Goal: Task Accomplishment & Management: Complete application form

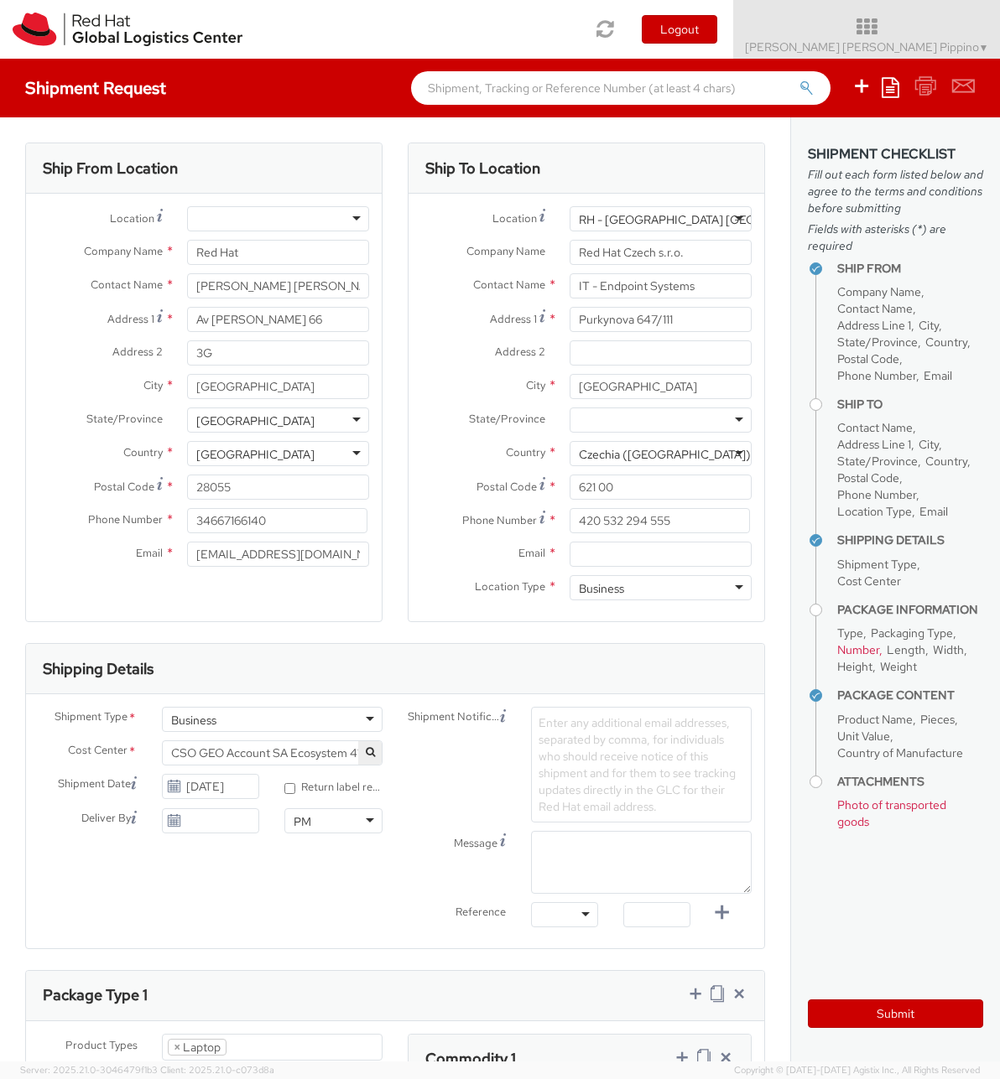
select select "LAPTOP"
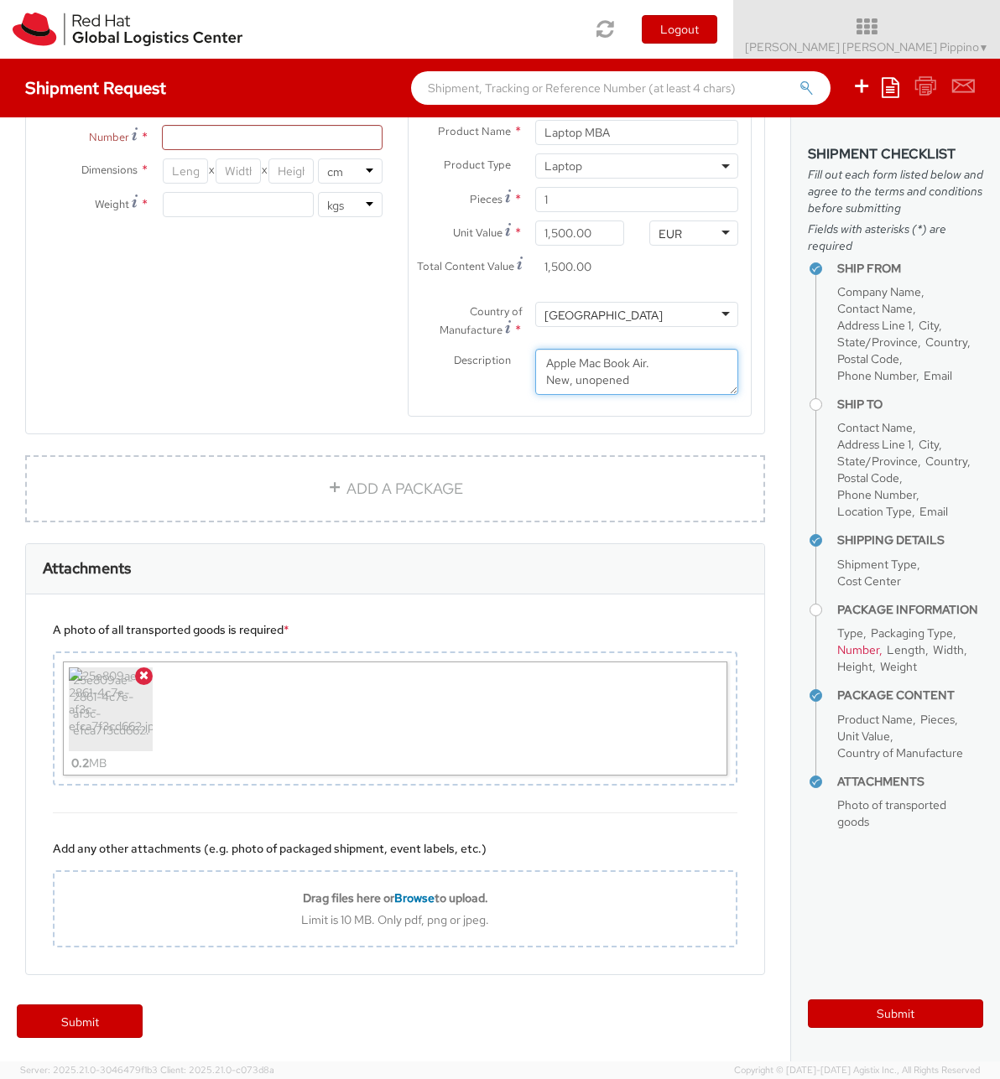
scroll to position [979, 0]
click at [513, 319] on label "Country of Manufacture *" at bounding box center [465, 320] width 114 height 39
click at [516, 326] on span "*" at bounding box center [517, 329] width 9 height 18
click at [504, 316] on span "Country of Manufacture" at bounding box center [480, 320] width 83 height 33
click at [517, 323] on span "*" at bounding box center [517, 329] width 9 height 18
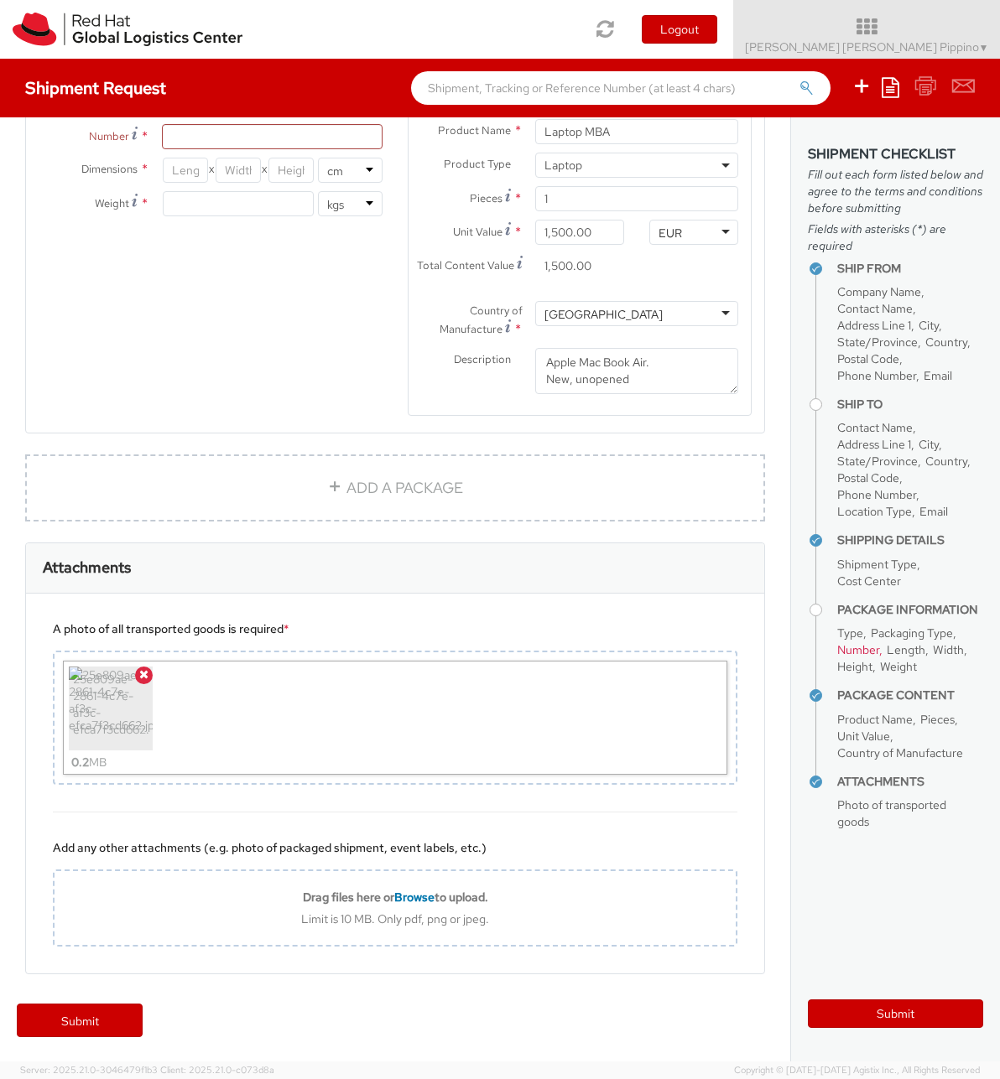
click at [450, 328] on span "Country of Manufacture" at bounding box center [480, 320] width 83 height 33
click at [509, 325] on use at bounding box center [508, 325] width 6 height 13
click at [377, 354] on div "Product Types * Documents Docking Station Laptop Monitor Other Hardware Server …" at bounding box center [395, 246] width 738 height 382
click at [309, 392] on div "Product Types * Documents Docking Station Laptop Monitor Other Hardware Server …" at bounding box center [395, 246] width 738 height 382
click at [197, 473] on link "ADD A PACKAGE" at bounding box center [395, 488] width 740 height 67
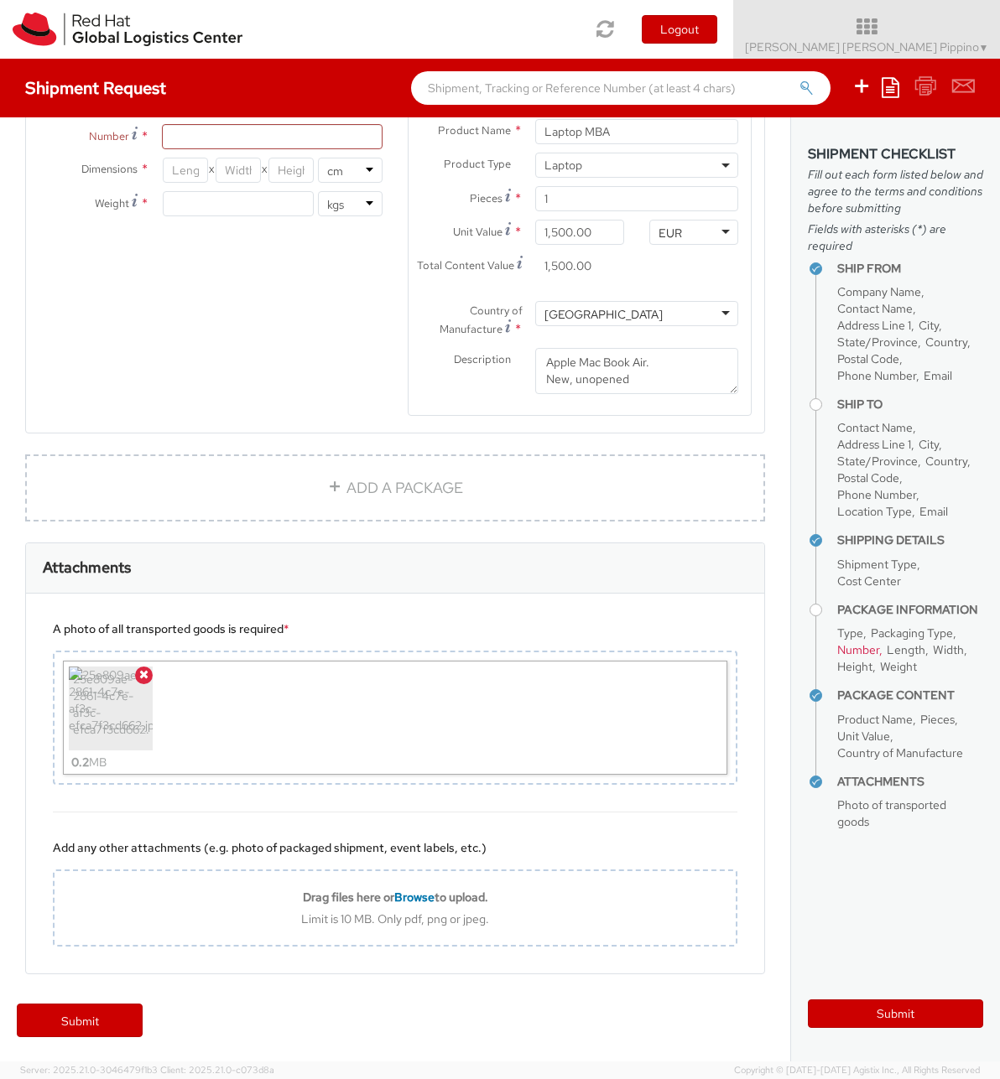
select select
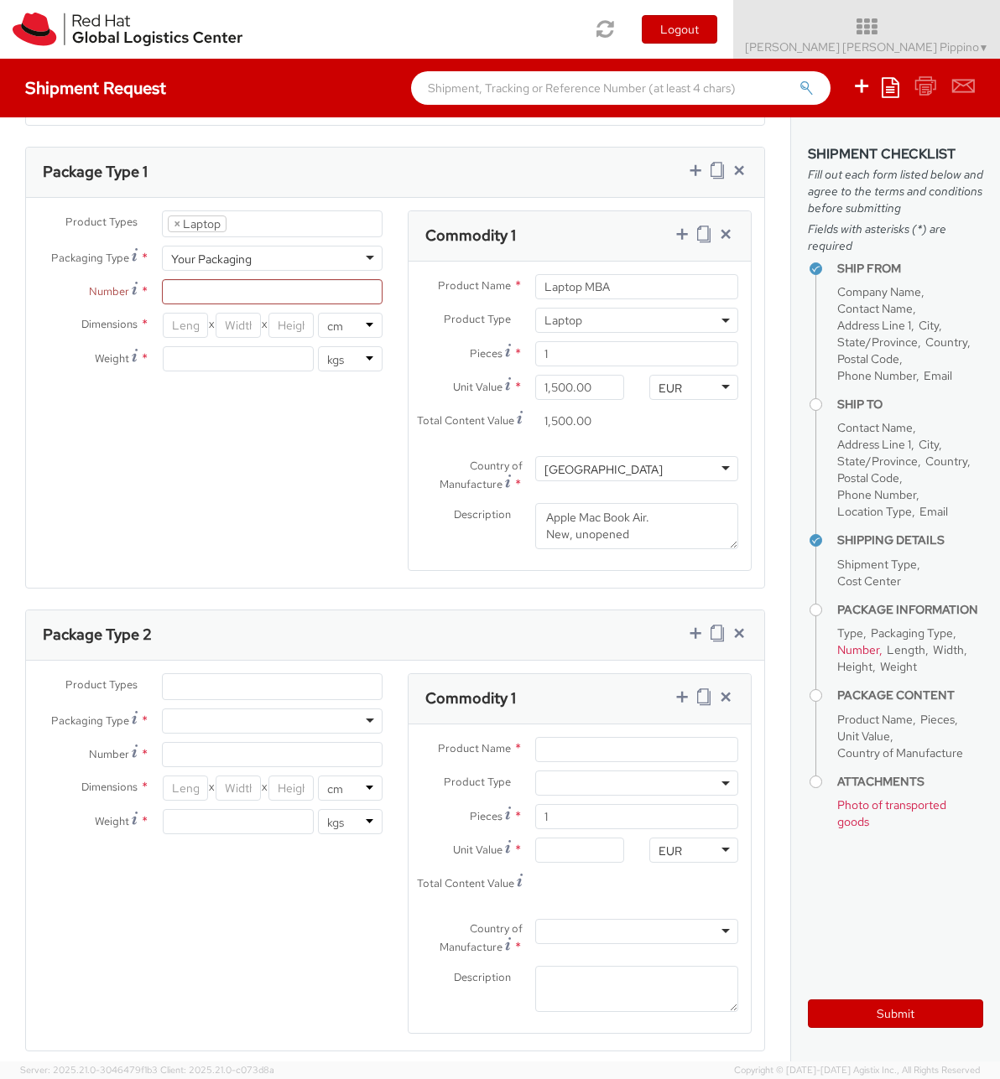
scroll to position [526, 0]
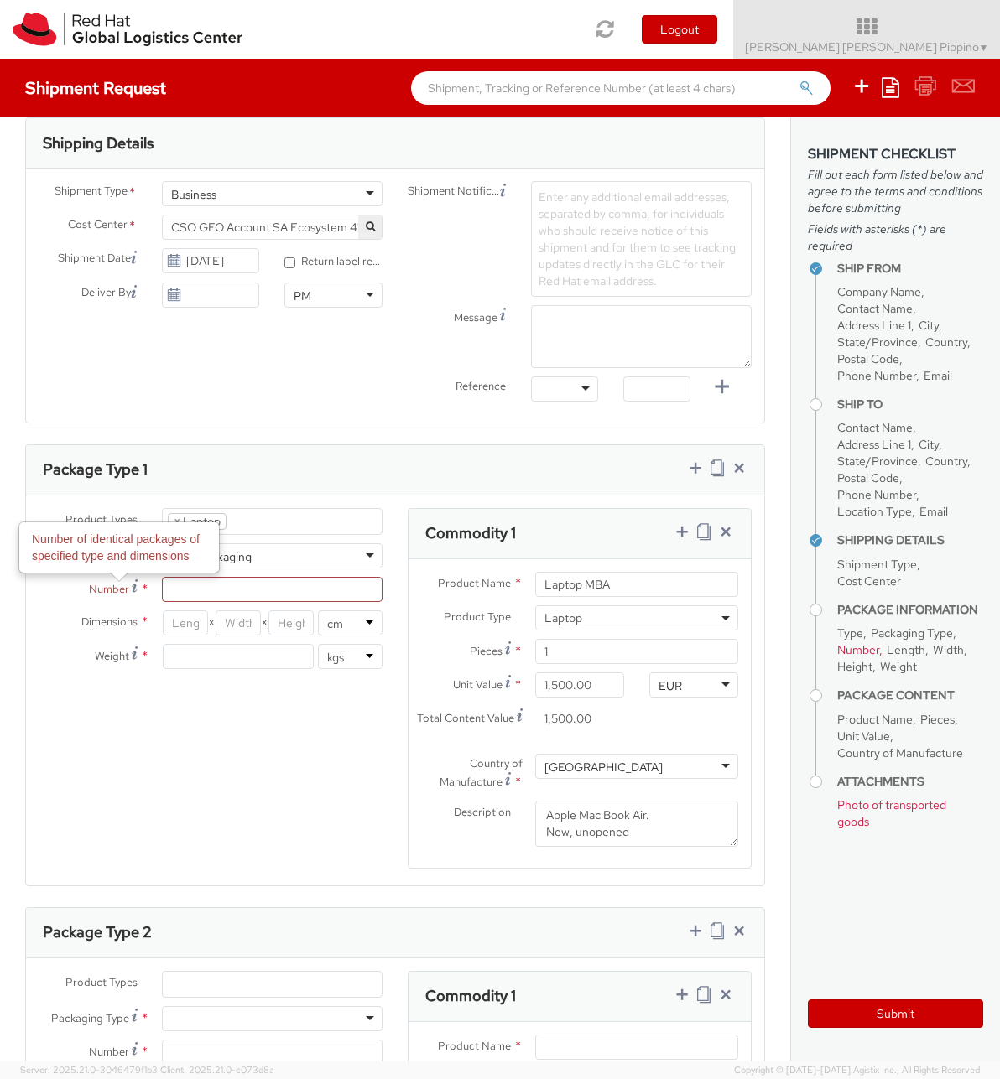
click at [137, 584] on icon at bounding box center [135, 585] width 6 height 13
click at [162, 584] on input "Number Number of identical packages of specified type and dimensions *" at bounding box center [272, 589] width 221 height 25
type input "1"
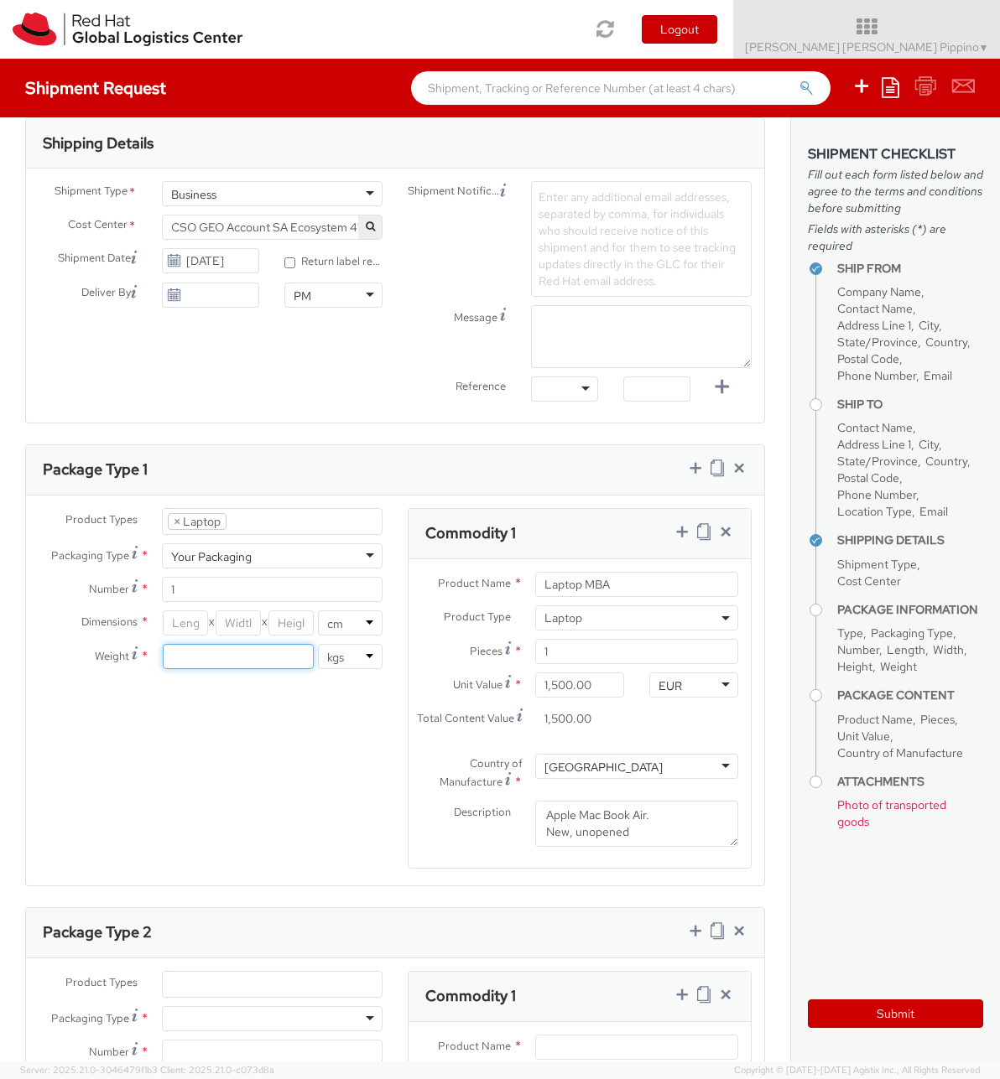
click at [248, 652] on input "number" at bounding box center [238, 656] width 151 height 25
click at [195, 622] on input "number" at bounding box center [185, 622] width 45 height 25
click at [251, 660] on input "number" at bounding box center [238, 656] width 151 height 25
type input "2"
click at [273, 828] on div "Product Types * Documents Docking Station Laptop Monitor Other Hardware Server …" at bounding box center [395, 699] width 738 height 382
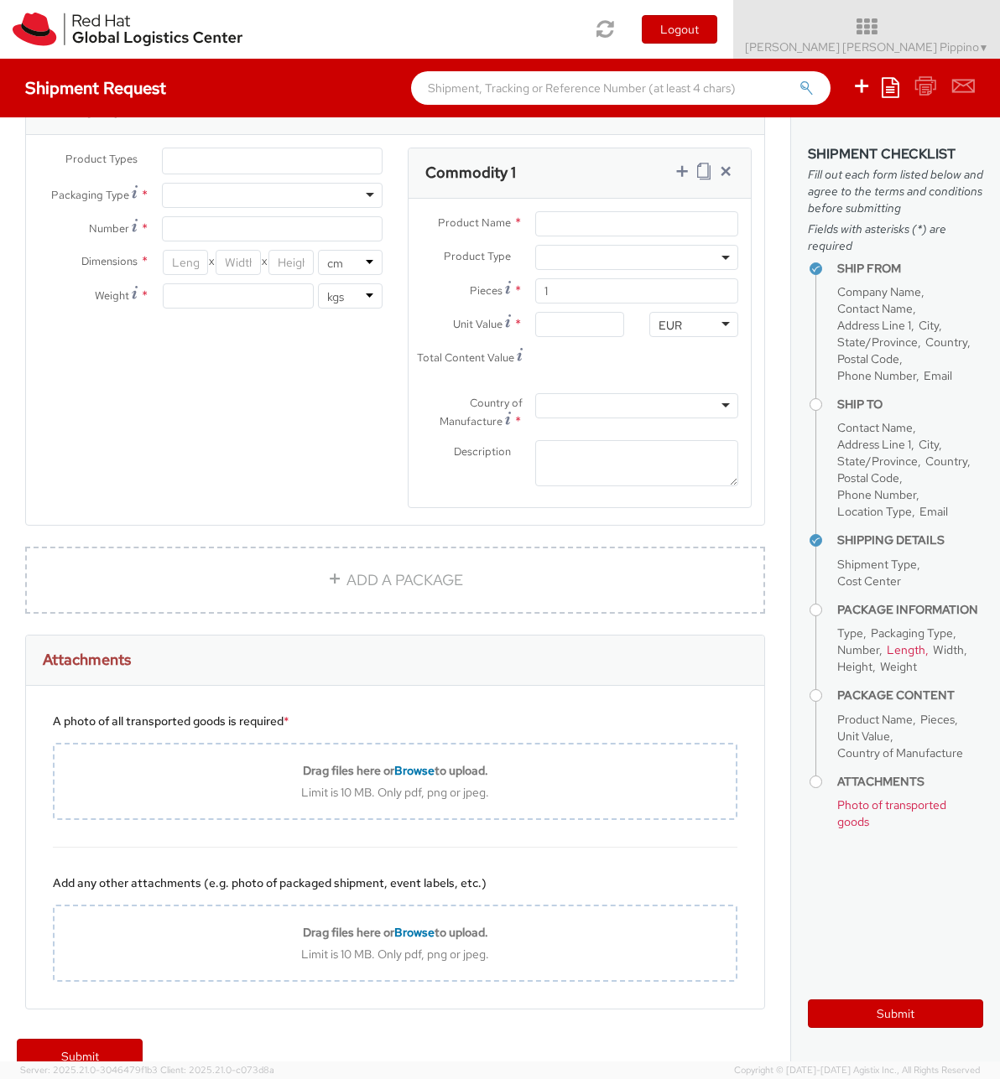
scroll to position [1384, 0]
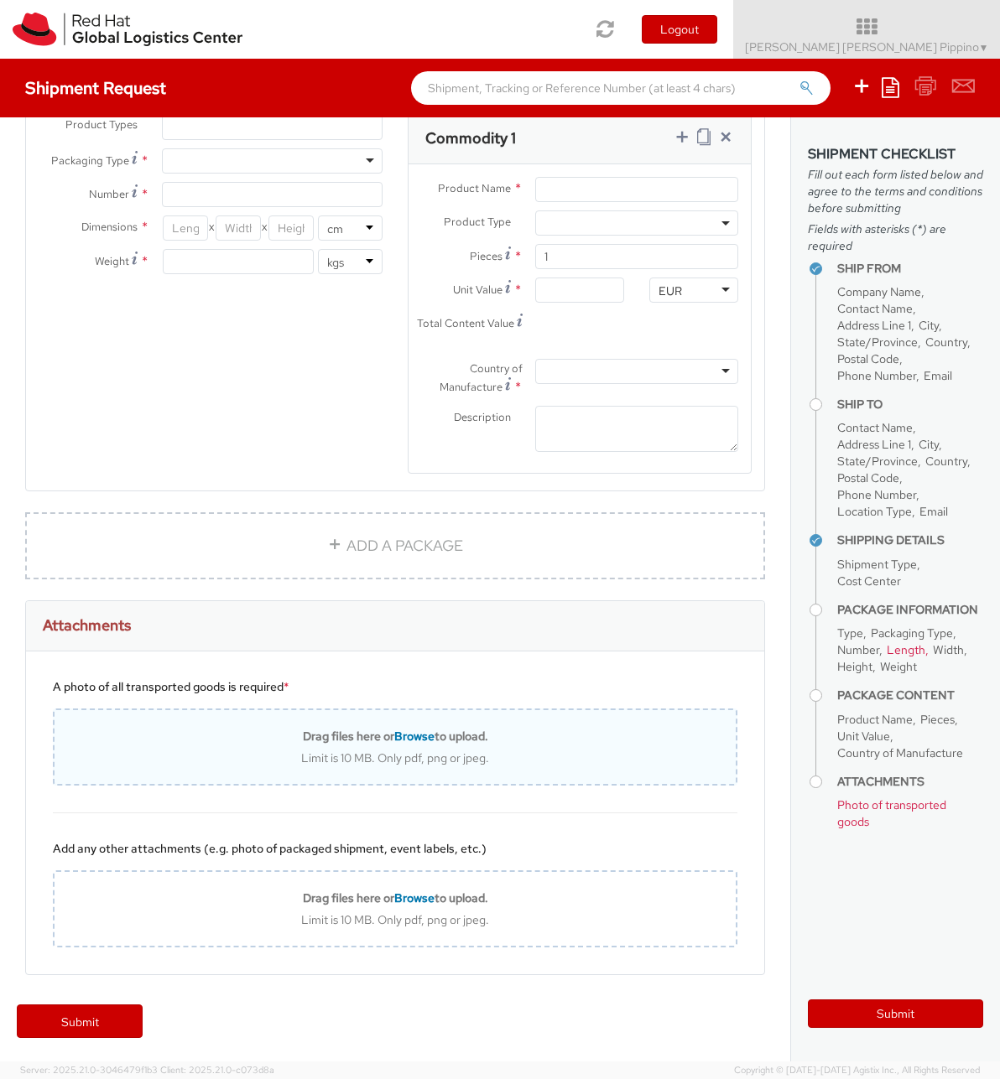
click at [417, 737] on span "Browse" at bounding box center [414, 736] width 40 height 15
type input "C:\fakepath\25e809ae-2861-4c7e-af3c-efca7f3cd662.jpeg"
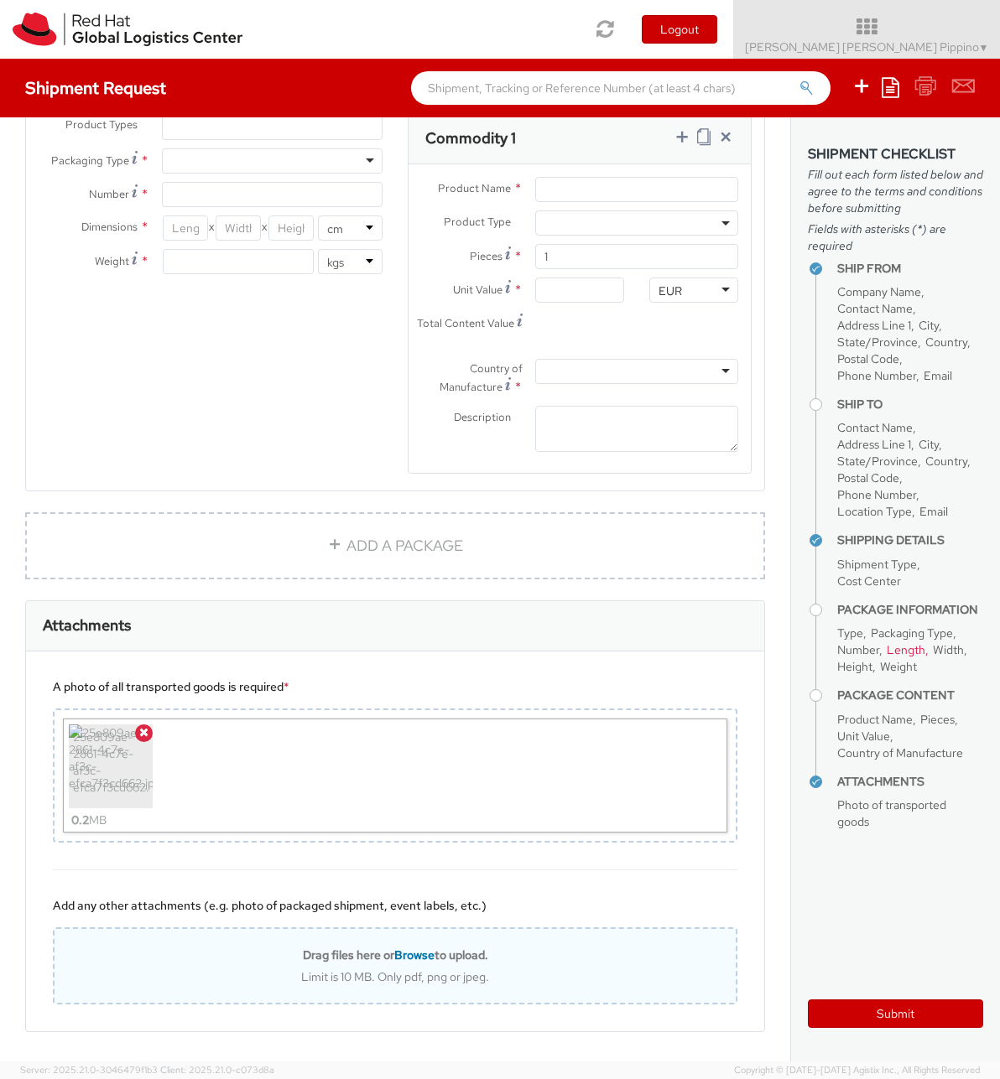
click at [400, 946] on div "Drag files here or Browse to upload. Limit is 10 MB. Only pdf, png or jpeg." at bounding box center [395, 965] width 684 height 77
type input "C:\fakepath\WhatsApp Image [DATE] 15.44.12.jpeg"
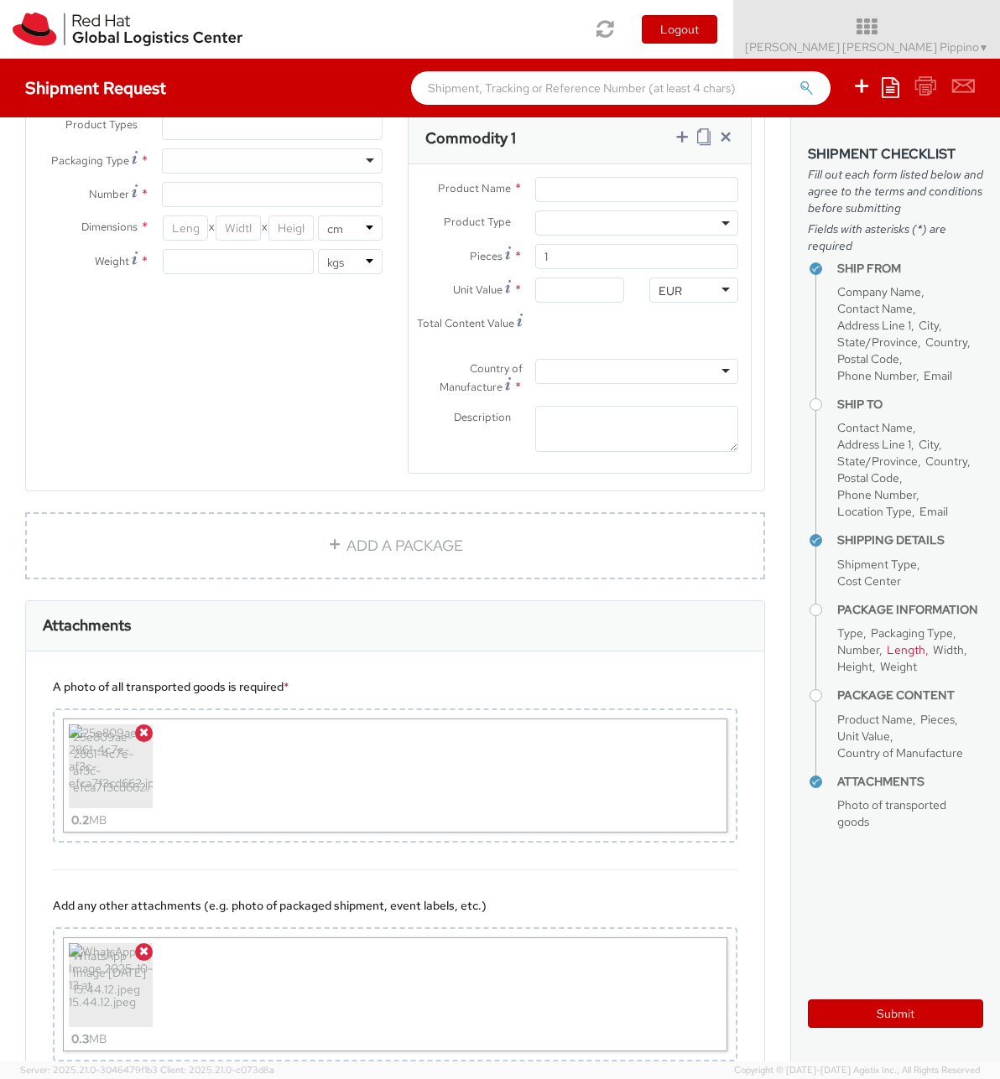
scroll to position [1498, 0]
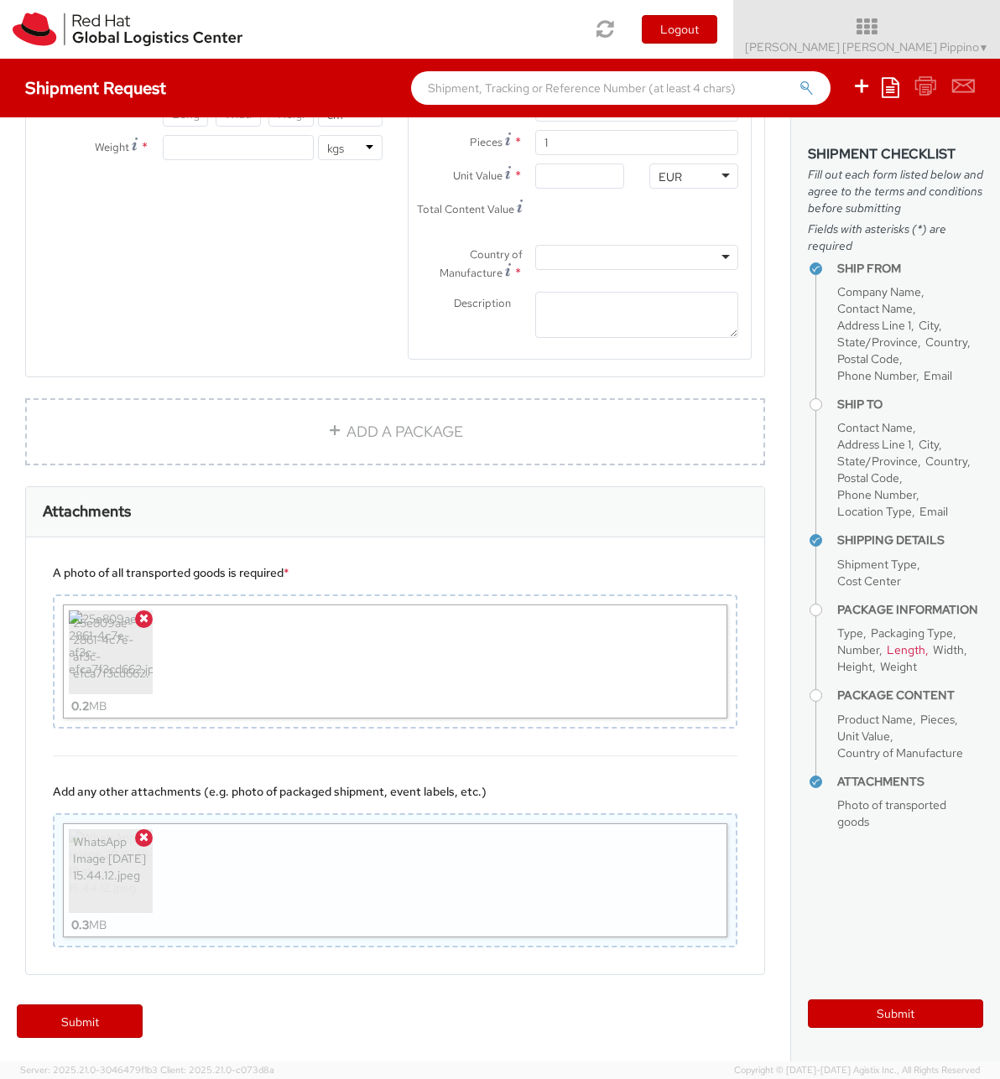
click at [491, 858] on div "WhatsApp Image [DATE] 15.44.12.jpeg 0.3 MB" at bounding box center [395, 880] width 664 height 114
type input "C:\fakepath\7a819a70-9bf0-4263-ba9b-07cb5e3fd1d0.jpeg"
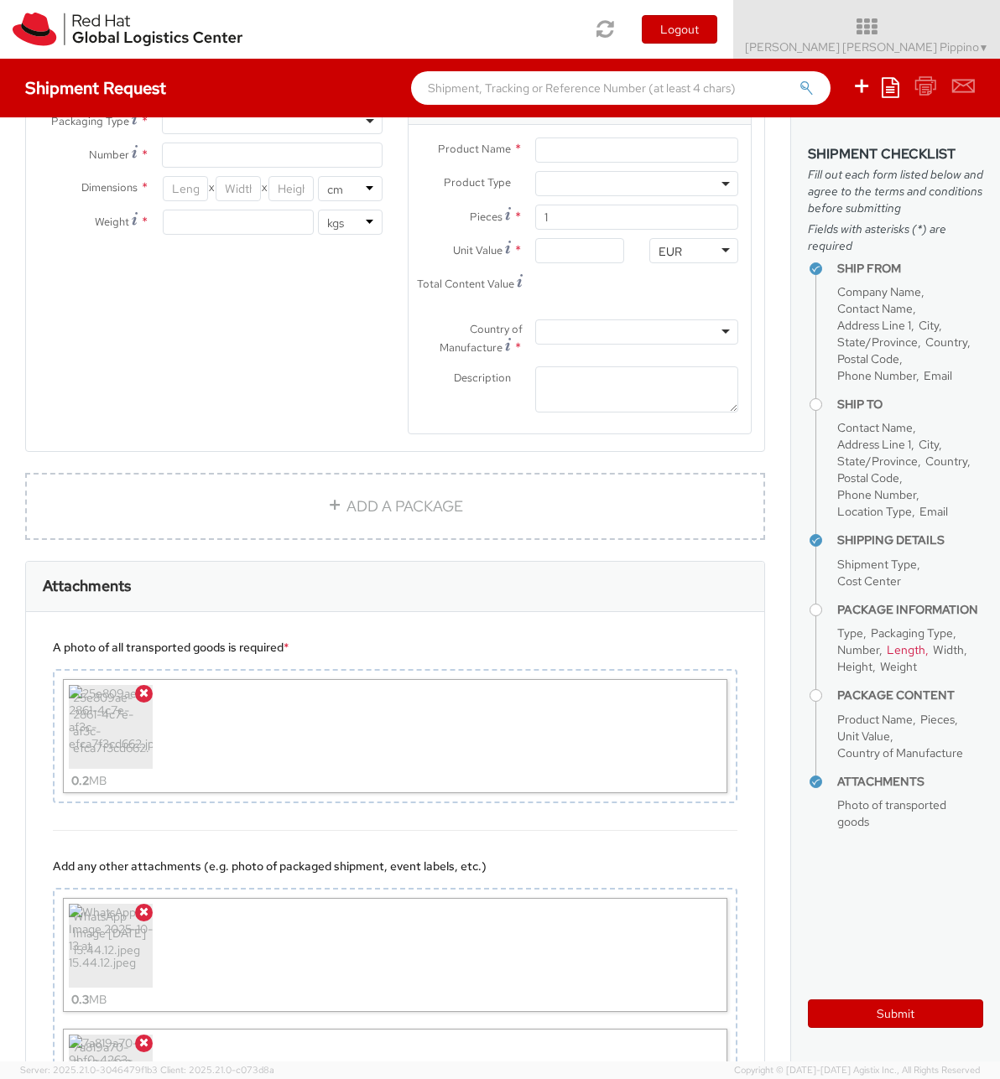
scroll to position [1538, 0]
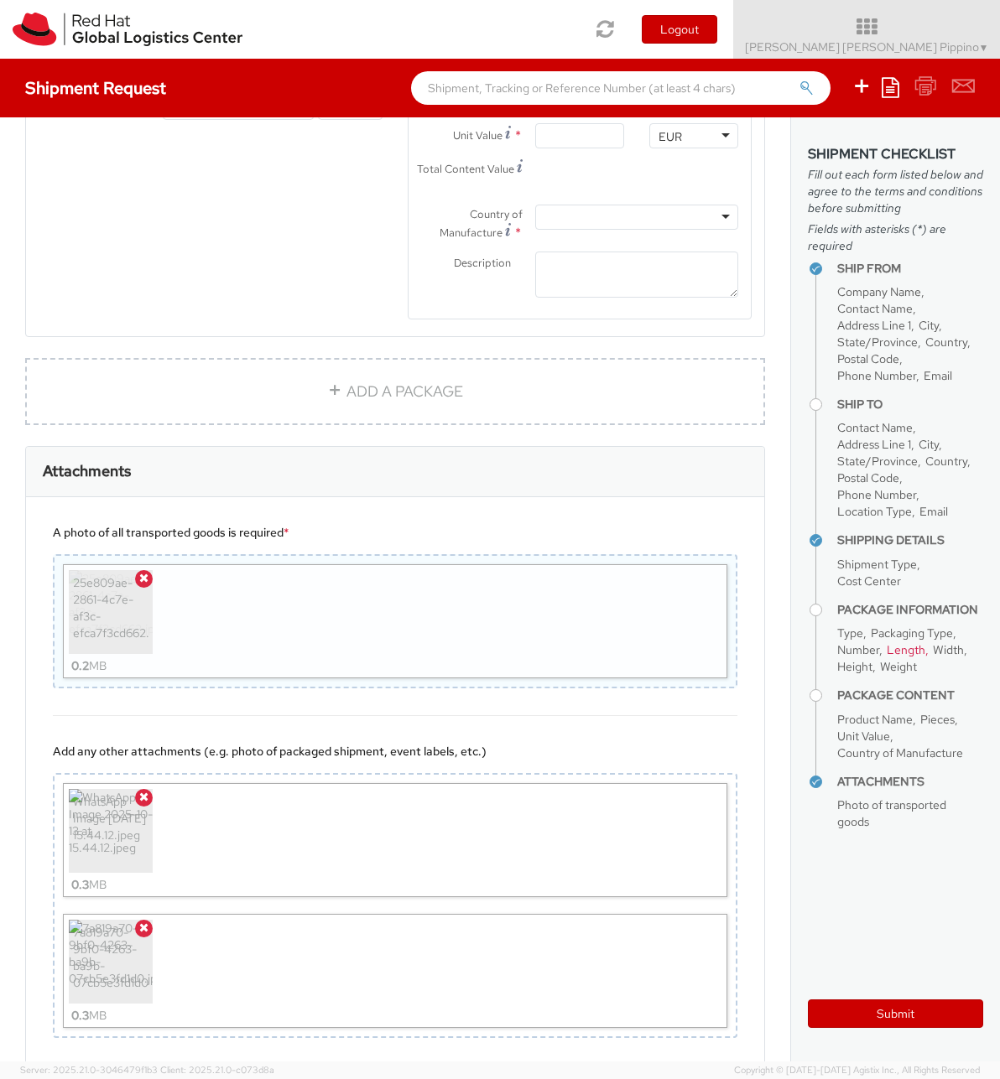
click at [268, 624] on div "25e809ae-2861-4c7e-af3c-efca7f3cd662.jpeg 0.2 MB" at bounding box center [395, 621] width 664 height 114
type input "C:\fakepath\8bf045d6-3563-41ca-9c45-d79518ccf97d.jpeg"
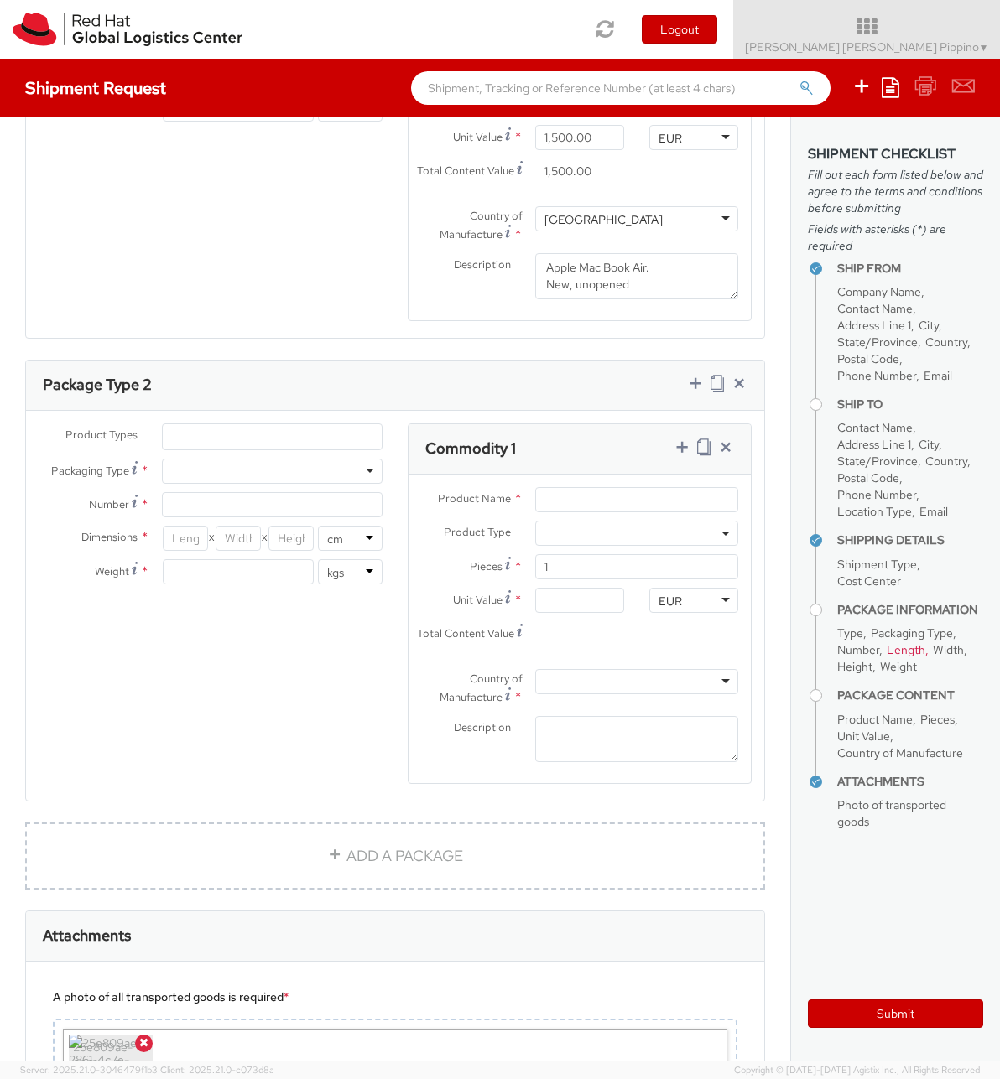
scroll to position [995, 0]
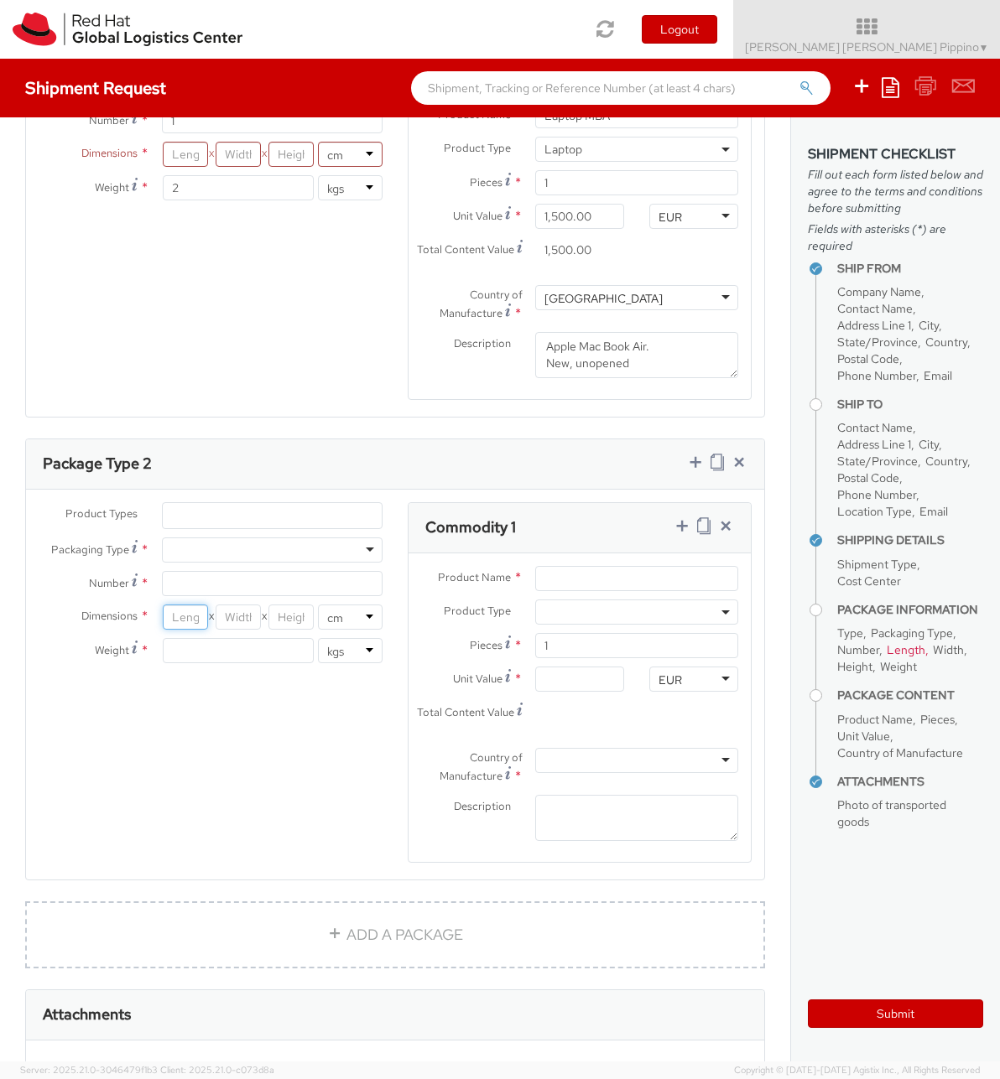
click at [195, 613] on input "number" at bounding box center [185, 617] width 45 height 25
type input "30"
type input "5"
type input "47"
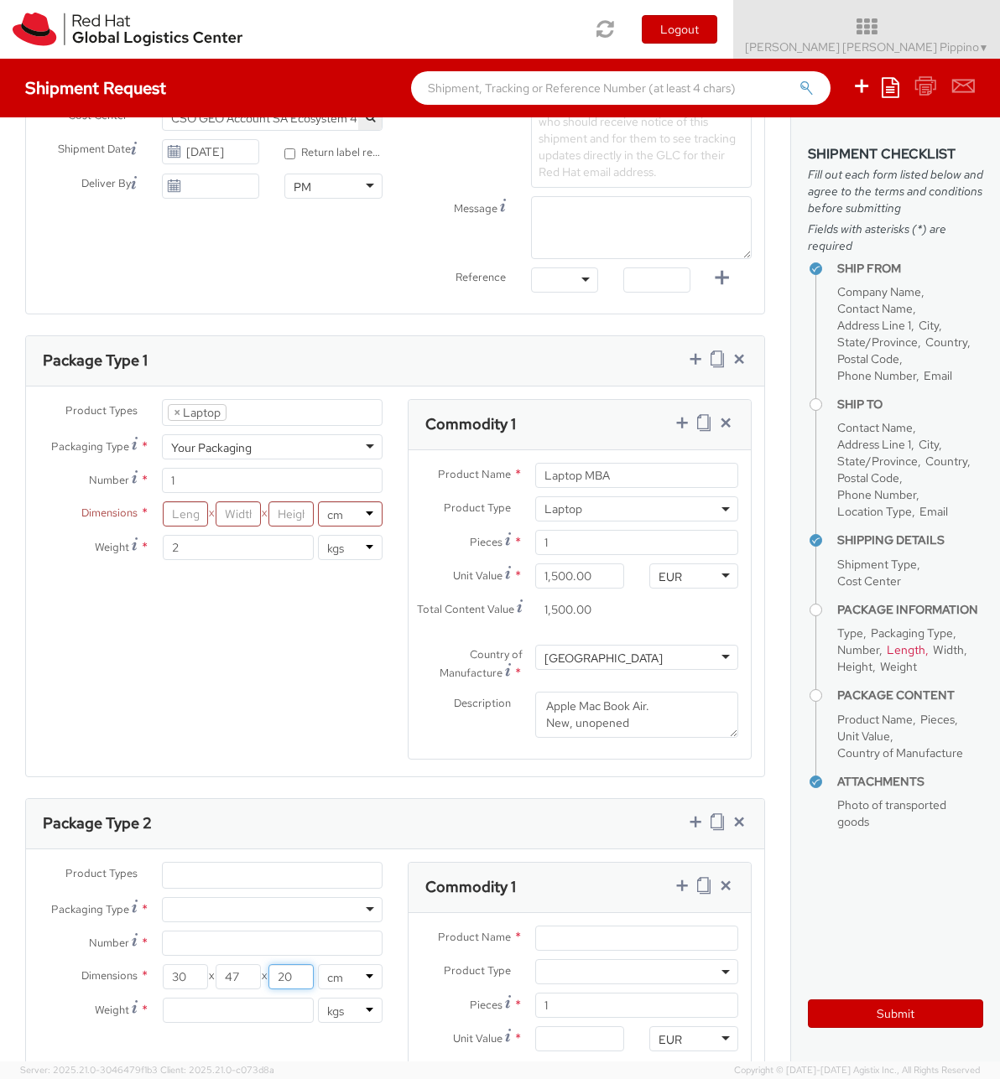
scroll to position [632, 0]
type input "2"
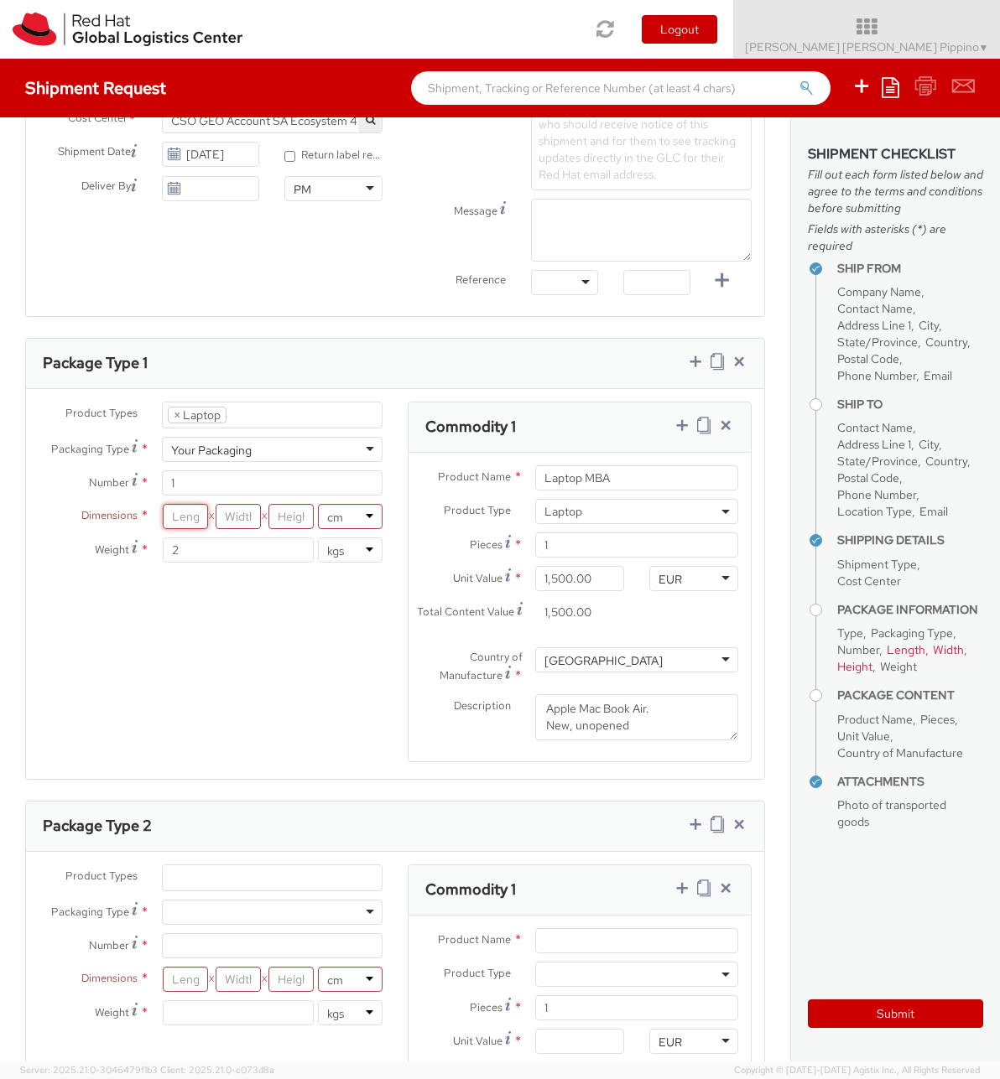
click at [191, 520] on input "number" at bounding box center [185, 516] width 45 height 25
type input "30"
type input "47"
type input "20"
click at [365, 275] on div "Shipment Type * Business Business Business Cost Center * CSO GEO Account SA Eco…" at bounding box center [395, 189] width 738 height 229
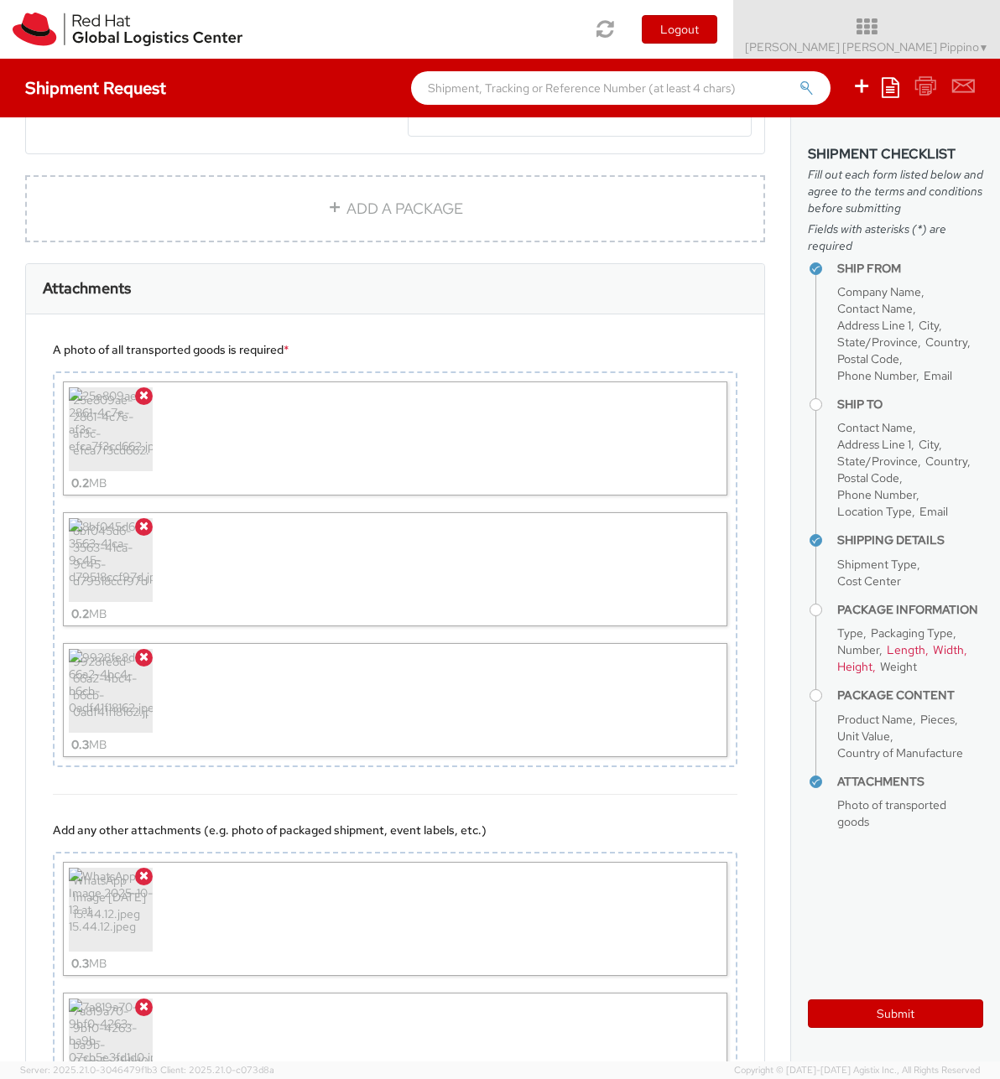
scroll to position [1890, 0]
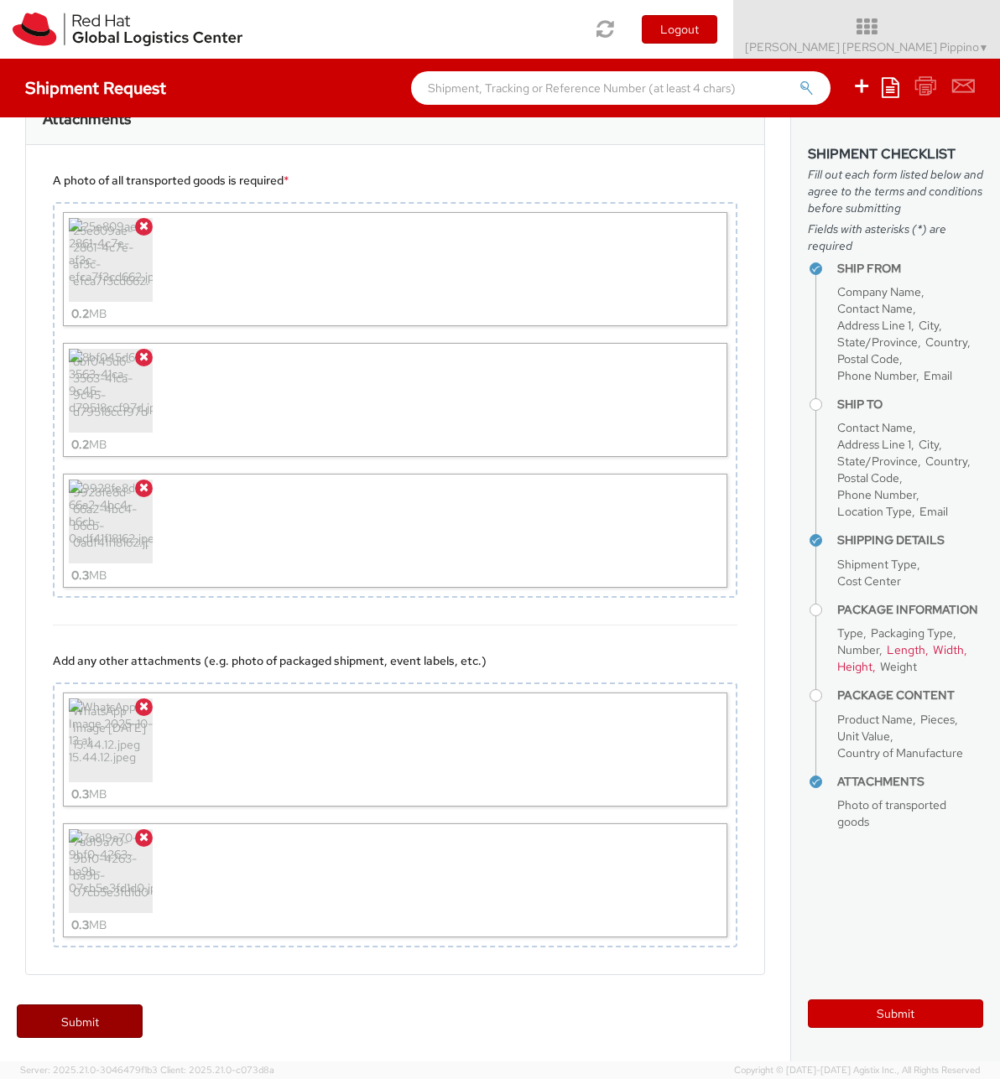
click at [91, 1017] on link "Submit" at bounding box center [80, 1022] width 126 height 34
click at [118, 1012] on link "Submit" at bounding box center [80, 1022] width 126 height 34
click at [691, 628] on div "Add any other attachments (e.g. photo of packaged shipment, event labels, etc.)…" at bounding box center [395, 800] width 738 height 349
click at [757, 250] on div "A photo of all transported goods is required * 25e809ae-2861-4c7e-af3c-efca7f3c…" at bounding box center [395, 385] width 738 height 480
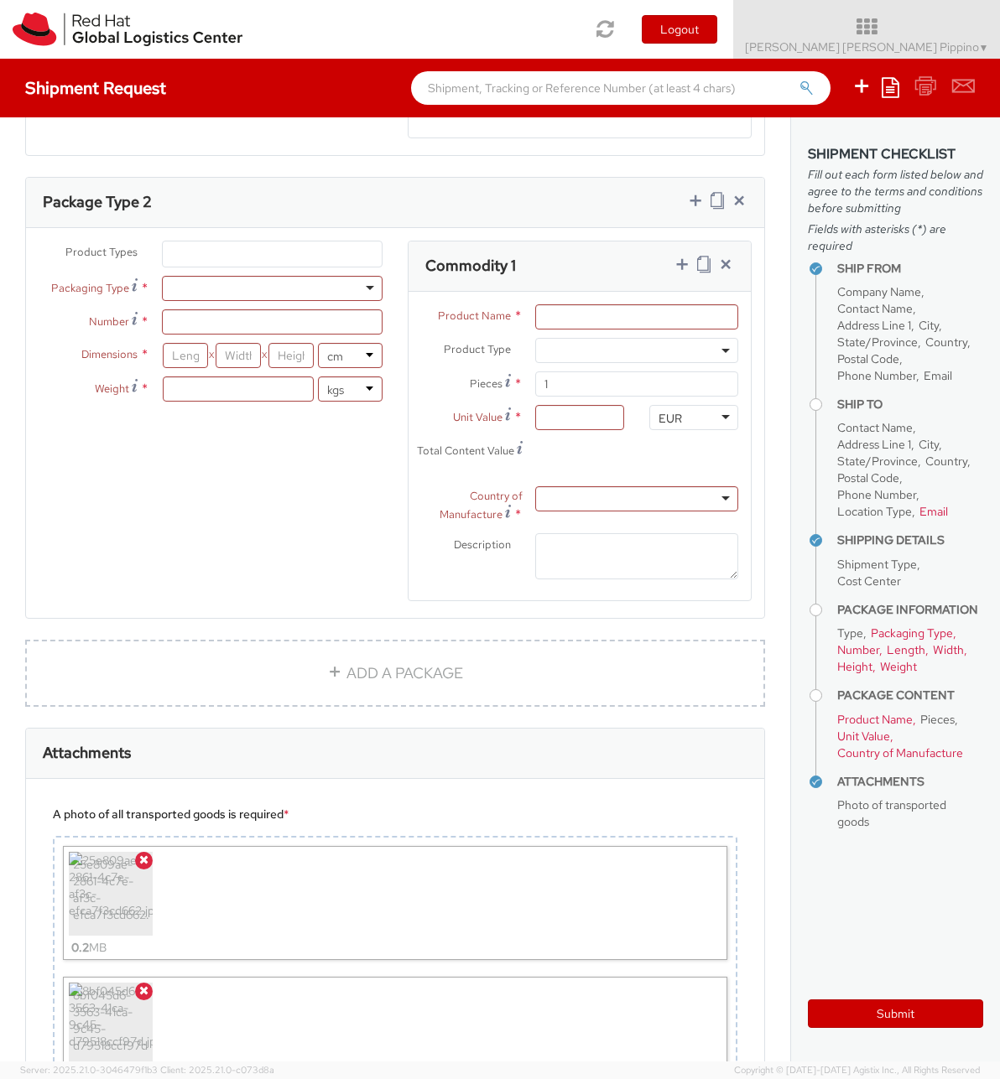
scroll to position [803, 0]
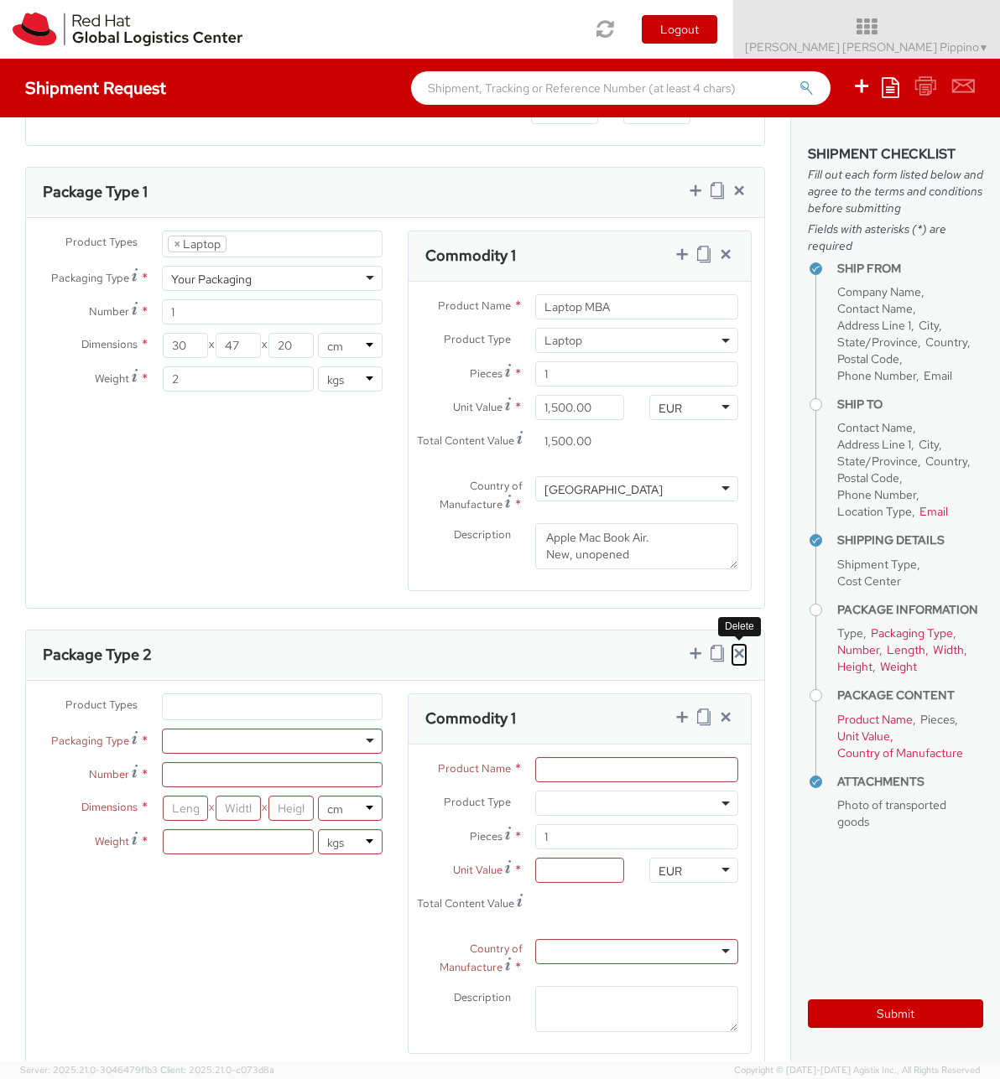
click at [738, 651] on icon at bounding box center [738, 653] width 17 height 17
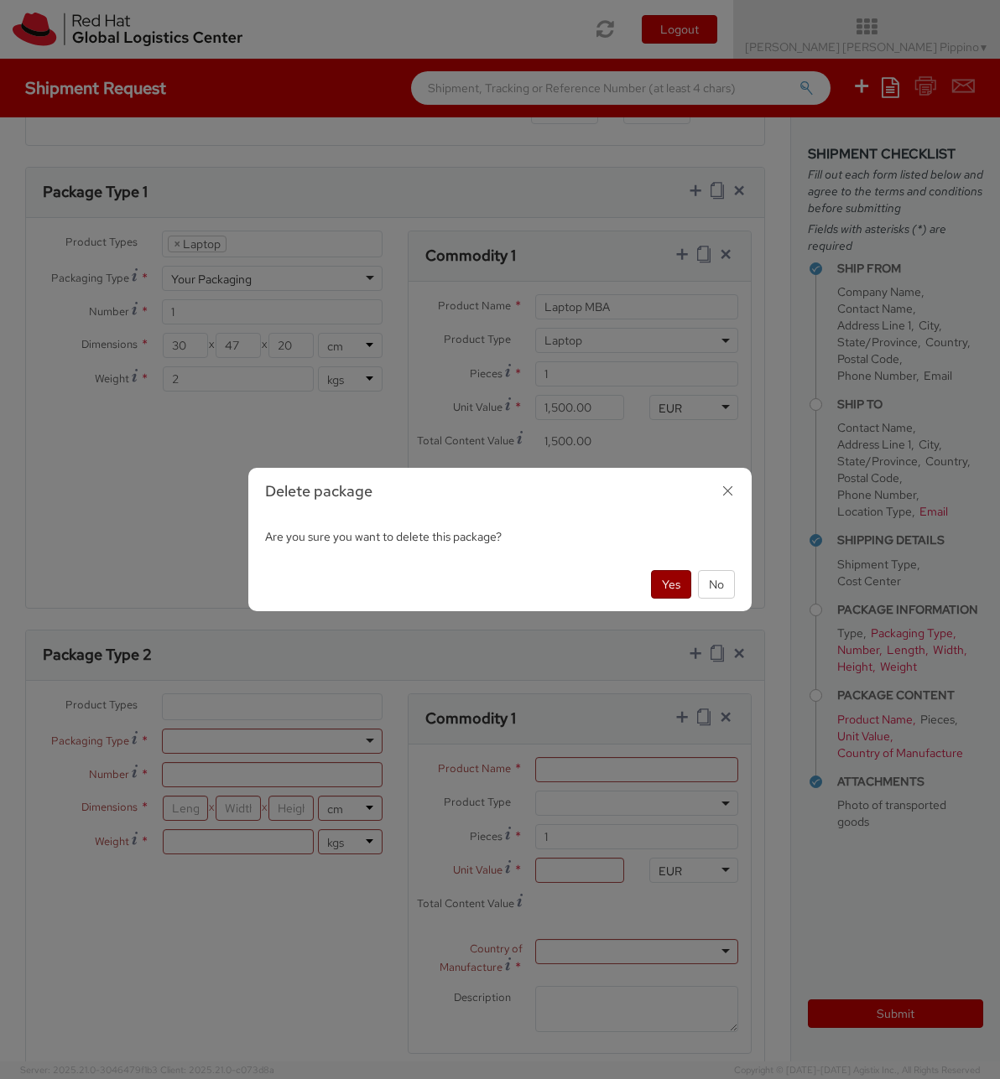
click at [679, 590] on button "Yes" at bounding box center [671, 584] width 40 height 29
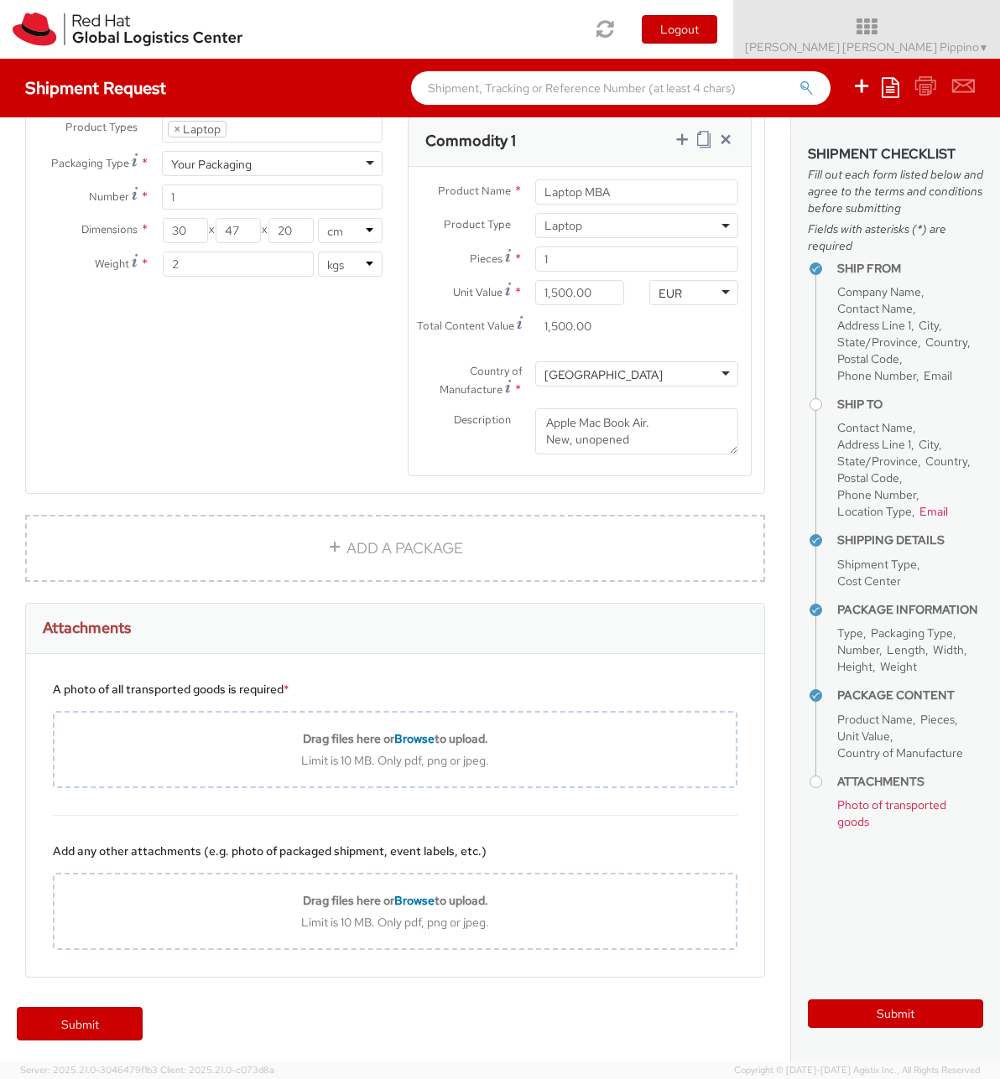
scroll to position [922, 0]
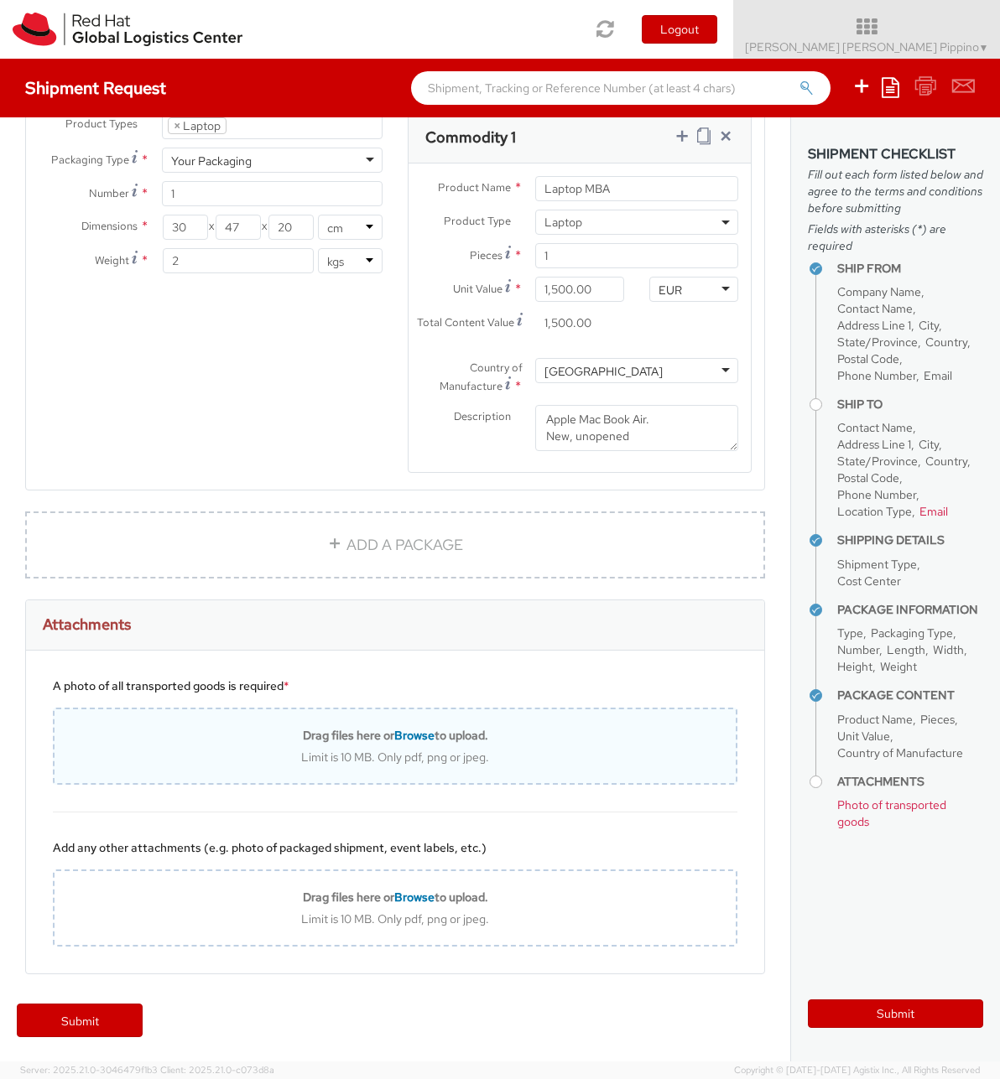
click at [408, 734] on span "Browse" at bounding box center [414, 735] width 40 height 15
type input "C:\fakepath\8bf045d6-3563-41ca-9c45-d79518ccf97d.jpeg"
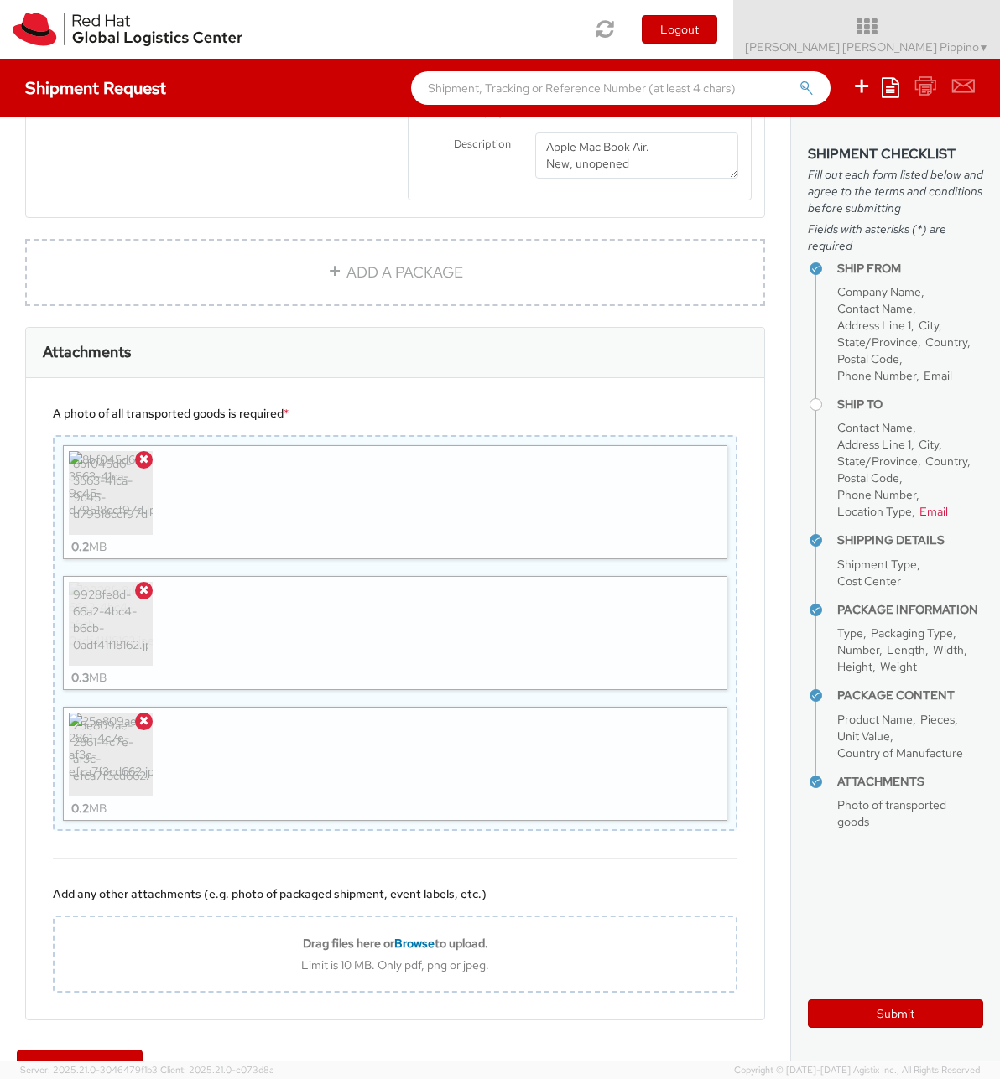
scroll to position [1240, 0]
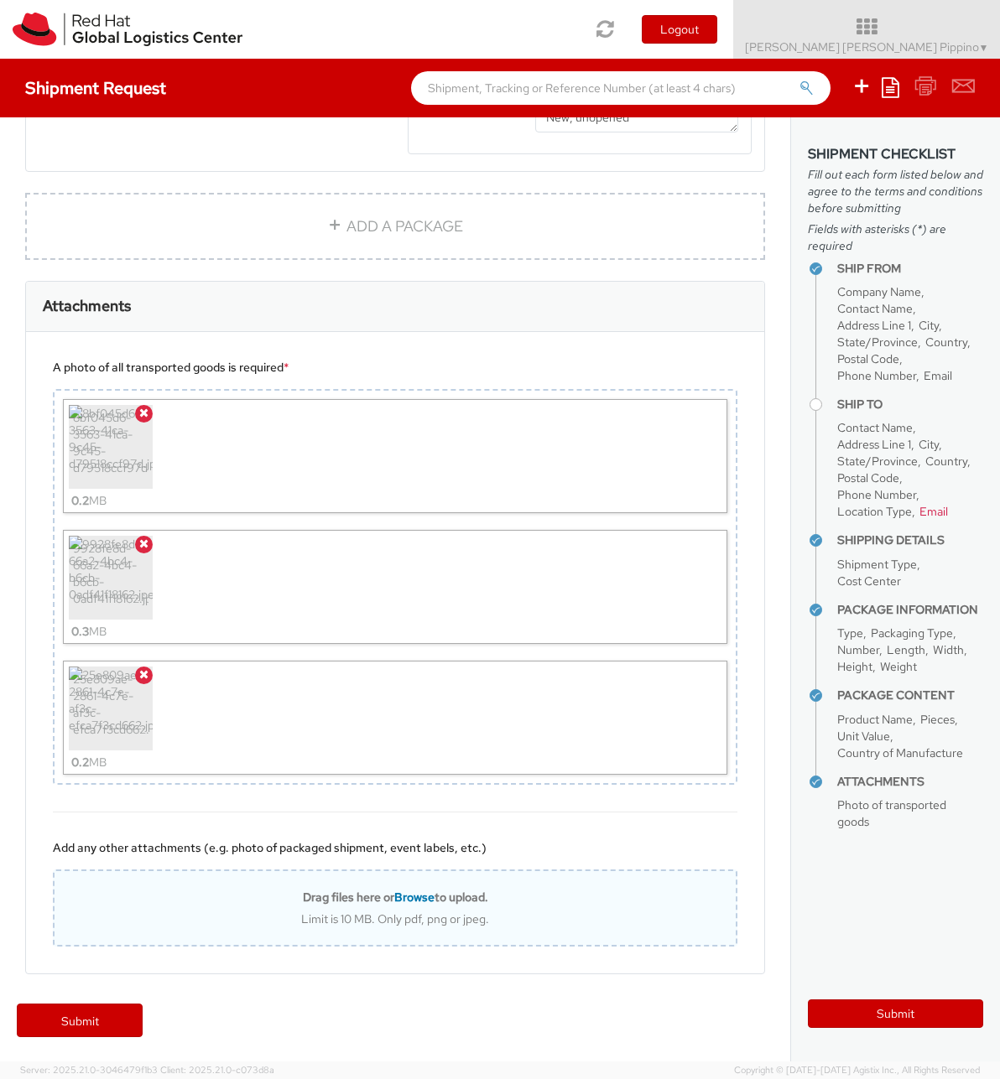
click at [293, 917] on div "Limit is 10 MB. Only pdf, png or jpeg." at bounding box center [395, 919] width 681 height 15
type input "C:\fakepath\7a819a70-9bf0-4263-ba9b-07cb5e3fd1d0.jpeg"
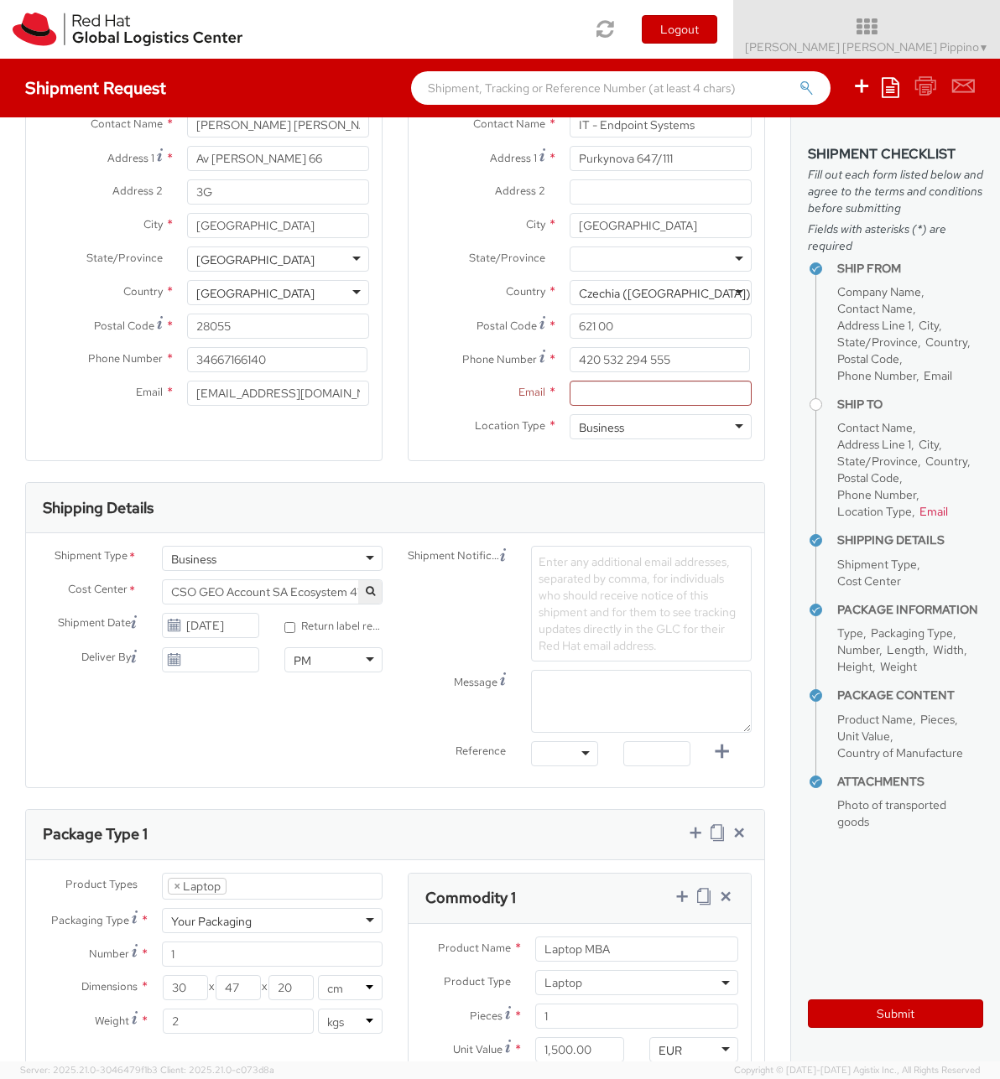
scroll to position [70, 0]
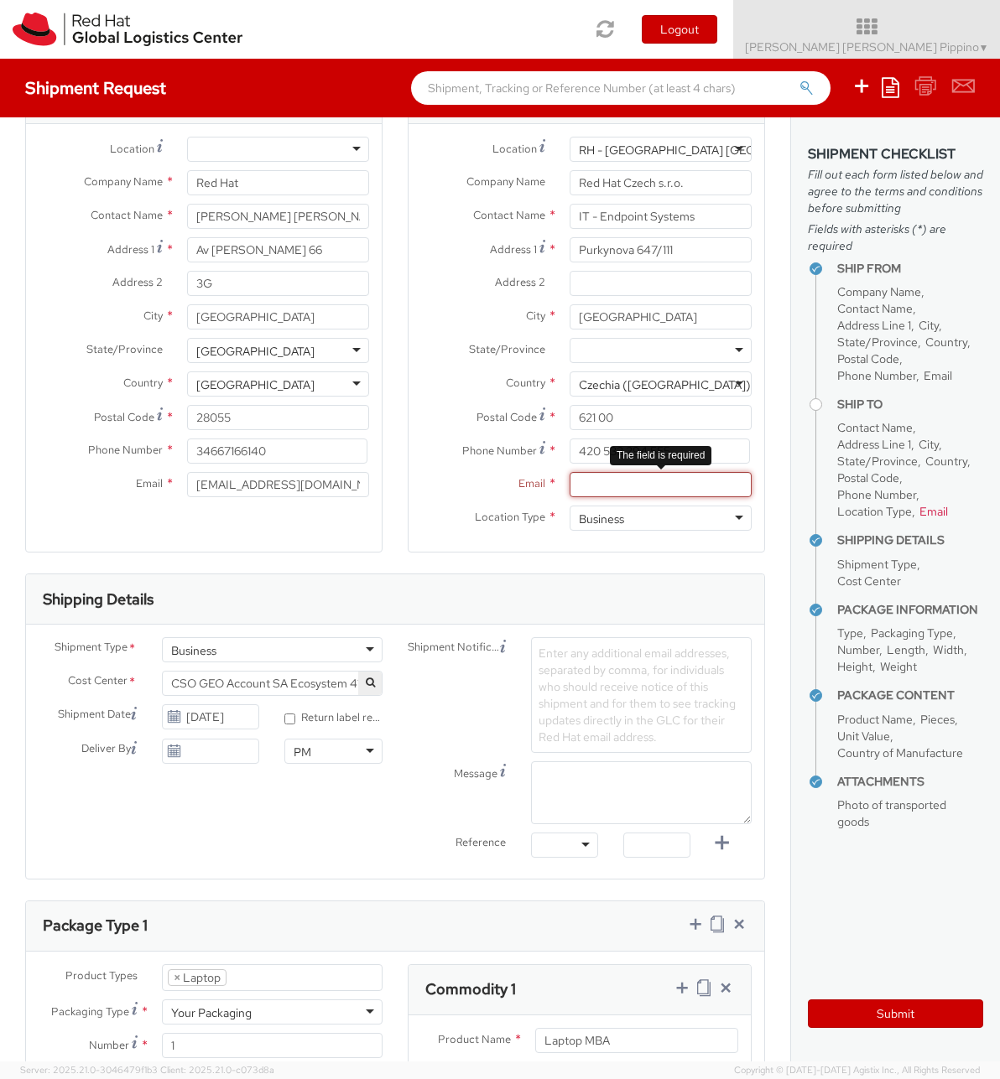
click at [704, 472] on input "Email *" at bounding box center [660, 484] width 182 height 25
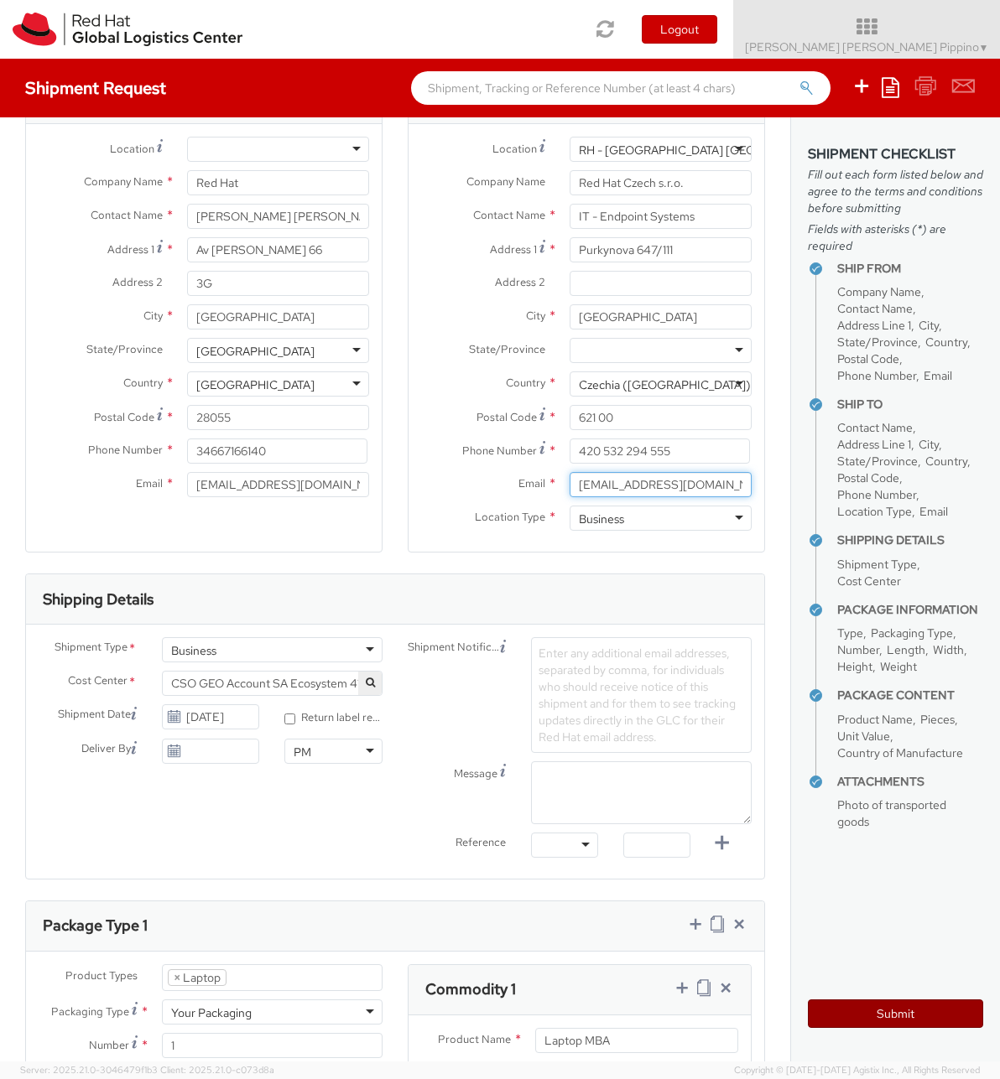
type input "[EMAIL_ADDRESS][DOMAIN_NAME]"
click at [913, 1015] on button "Submit" at bounding box center [895, 1014] width 175 height 29
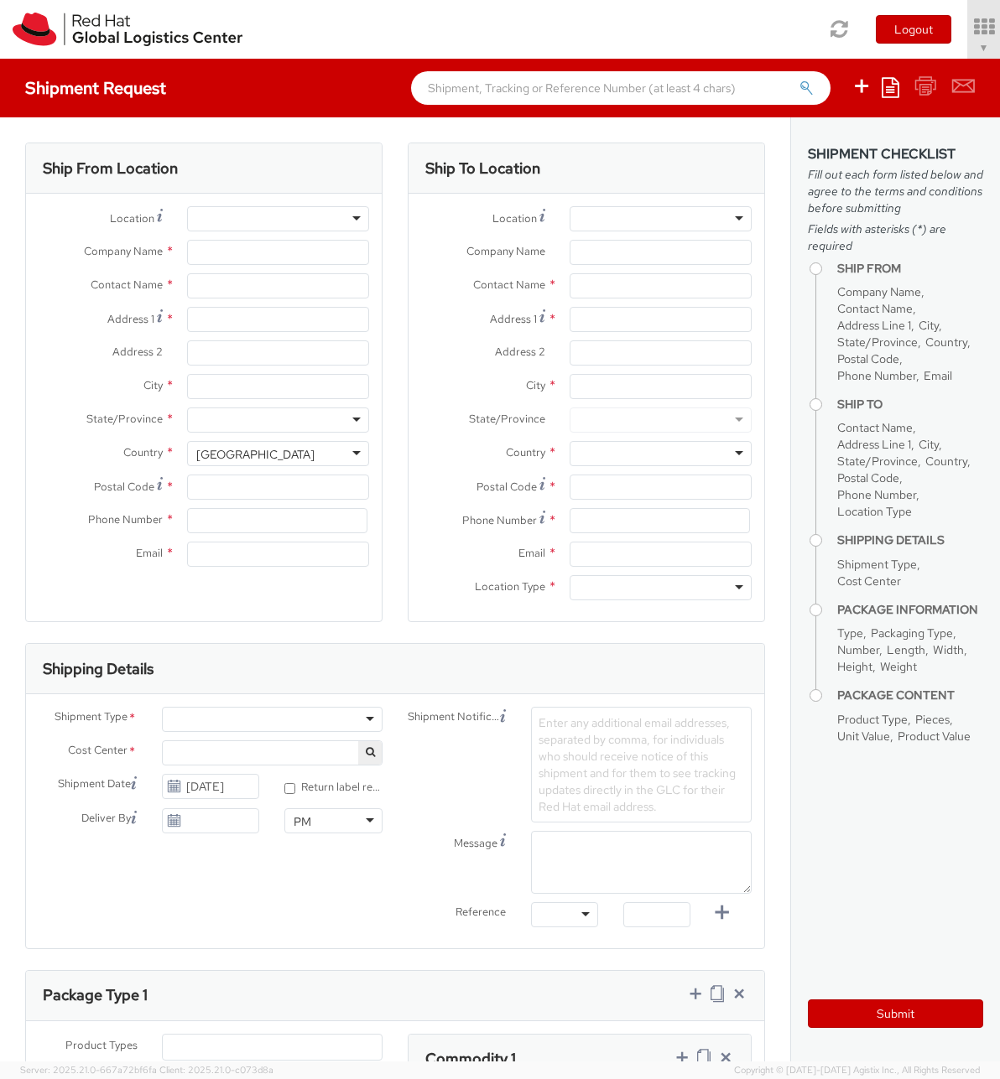
select select "414"
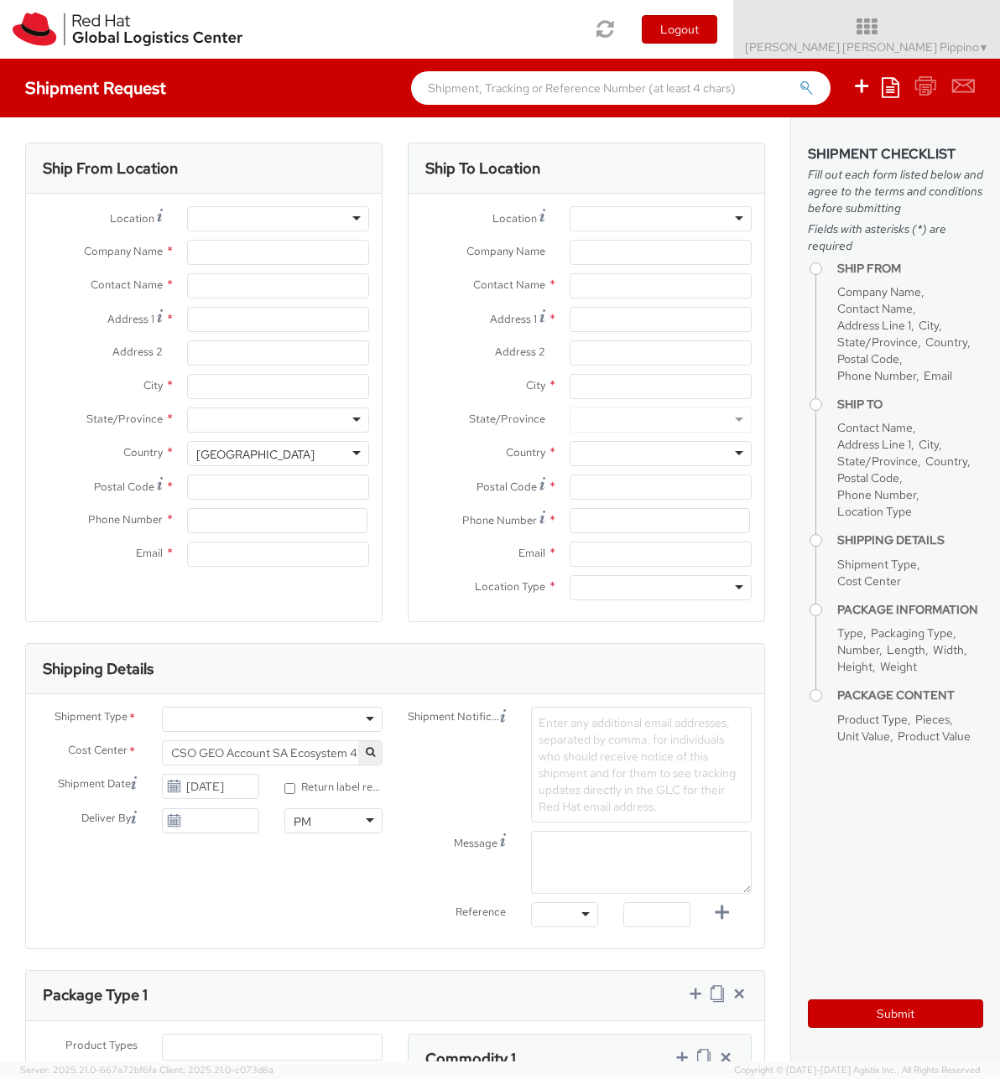
select select
type input "Red Hat"
type input "[PERSON_NAME] [PERSON_NAME] Pippino"
type input "34914148861"
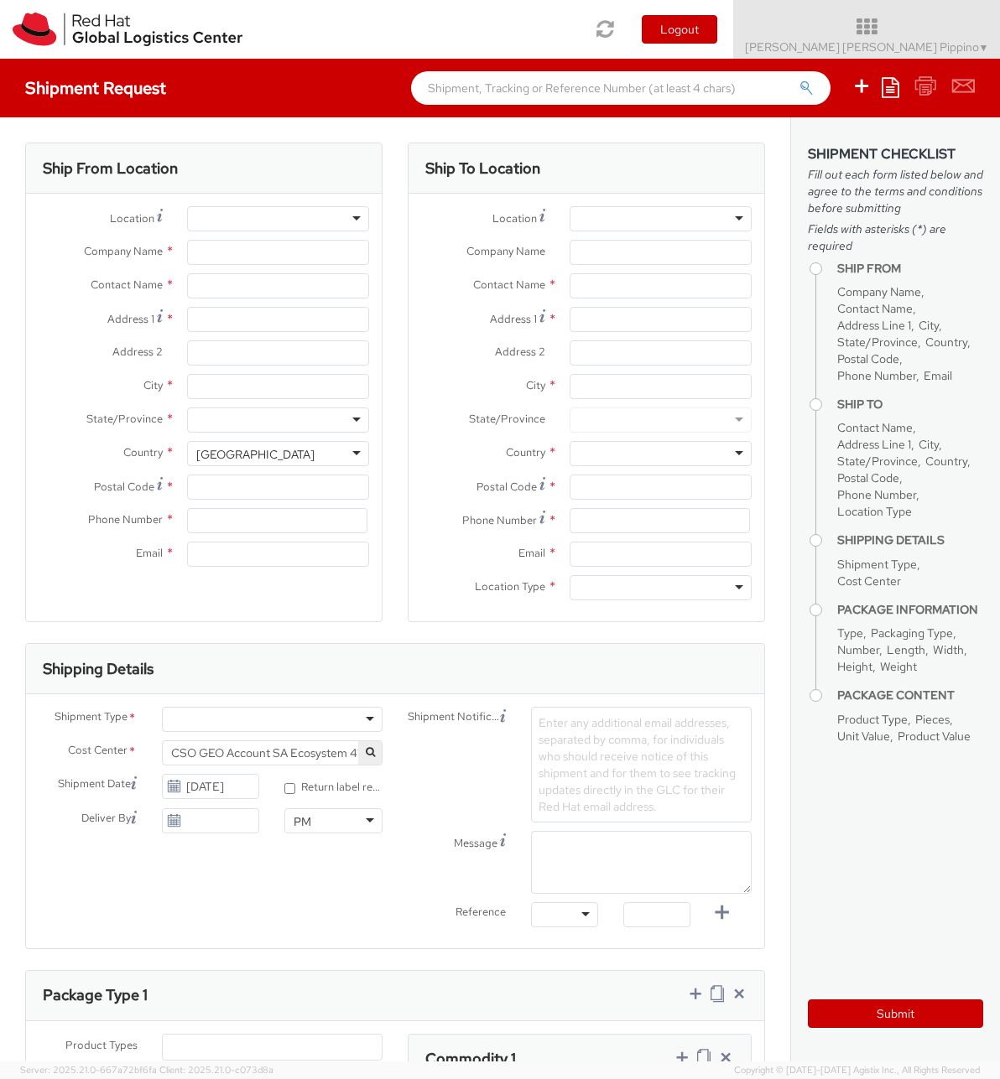
type input "[EMAIL_ADDRESS][DOMAIN_NAME]"
click at [663, 226] on div at bounding box center [660, 218] width 182 height 25
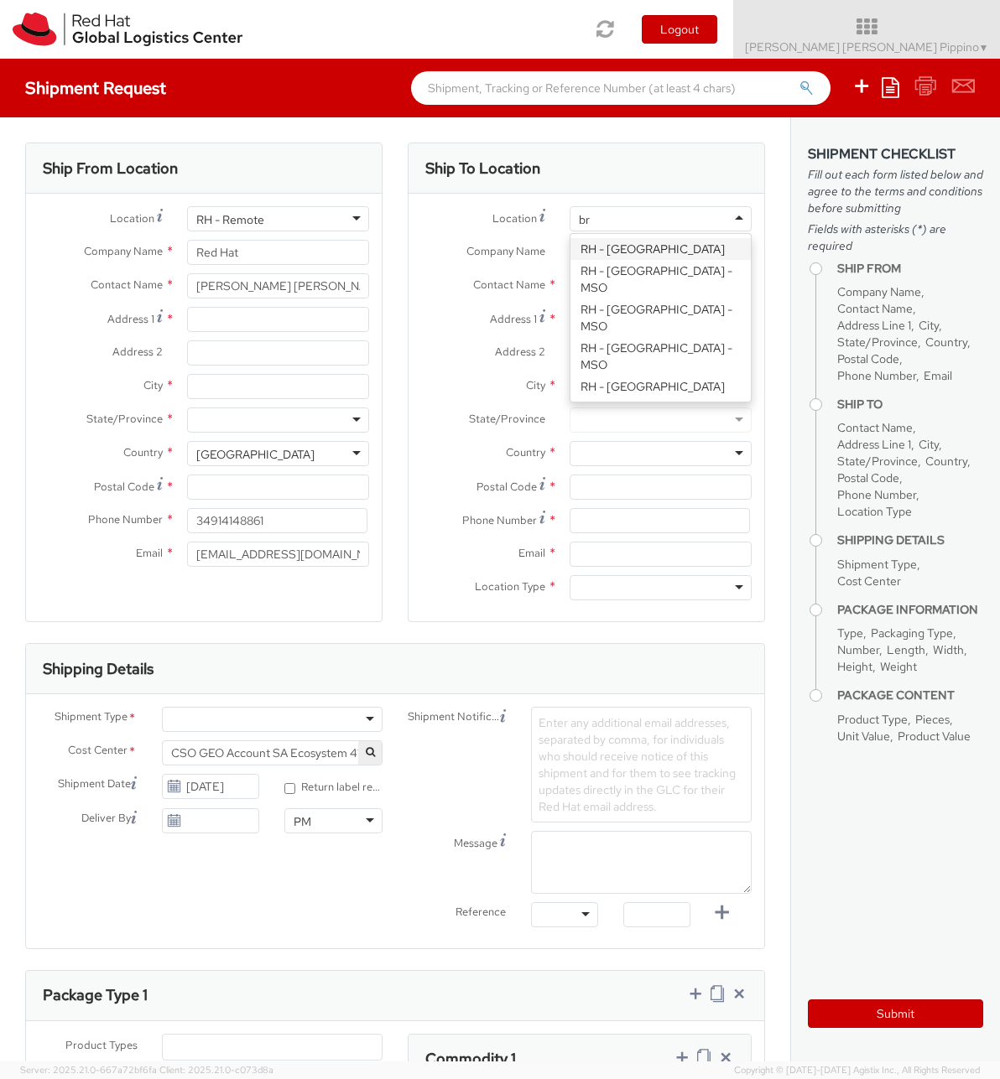
type input "brn"
click at [680, 311] on div "Location * RH - Brno Data Center RH - Brno - Masaryk University RH - Brno - Tec…" at bounding box center [586, 407] width 356 height 403
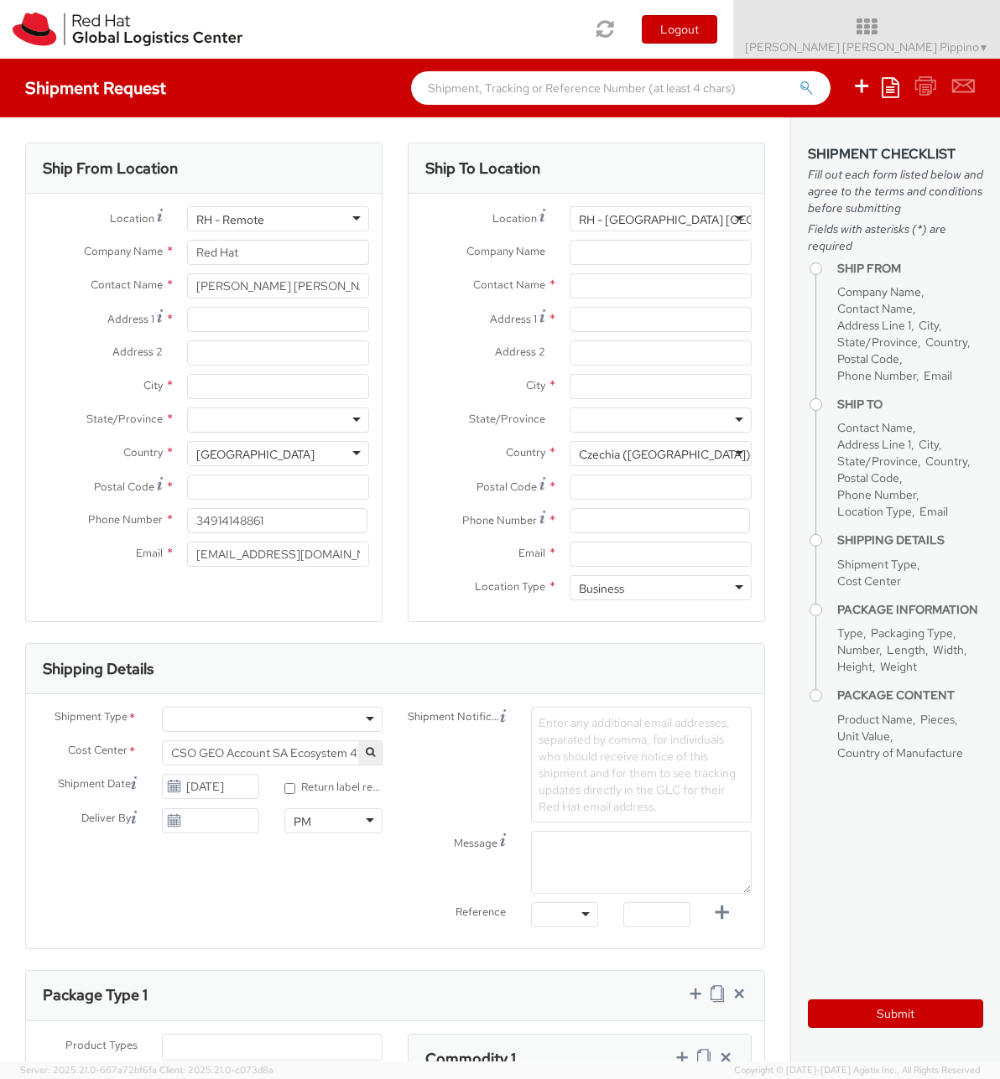
type input "Red Hat Czech s.r.o."
type input "Purkynova 647/111"
type input "[GEOGRAPHIC_DATA]"
type input "621 00"
type input "420 532 294 555"
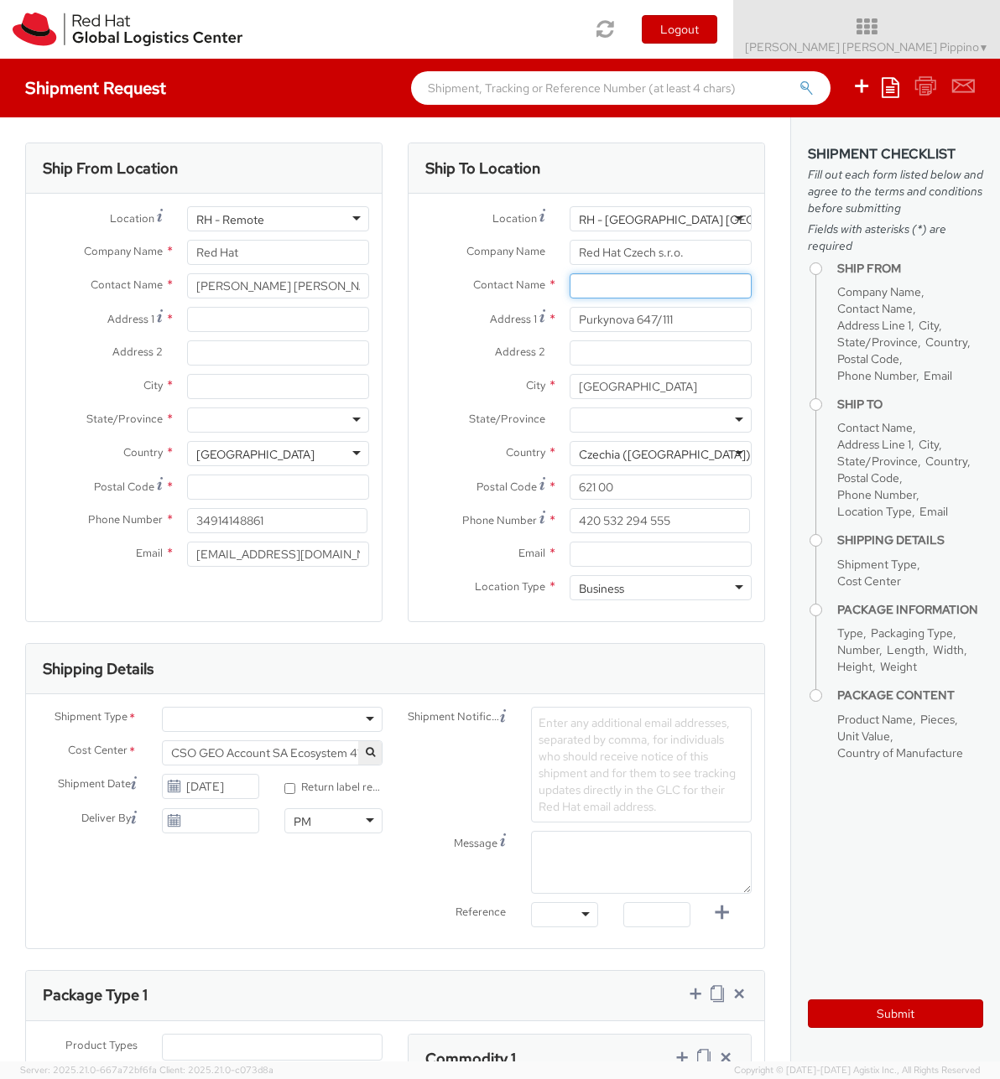
click at [716, 295] on input "text" at bounding box center [660, 285] width 182 height 25
click at [330, 321] on input "Address 1 *" at bounding box center [278, 319] width 182 height 25
type input "a"
type input "Av Secundino Zuazo 66, 3G"
type input "[GEOGRAPHIC_DATA]"
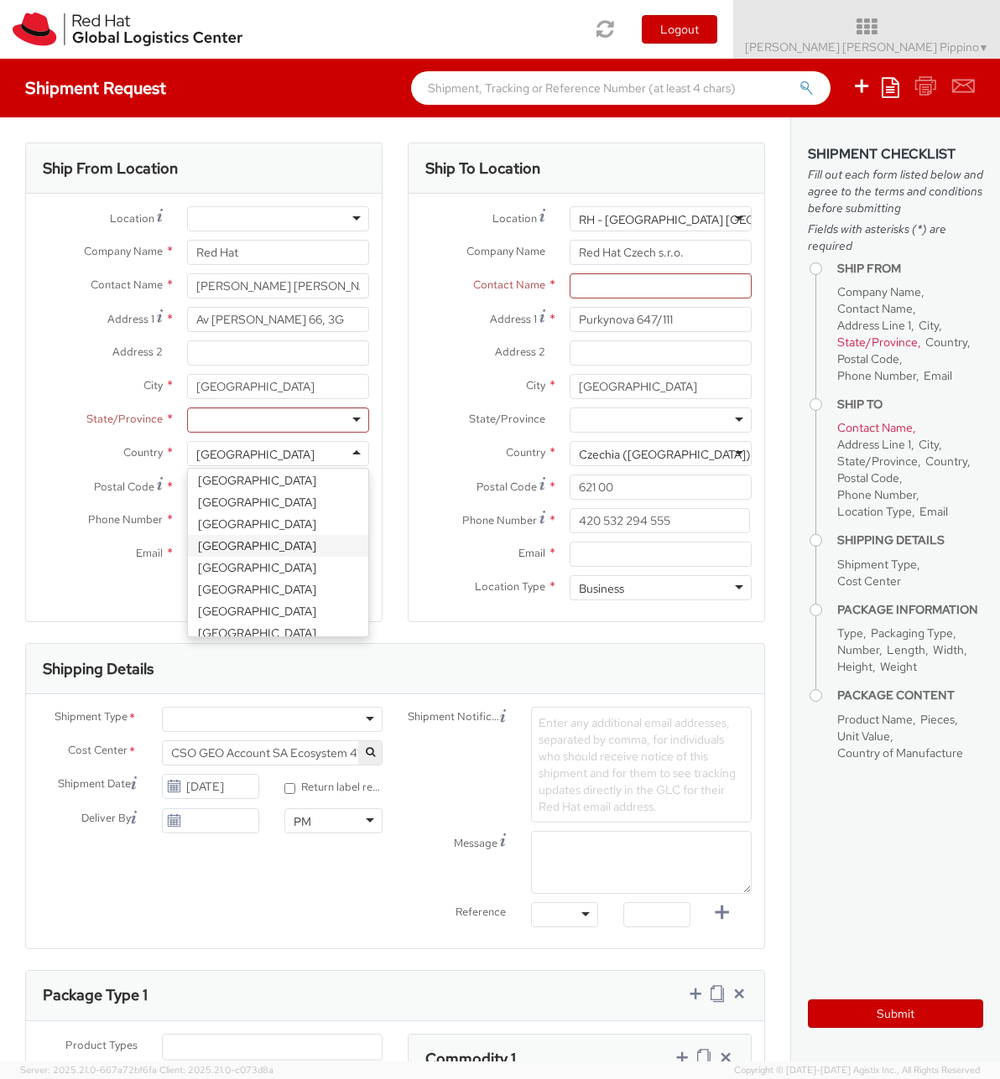
scroll to position [3805, 0]
click at [283, 512] on div "Location * RH - Amsterdam - MSO RH - Amsterdam Data Center RH - Ashburn Data Ce…" at bounding box center [204, 390] width 356 height 369
select select "CM"
select select "KGS"
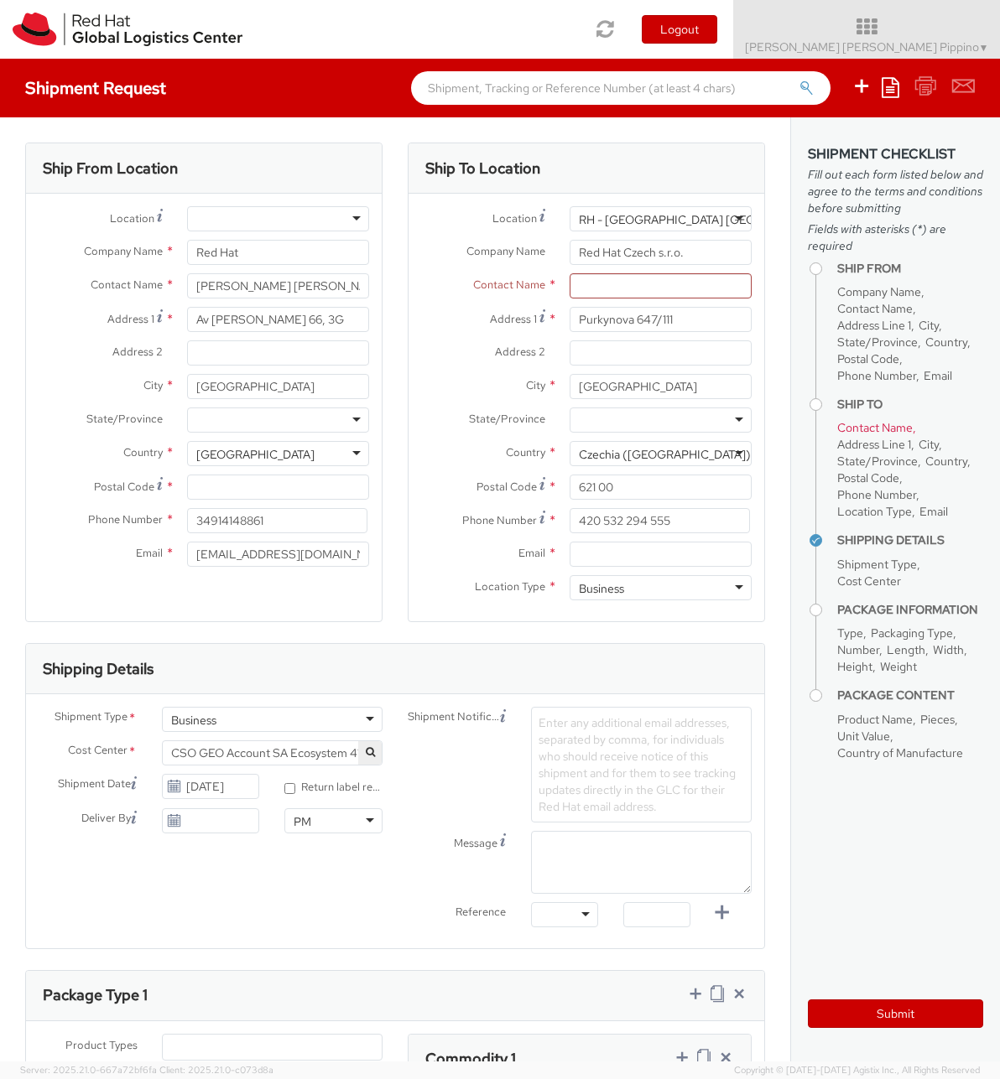
click at [286, 401] on div "City * Madrid" at bounding box center [204, 391] width 356 height 34
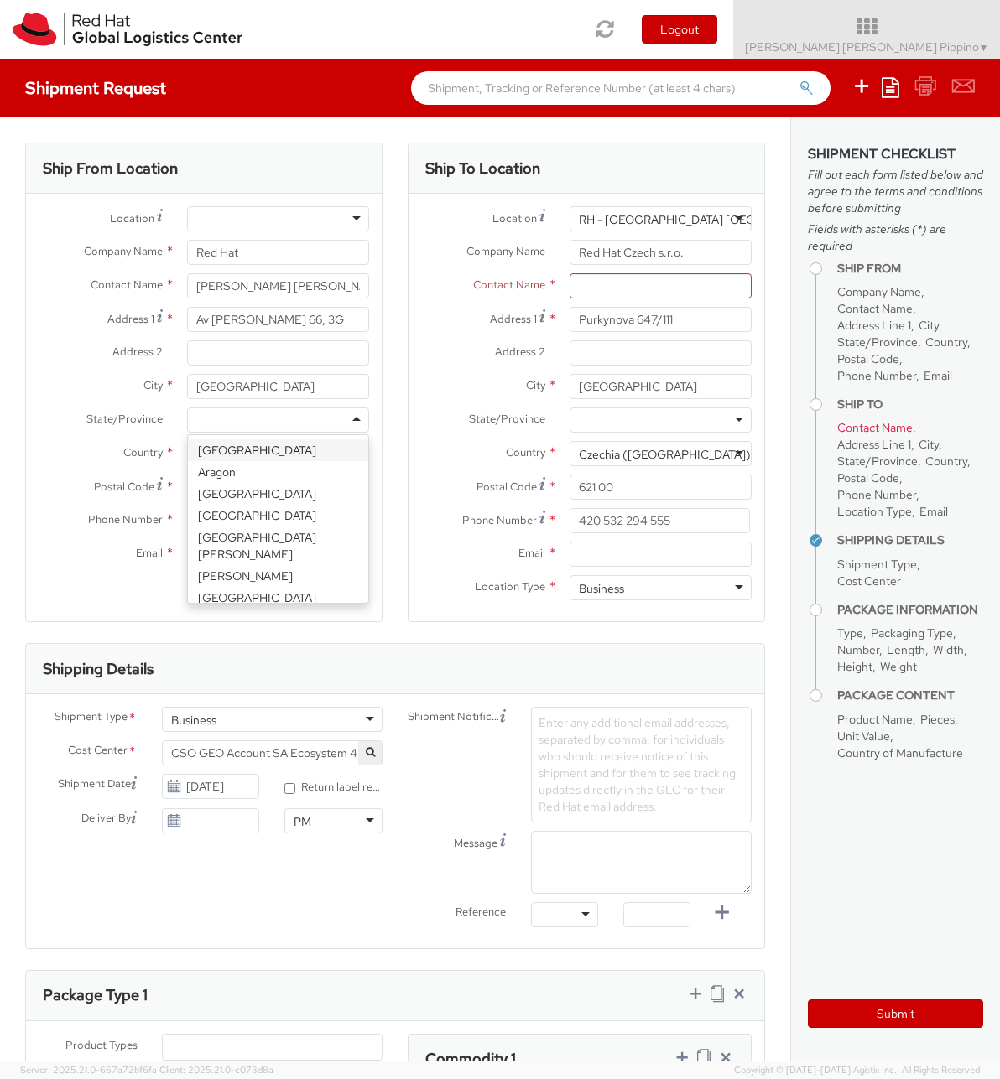
click at [286, 416] on div at bounding box center [278, 420] width 182 height 25
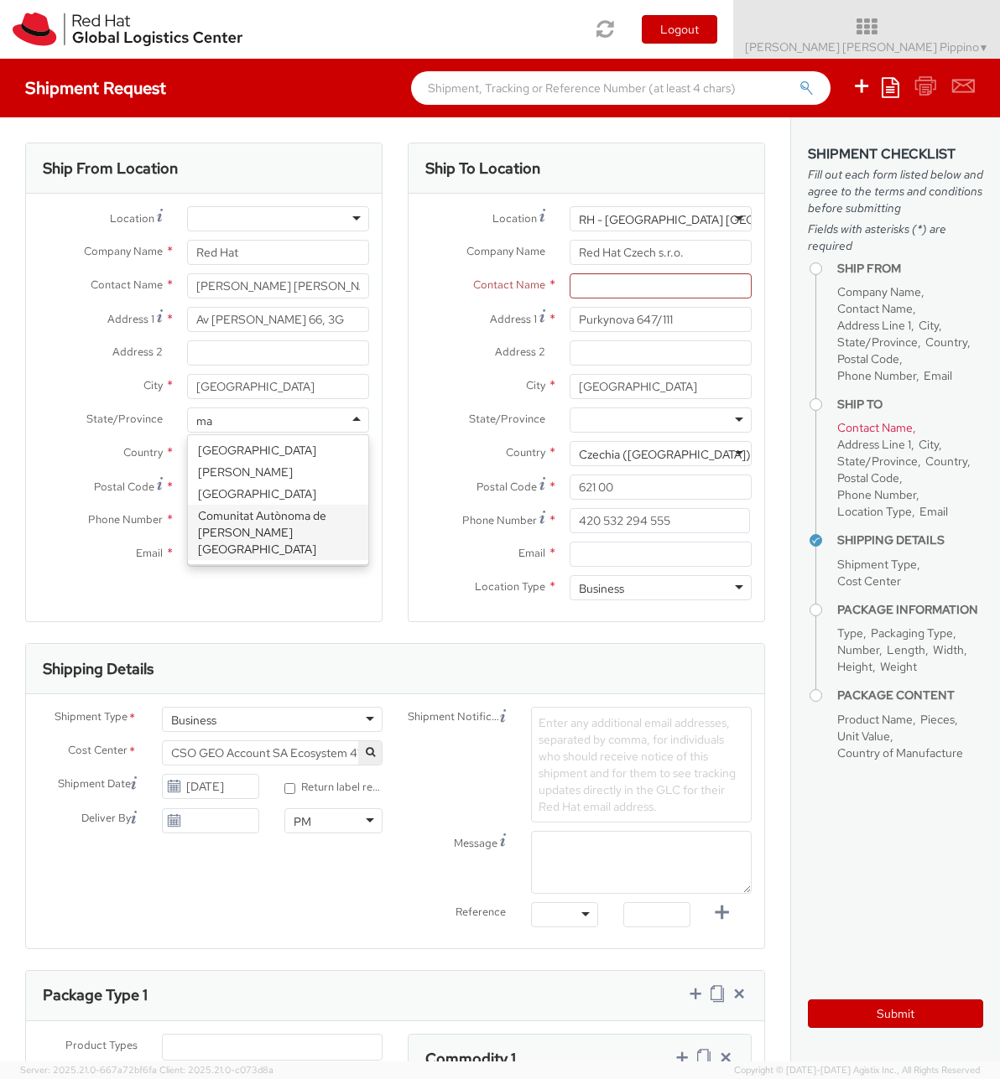
type input "mad"
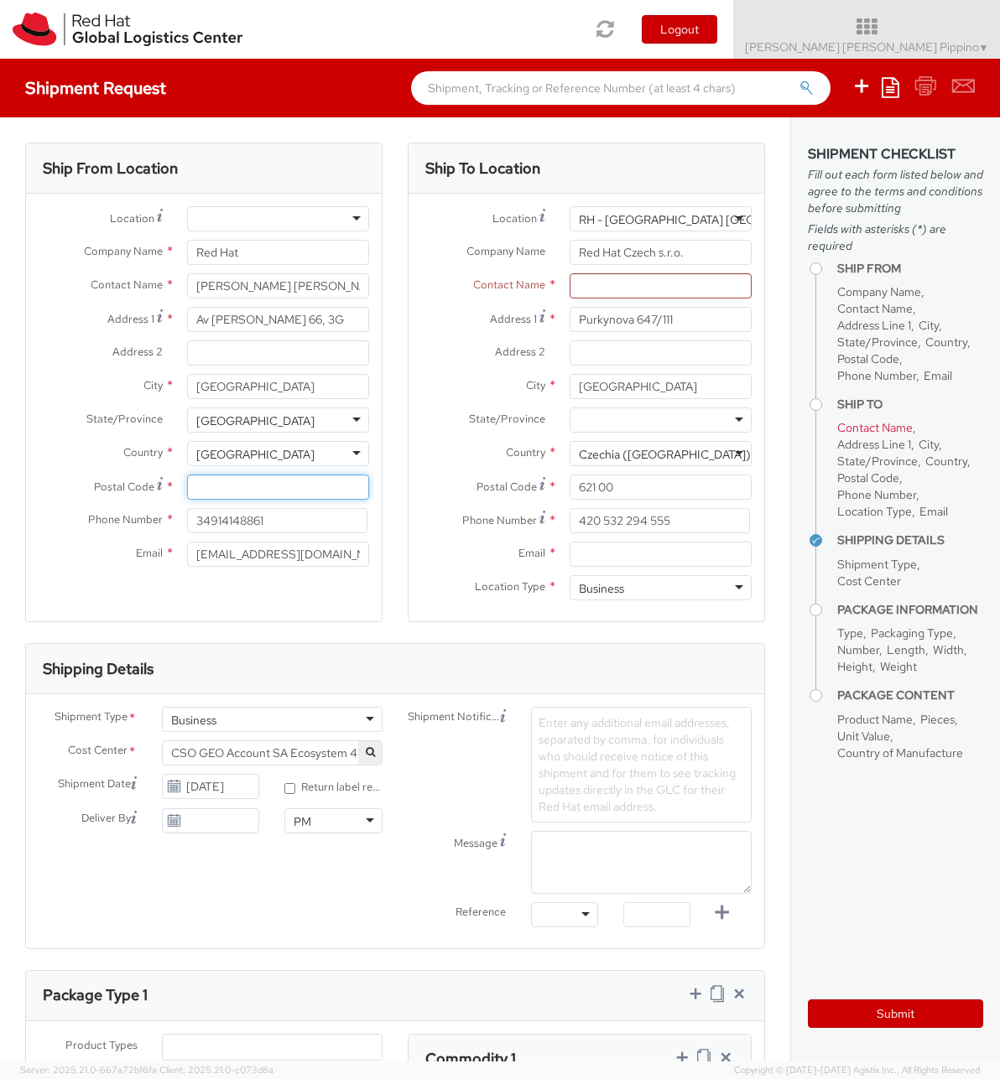
click at [289, 496] on input "Postal Code *" at bounding box center [278, 487] width 182 height 25
type input "28055"
drag, startPoint x: 215, startPoint y: 520, endPoint x: 299, endPoint y: 519, distance: 84.7
click at [299, 519] on input "34914148861" at bounding box center [277, 520] width 180 height 25
type input "34667166140"
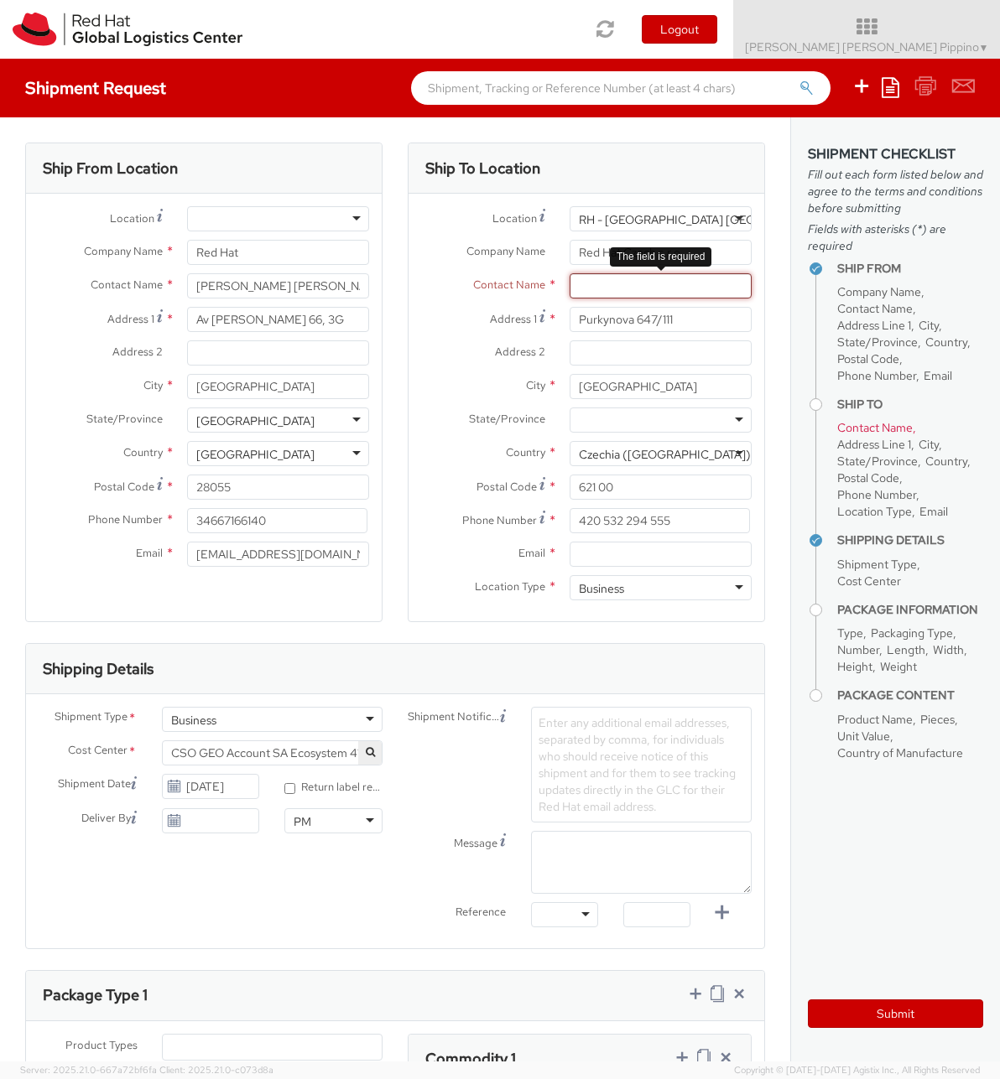
click at [697, 297] on input "text" at bounding box center [660, 285] width 182 height 25
click at [683, 429] on div at bounding box center [660, 420] width 182 height 25
click at [764, 392] on div "Ship To Location Location * RH - Brno - Tech Park Brno - B RH - Brno - Tech Par…" at bounding box center [586, 383] width 357 height 480
click at [732, 549] on input "Email *" at bounding box center [660, 554] width 182 height 25
click at [707, 294] on input "text" at bounding box center [660, 285] width 182 height 25
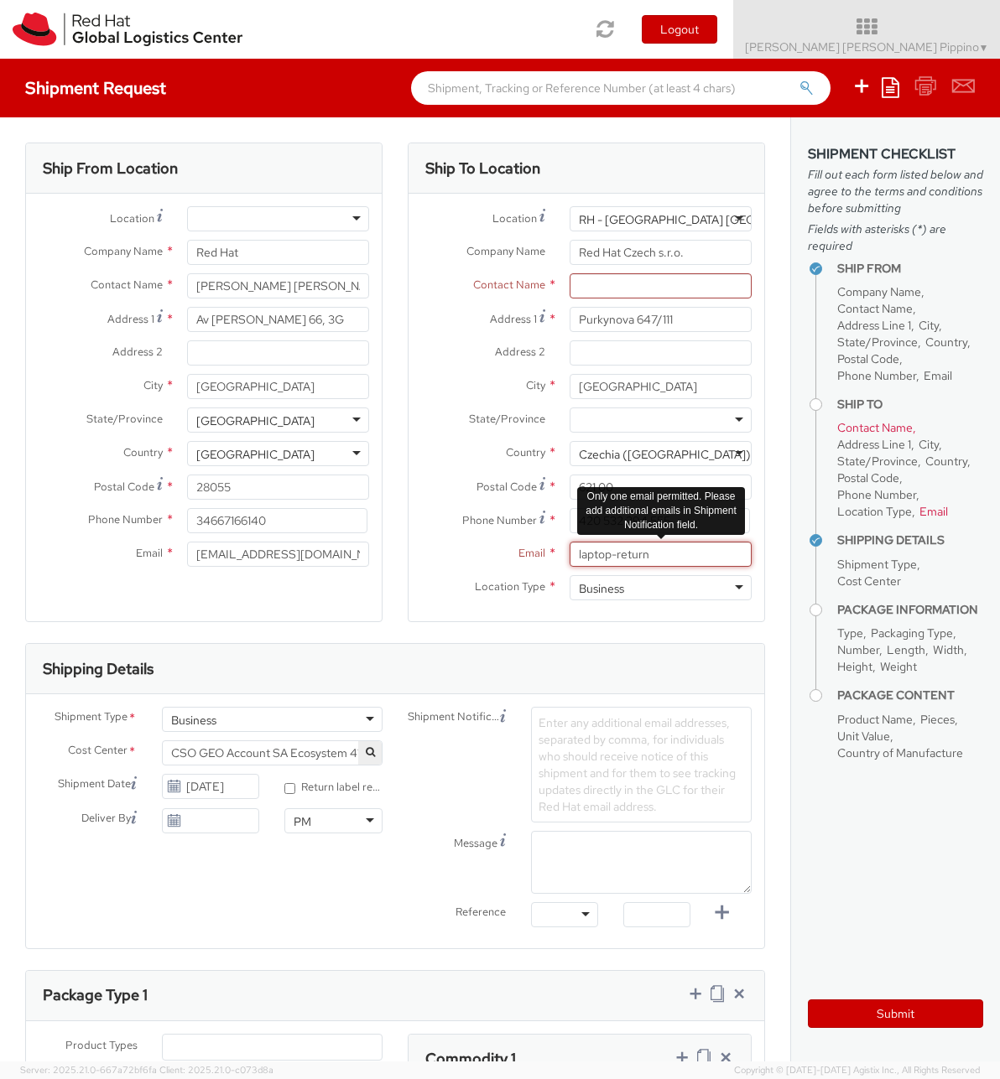
click at [692, 550] on input "laptop-return" at bounding box center [660, 554] width 182 height 25
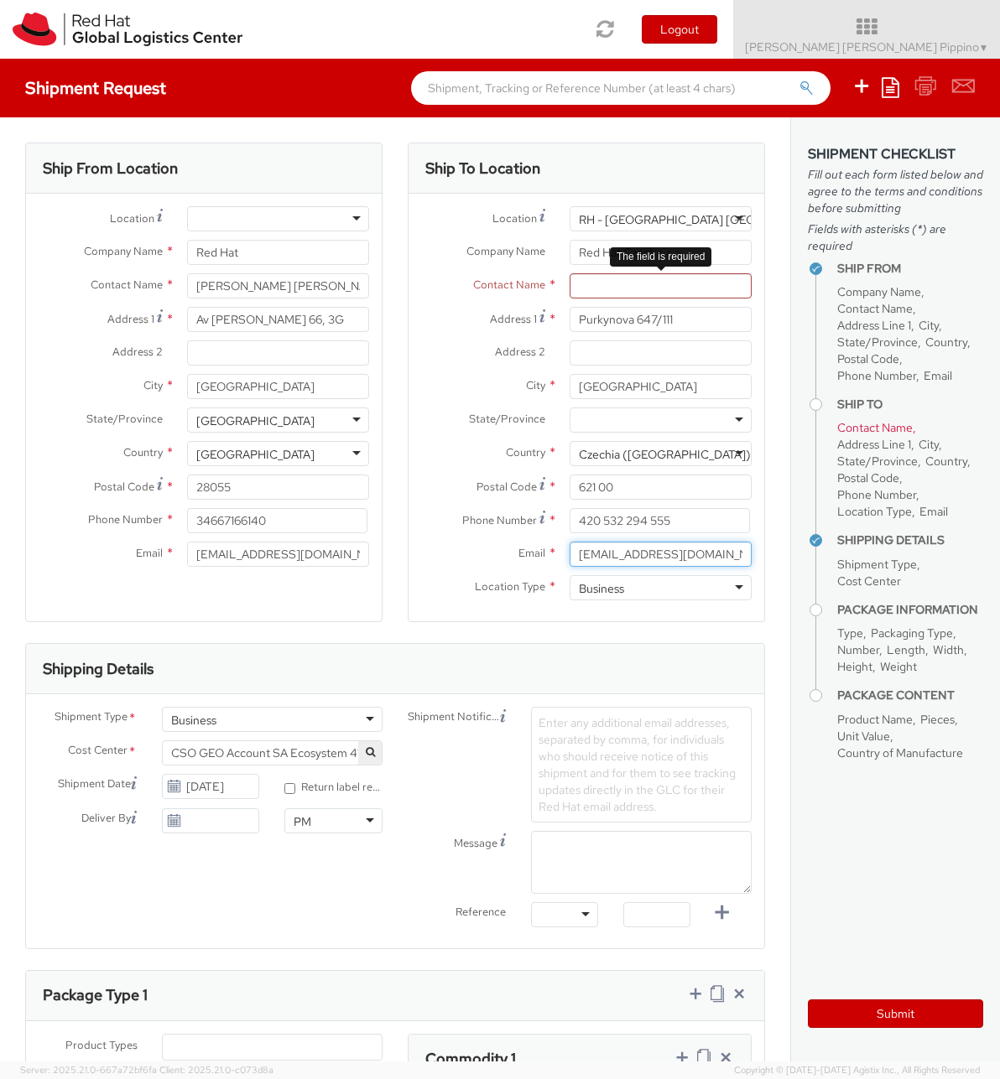
type input "[EMAIL_ADDRESS][DOMAIN_NAME]"
click at [730, 281] on input "text" at bounding box center [660, 285] width 182 height 25
click at [655, 558] on input "[EMAIL_ADDRESS][DOMAIN_NAME]" at bounding box center [660, 554] width 182 height 25
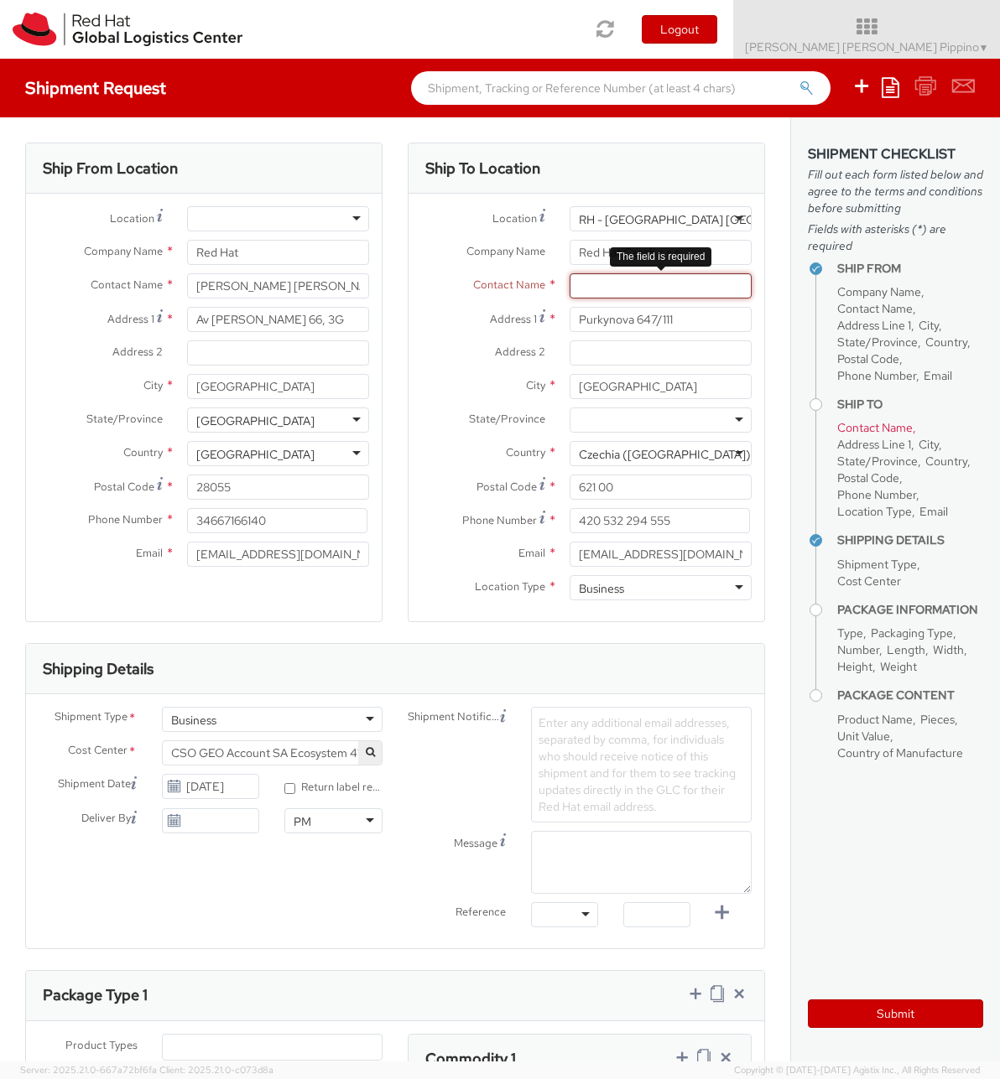
click at [660, 293] on input "text" at bounding box center [660, 285] width 182 height 25
paste input "[EMAIL_ADDRESS][DOMAIN_NAME]"
drag, startPoint x: 730, startPoint y: 283, endPoint x: 548, endPoint y: 281, distance: 182.0
click at [569, 281] on input "[EMAIL_ADDRESS][DOMAIN_NAME]" at bounding box center [660, 285] width 182 height 25
click at [704, 321] on div "searching..." at bounding box center [660, 317] width 180 height 25
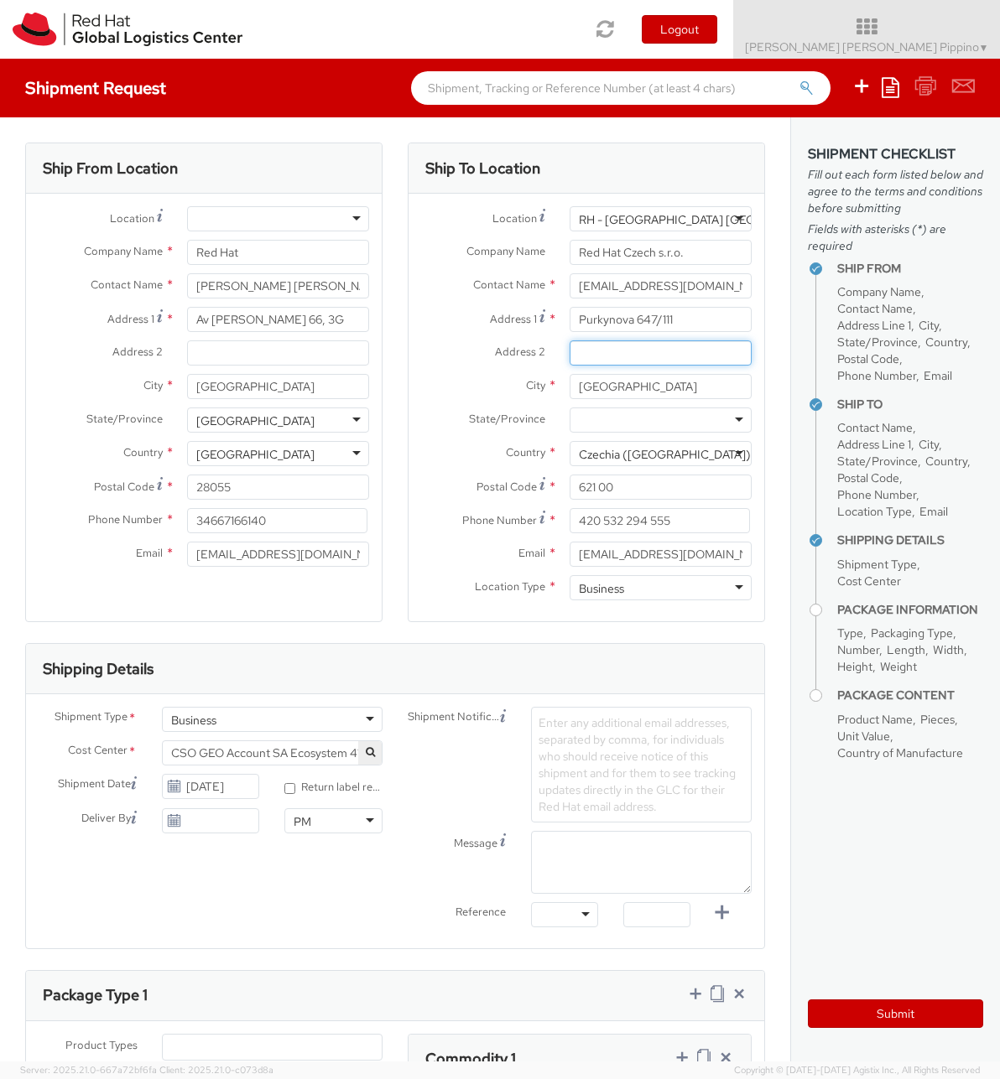
click at [719, 340] on input "Address 2 *" at bounding box center [660, 352] width 182 height 25
click at [624, 291] on input "[EMAIL_ADDRESS][DOMAIN_NAME]" at bounding box center [660, 285] width 182 height 25
paste input "Red Hat IT - Endpoint Systems"
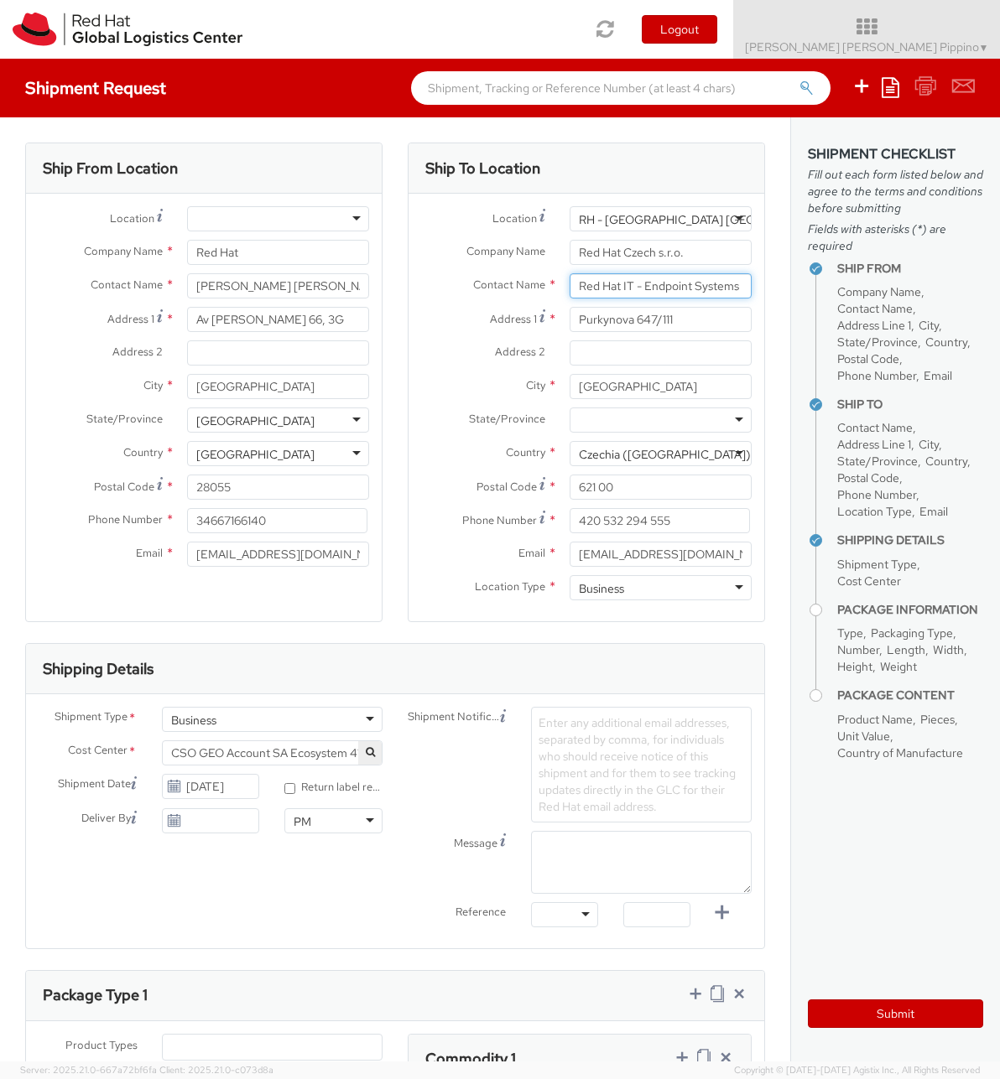
type input "Red Hat IT - Endpoint Systems"
click at [642, 361] on input "Address 2 *" at bounding box center [660, 352] width 182 height 25
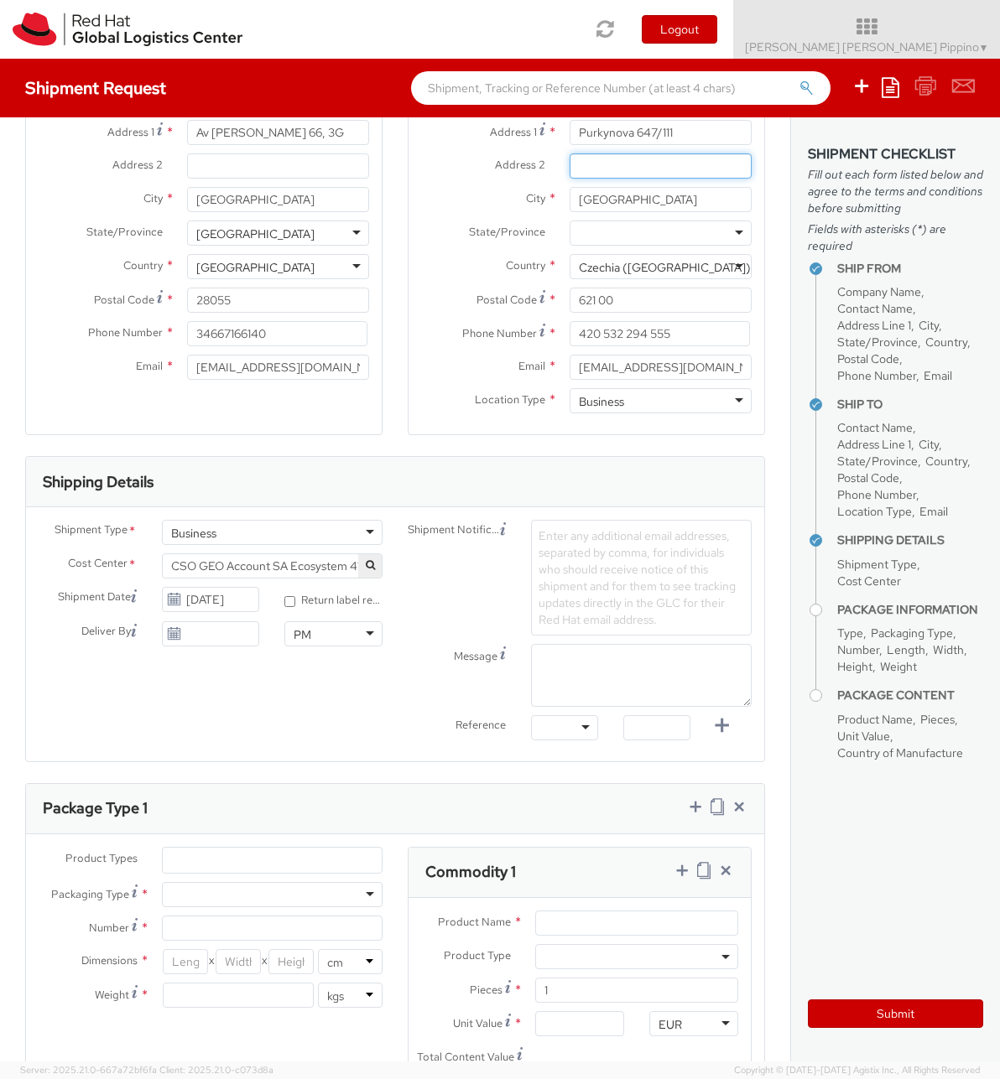
scroll to position [272, 0]
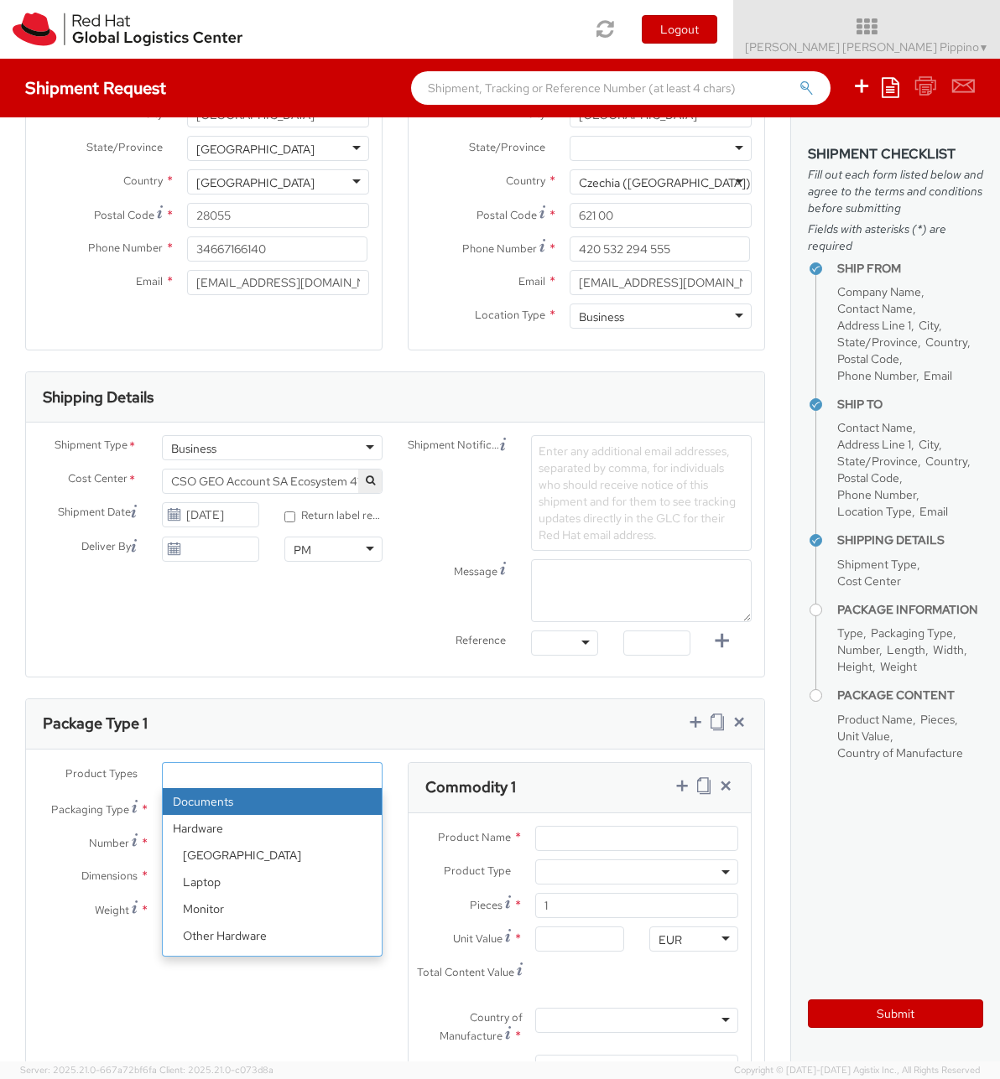
click at [324, 767] on ul at bounding box center [272, 775] width 219 height 25
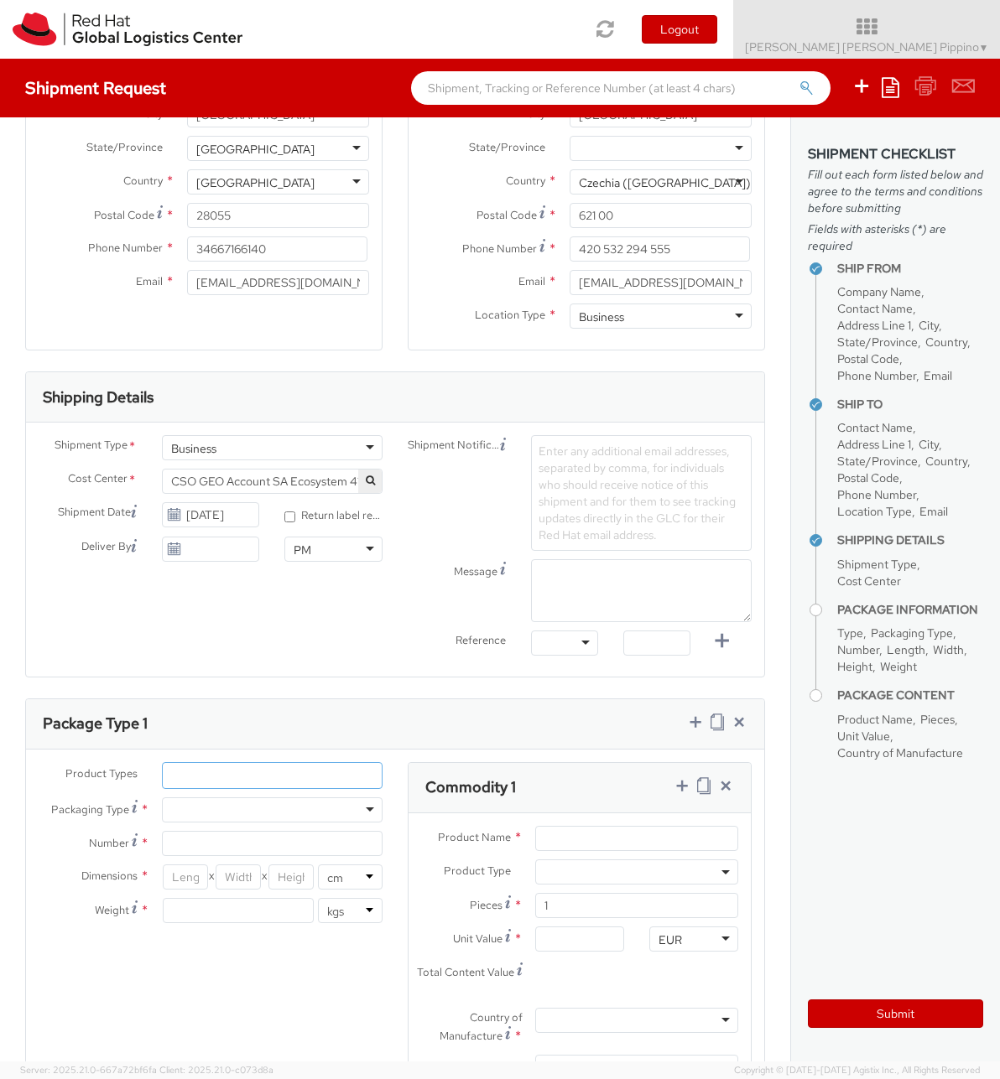
click at [324, 767] on ul at bounding box center [272, 775] width 219 height 25
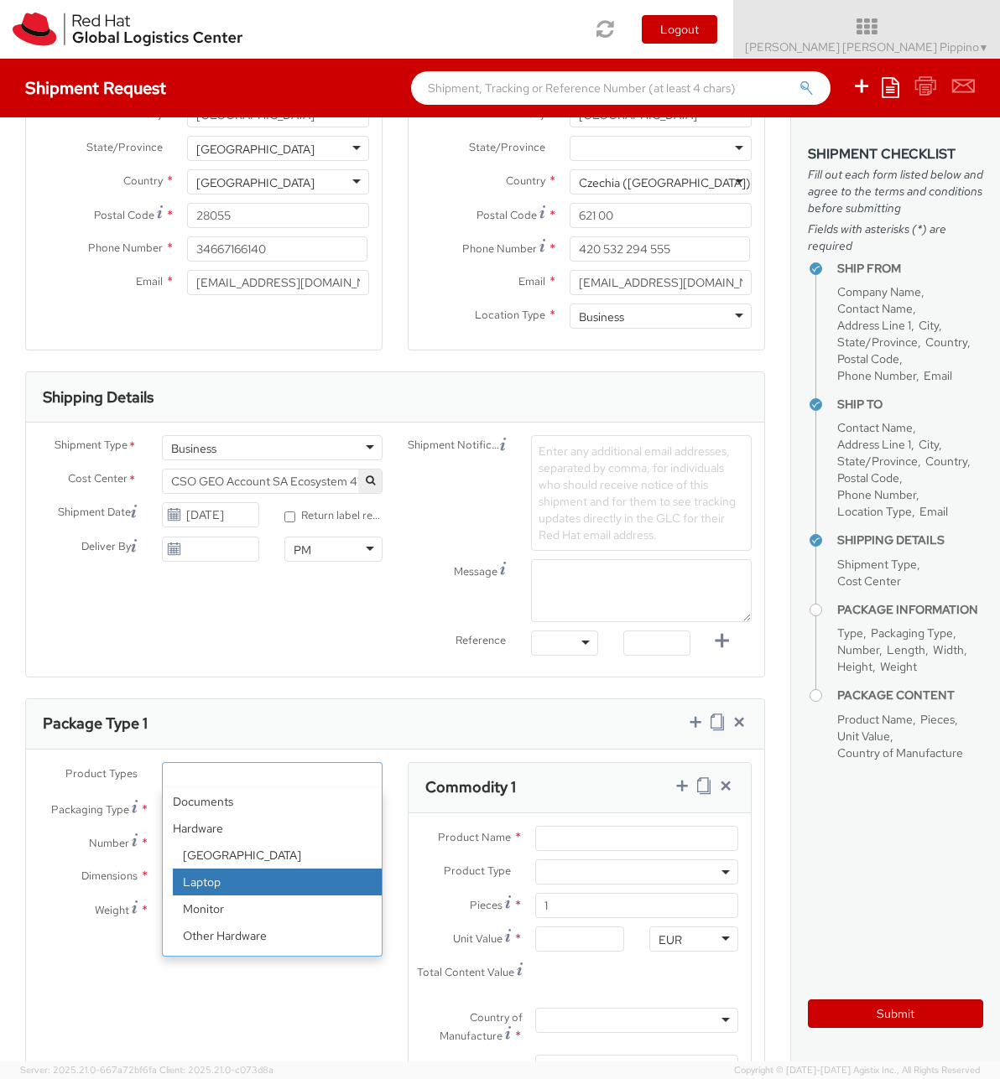
select select "LAPTOP"
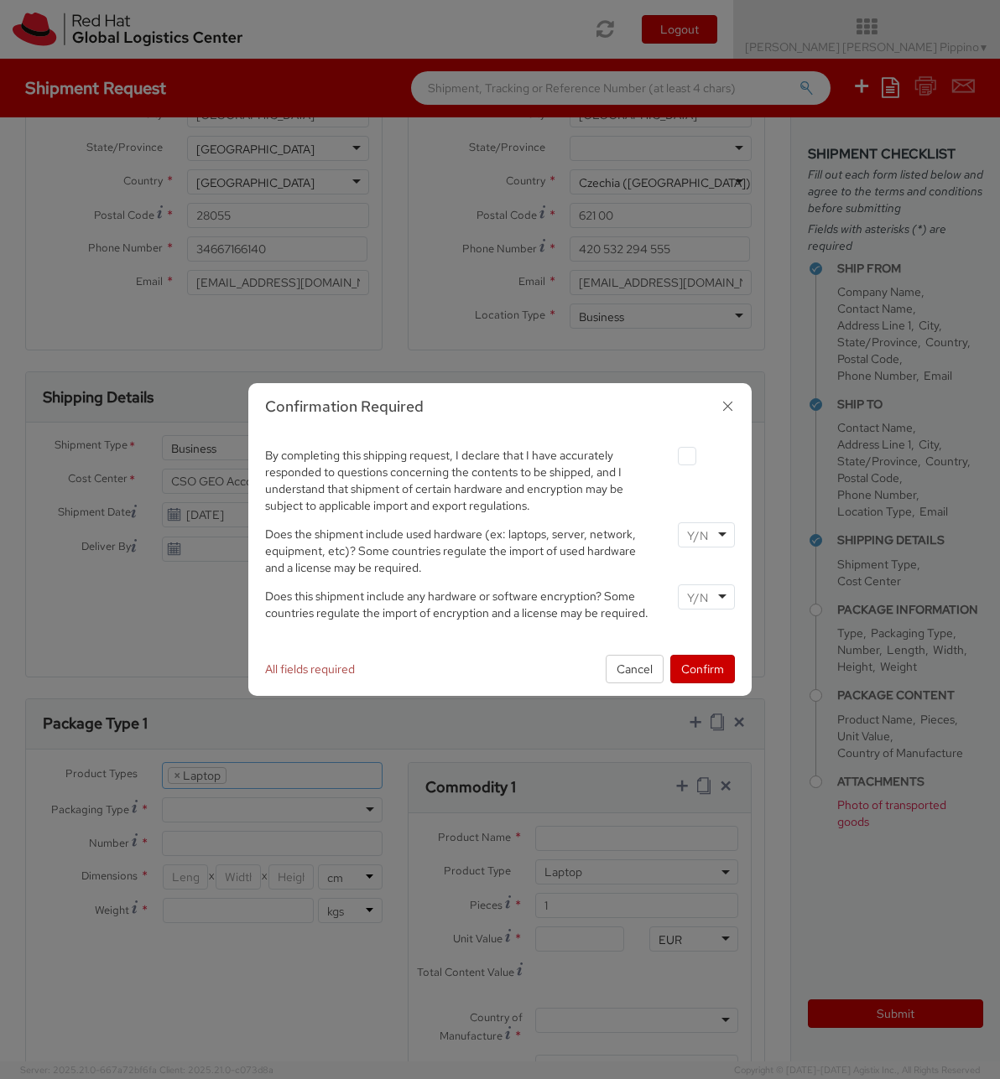
scroll to position [55, 0]
click at [686, 669] on button "Confirm" at bounding box center [702, 669] width 65 height 29
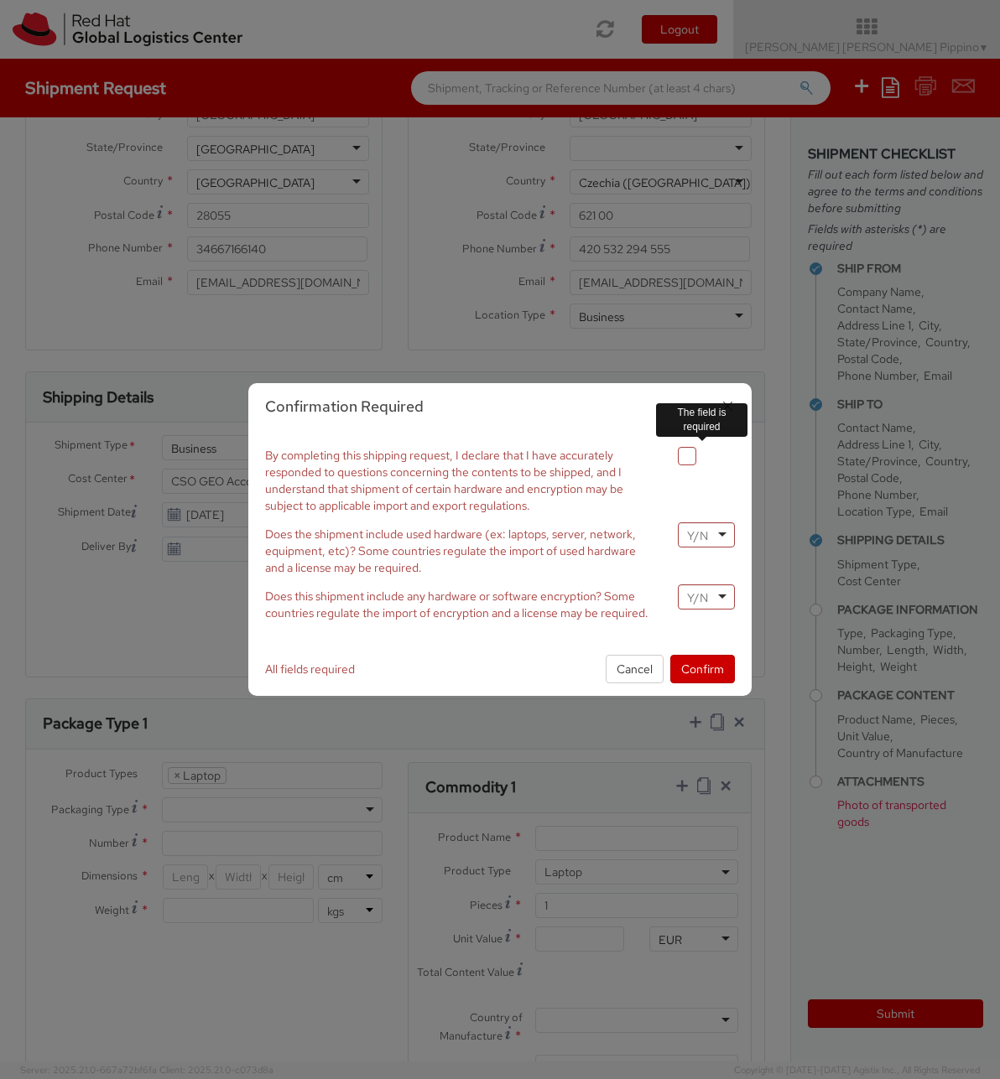
click at [687, 459] on label at bounding box center [687, 456] width 18 height 18
click at [673, 459] on input "checkbox" at bounding box center [667, 456] width 11 height 11
checkbox input "true"
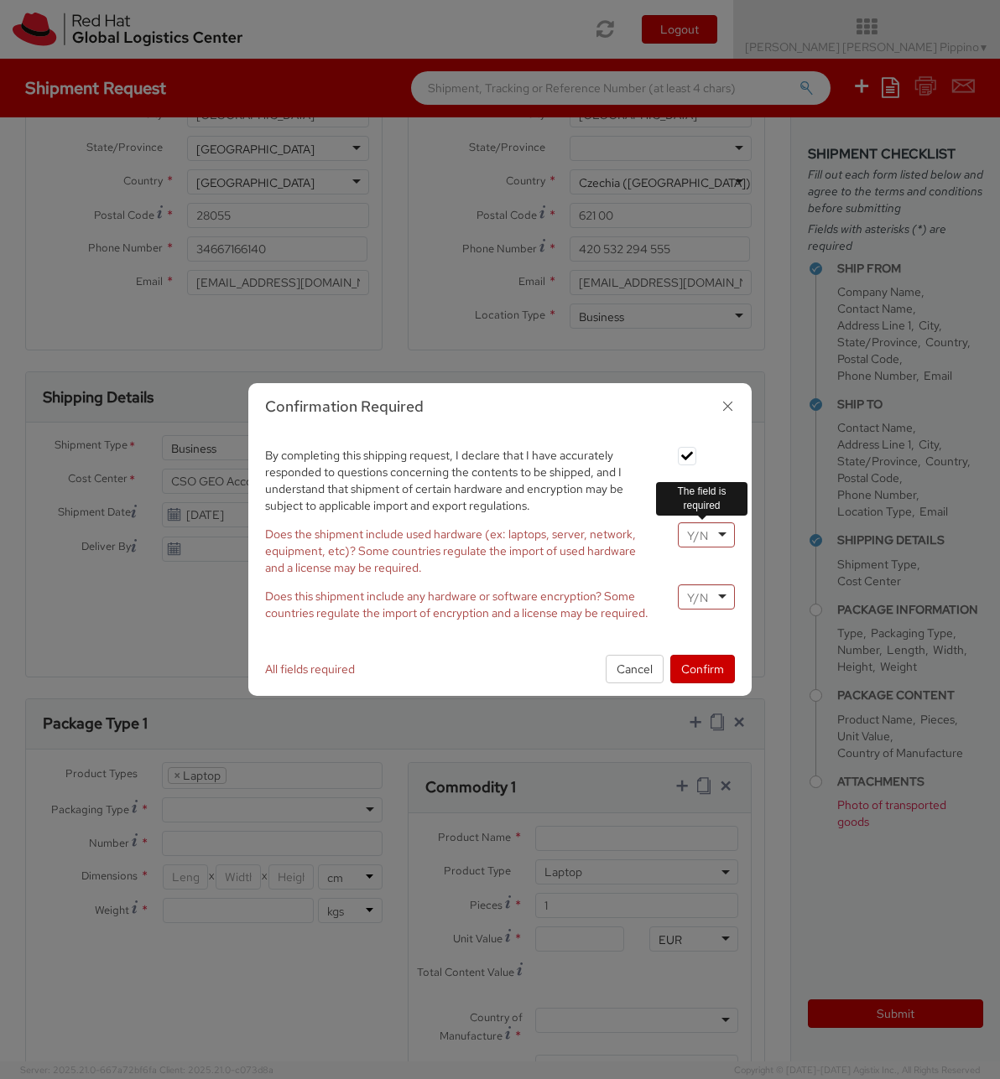
click at [709, 542] on input "select-one" at bounding box center [699, 535] width 24 height 17
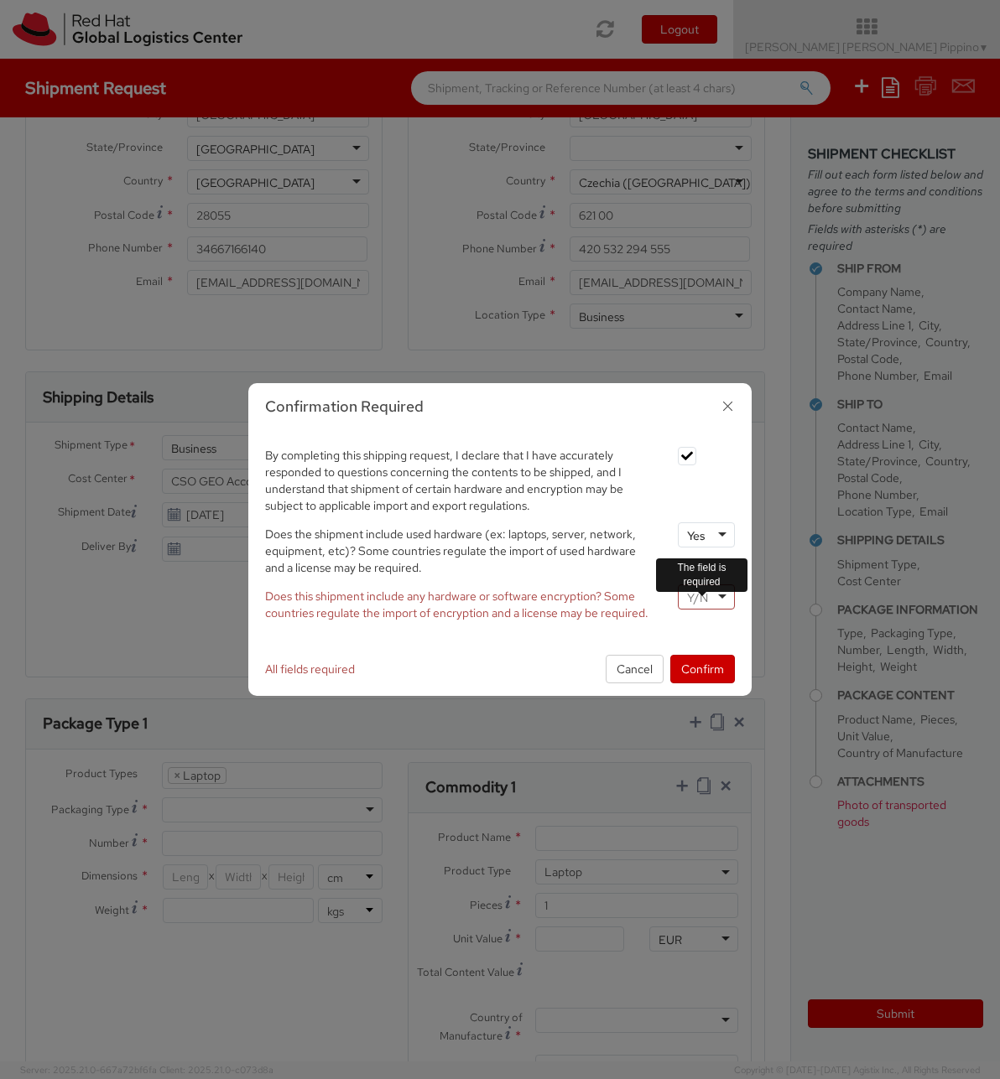
click at [704, 592] on div "By completing this shipping request, I declare that I have accurately responded…" at bounding box center [499, 537] width 495 height 186
click at [709, 600] on input "select-one" at bounding box center [699, 598] width 24 height 17
click at [702, 643] on div "Confirmation Required By completing this shipping request, I declare that I hav…" at bounding box center [499, 539] width 503 height 313
click at [715, 544] on div "Yes" at bounding box center [706, 534] width 57 height 25
click at [647, 551] on label "Does the shipment include used hardware (ex: laptops, server, network, equipmen…" at bounding box center [458, 549] width 413 height 54
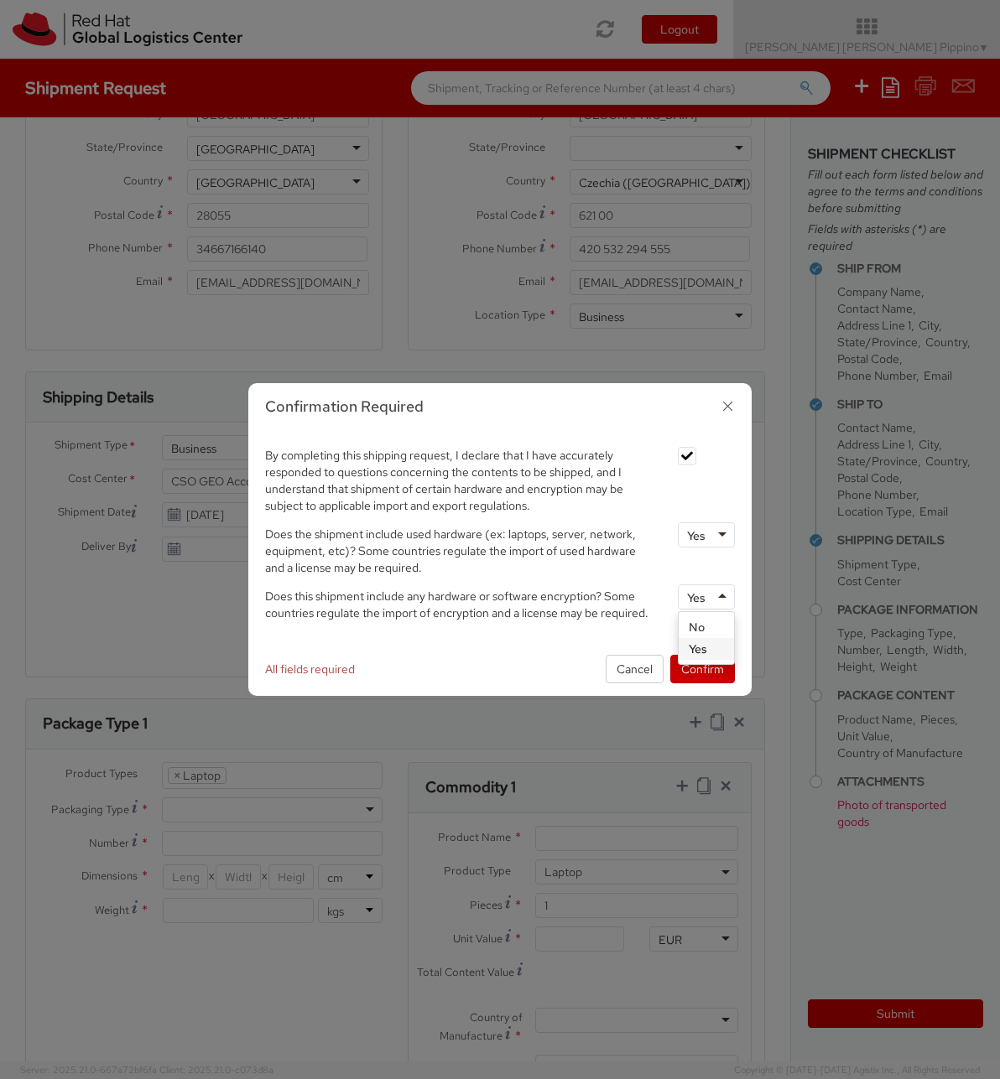
click at [713, 599] on div "Yes" at bounding box center [706, 596] width 57 height 25
click at [710, 634] on div "By completing this shipping request, I declare that I have accurately responded…" at bounding box center [499, 536] width 503 height 211
click at [706, 673] on button "Confirm" at bounding box center [702, 669] width 65 height 29
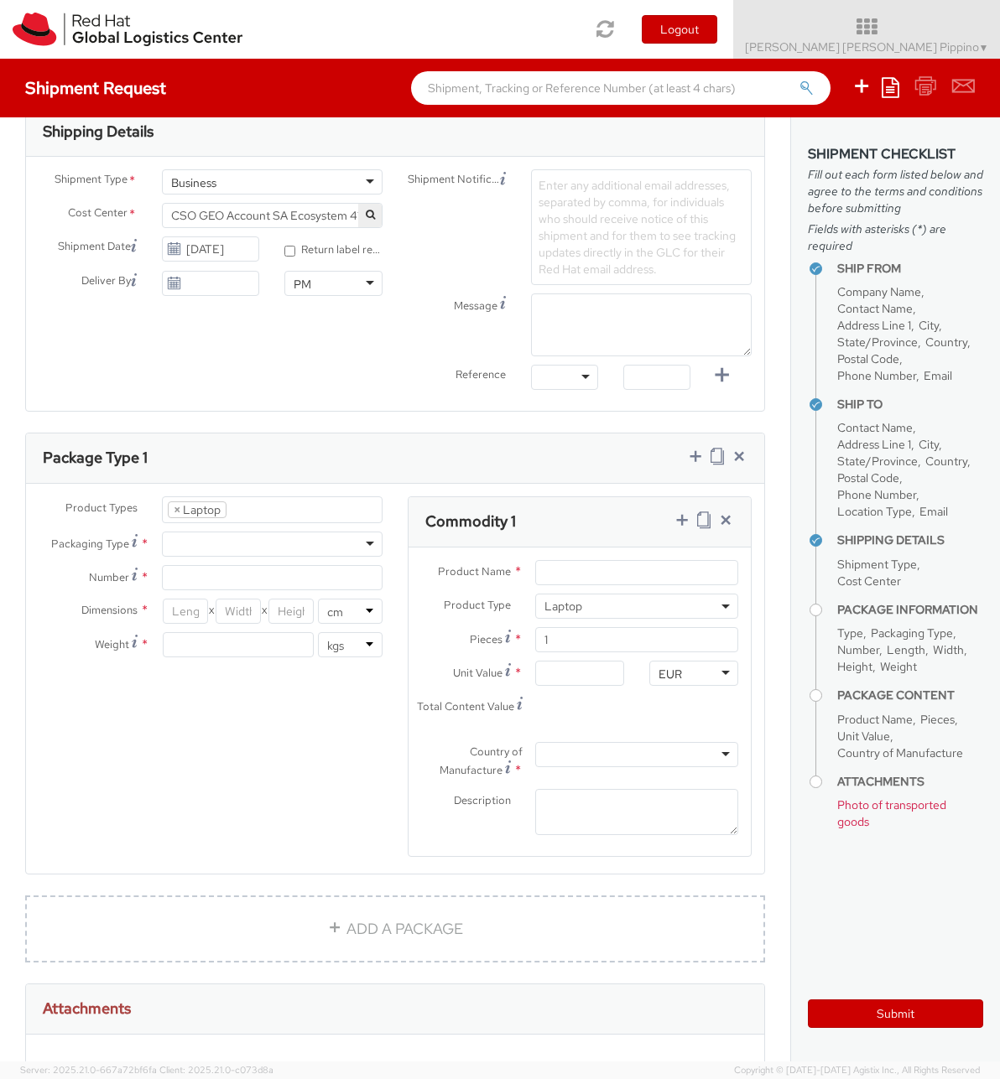
scroll to position [543, 0]
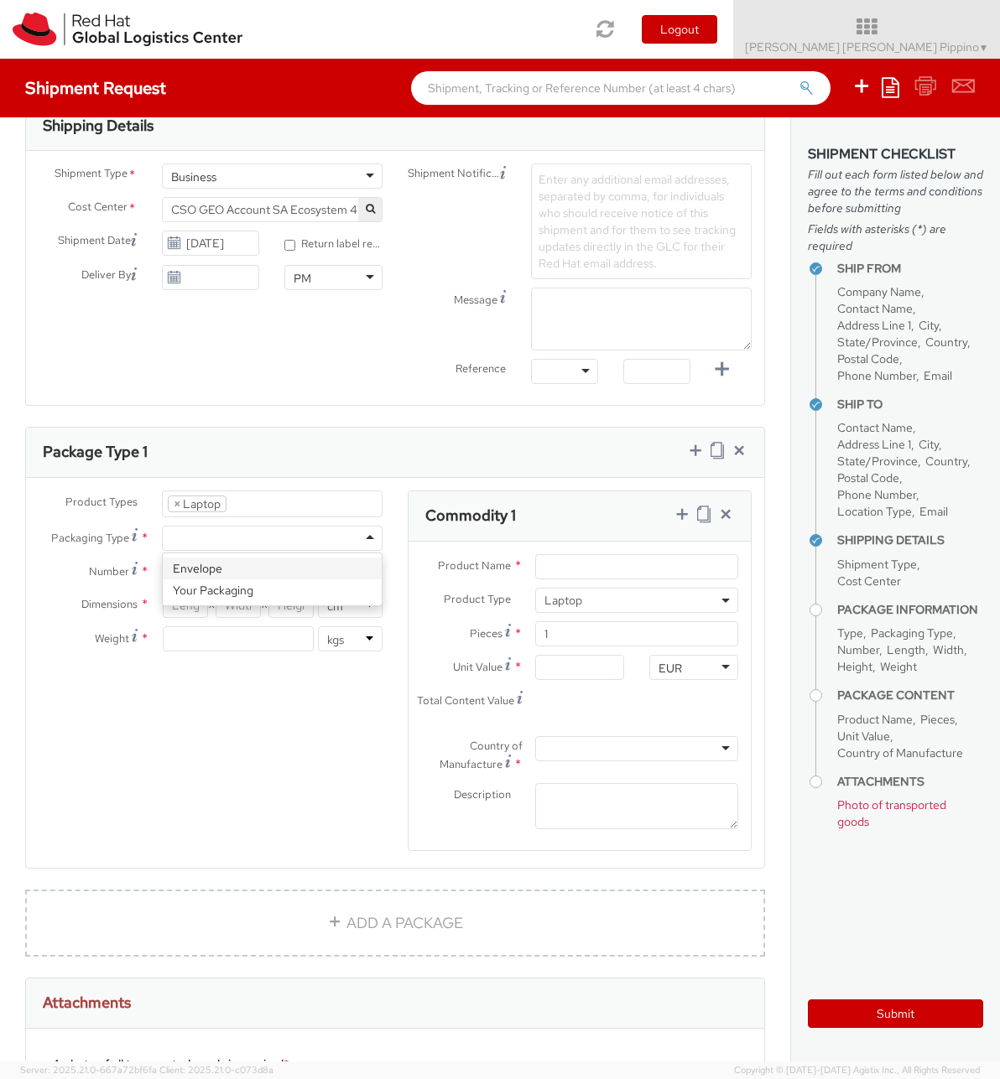
click at [367, 549] on div at bounding box center [272, 538] width 221 height 25
click at [332, 593] on div "Product Types * Documents Docking Station Laptop Monitor Other Hardware Server …" at bounding box center [210, 580] width 369 height 178
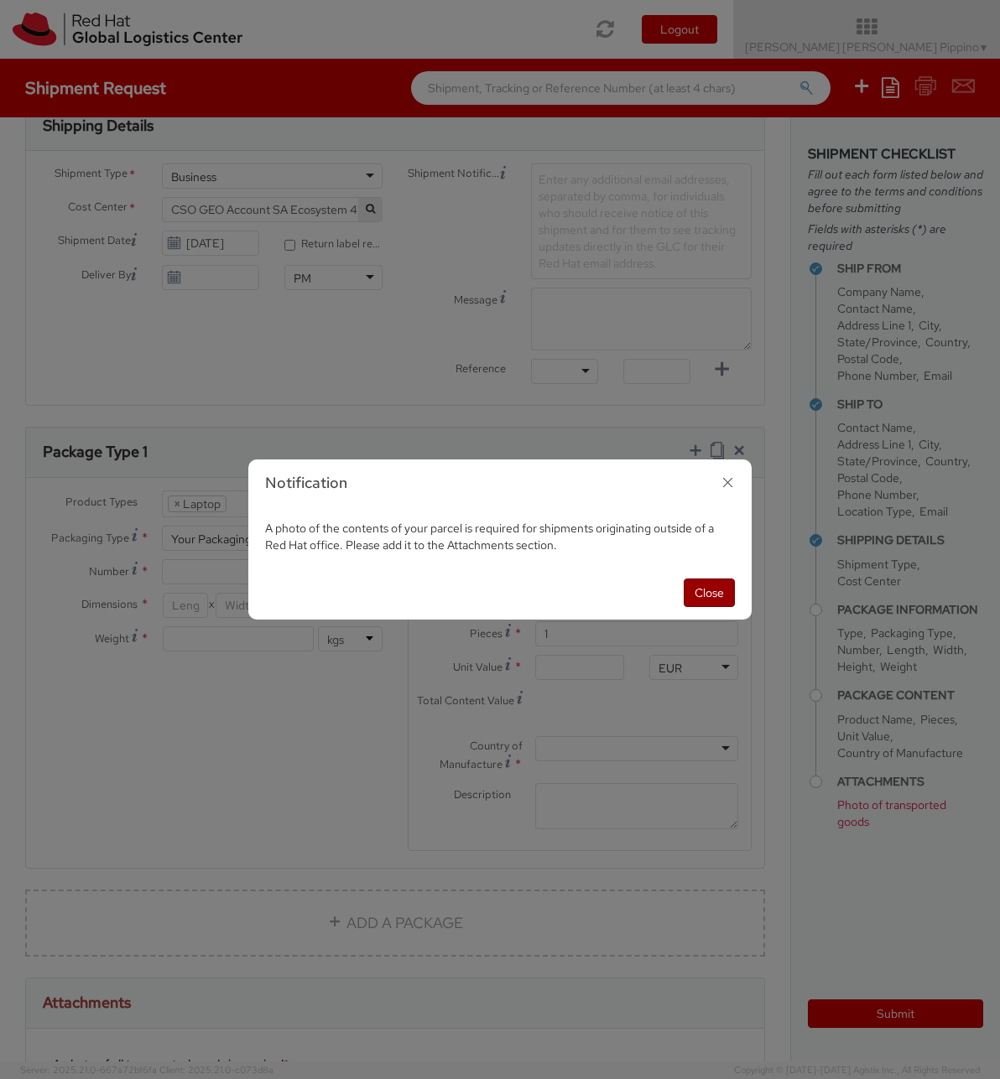
click at [691, 589] on button "Close" at bounding box center [708, 593] width 51 height 29
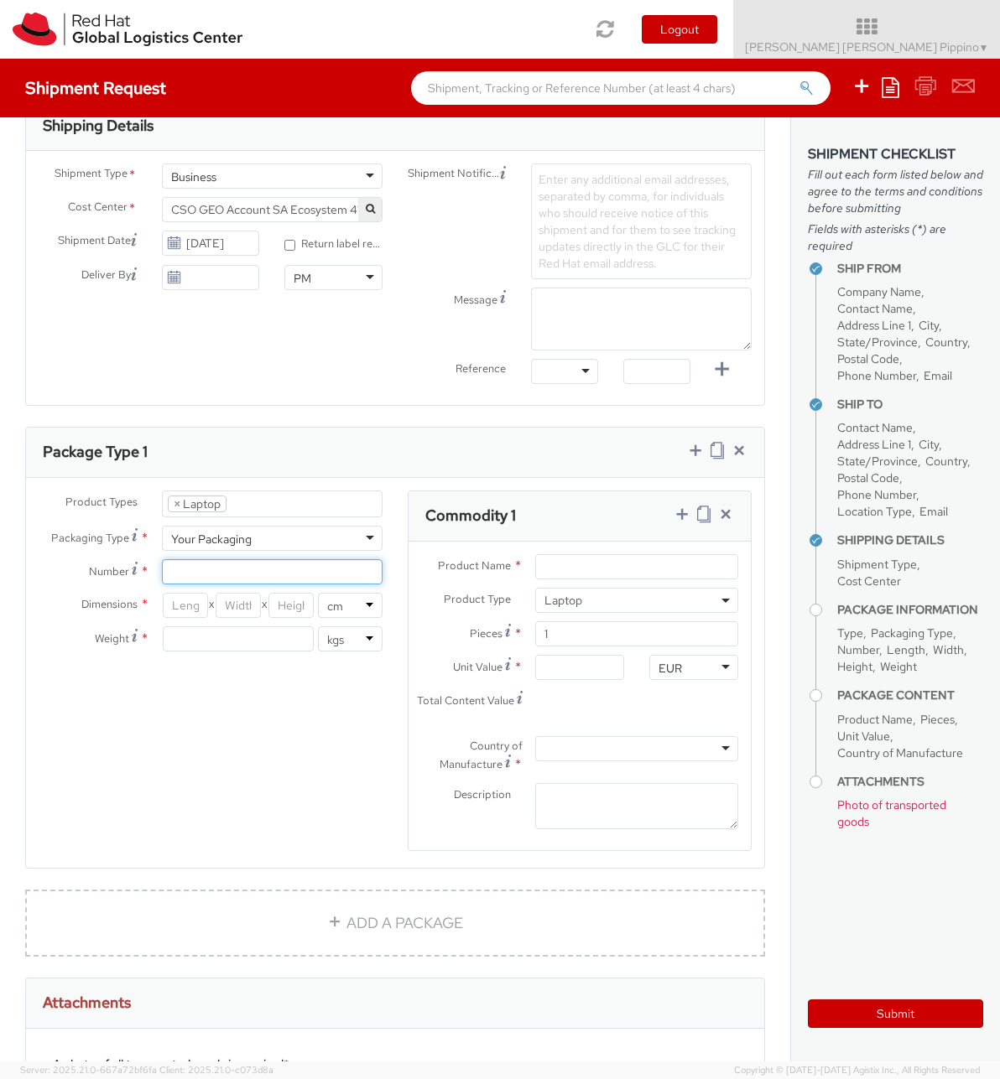
click at [349, 577] on input "Number *" at bounding box center [272, 571] width 221 height 25
click at [349, 569] on input "Number *" at bounding box center [272, 571] width 221 height 25
click at [185, 595] on div "Total weight of package(s) in pounds or kilograms" at bounding box center [119, 597] width 198 height 49
click at [205, 626] on div "Dimensions * X X in cm Weight Total weight of package(s) in pounds or kilograms…" at bounding box center [210, 626] width 369 height 67
click at [192, 597] on input "number" at bounding box center [185, 605] width 45 height 25
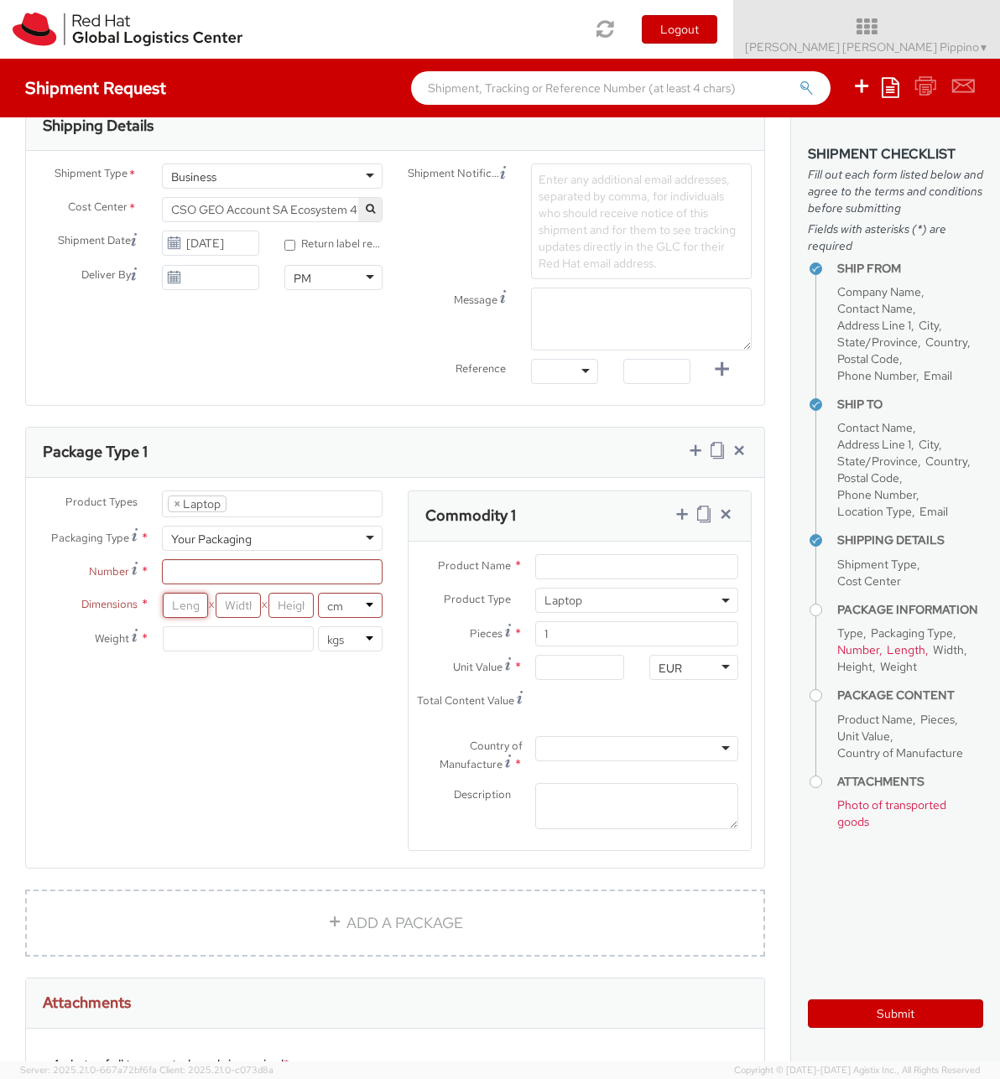
click at [183, 612] on input "number" at bounding box center [185, 605] width 45 height 25
type input "30"
type input "47"
type input "20"
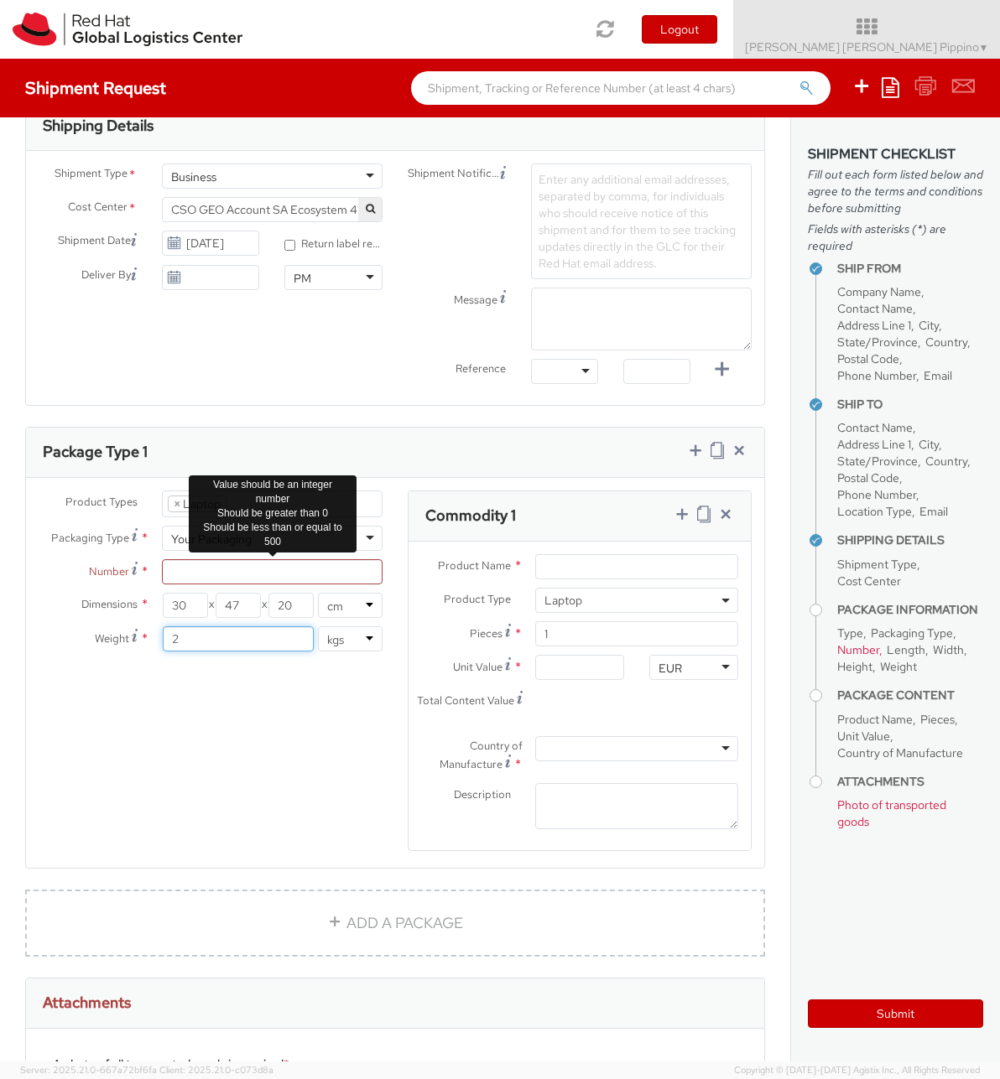
type input "2"
click at [197, 567] on input "Number *" at bounding box center [272, 571] width 221 height 25
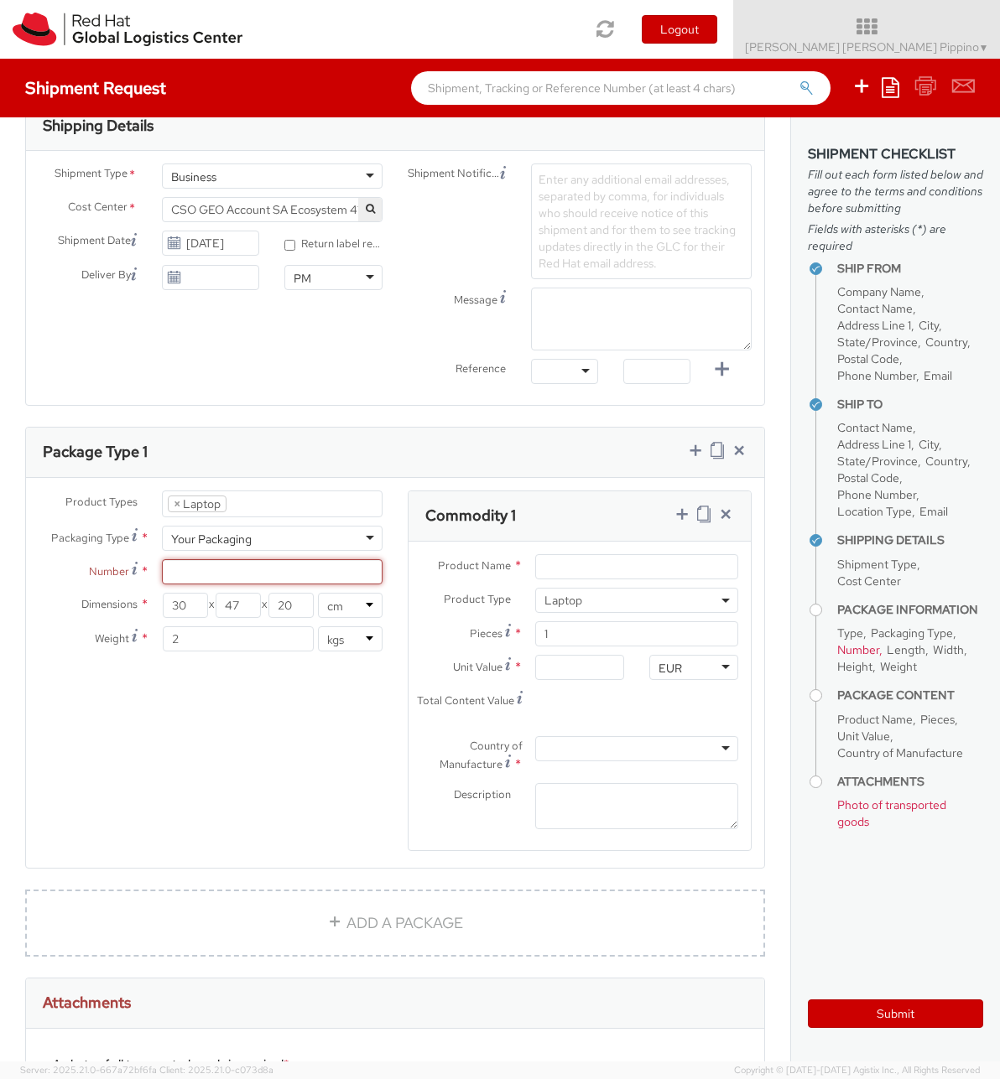
paste input "M20WYGFVRF"
type input "M20WYGFVRF"
click at [295, 797] on div "Product Types * Documents Docking Station Laptop Monitor Other Hardware Server …" at bounding box center [395, 682] width 738 height 382
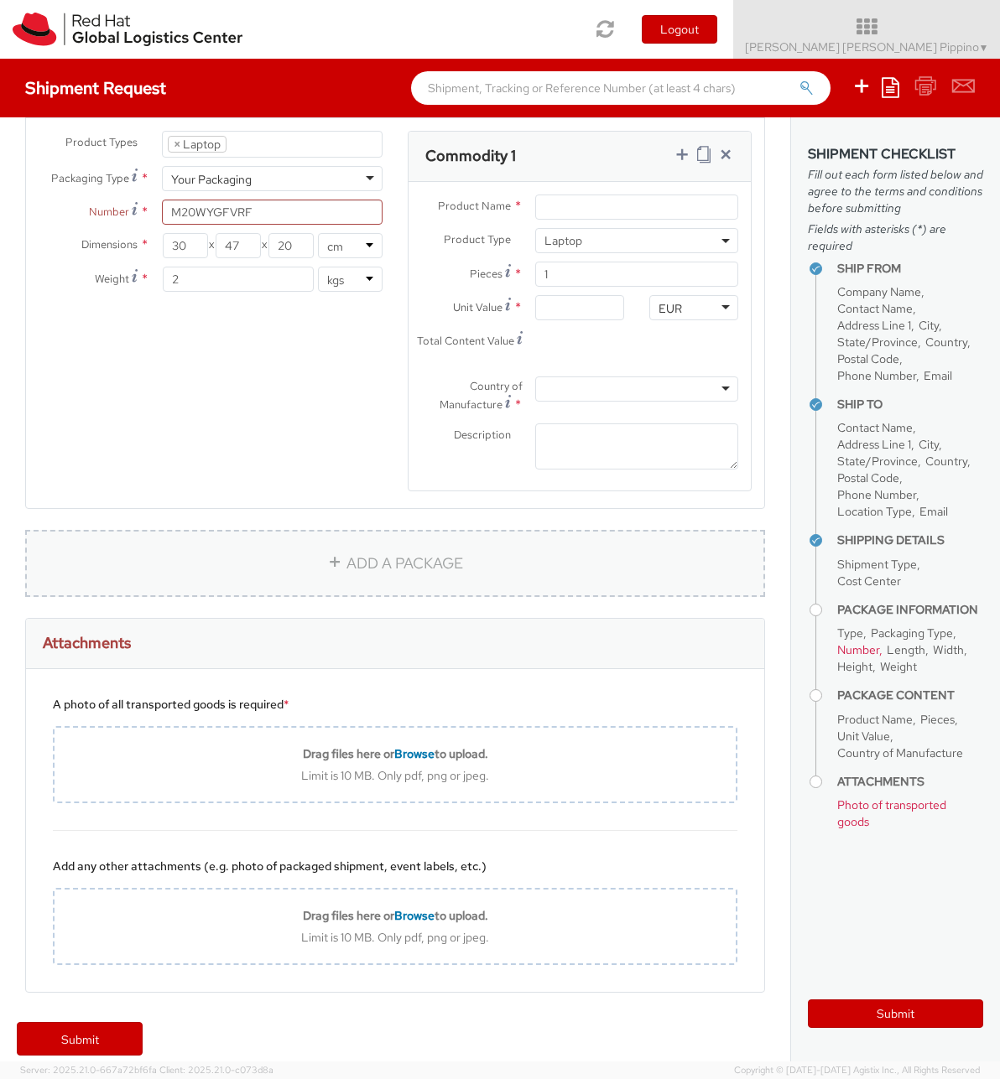
scroll to position [906, 0]
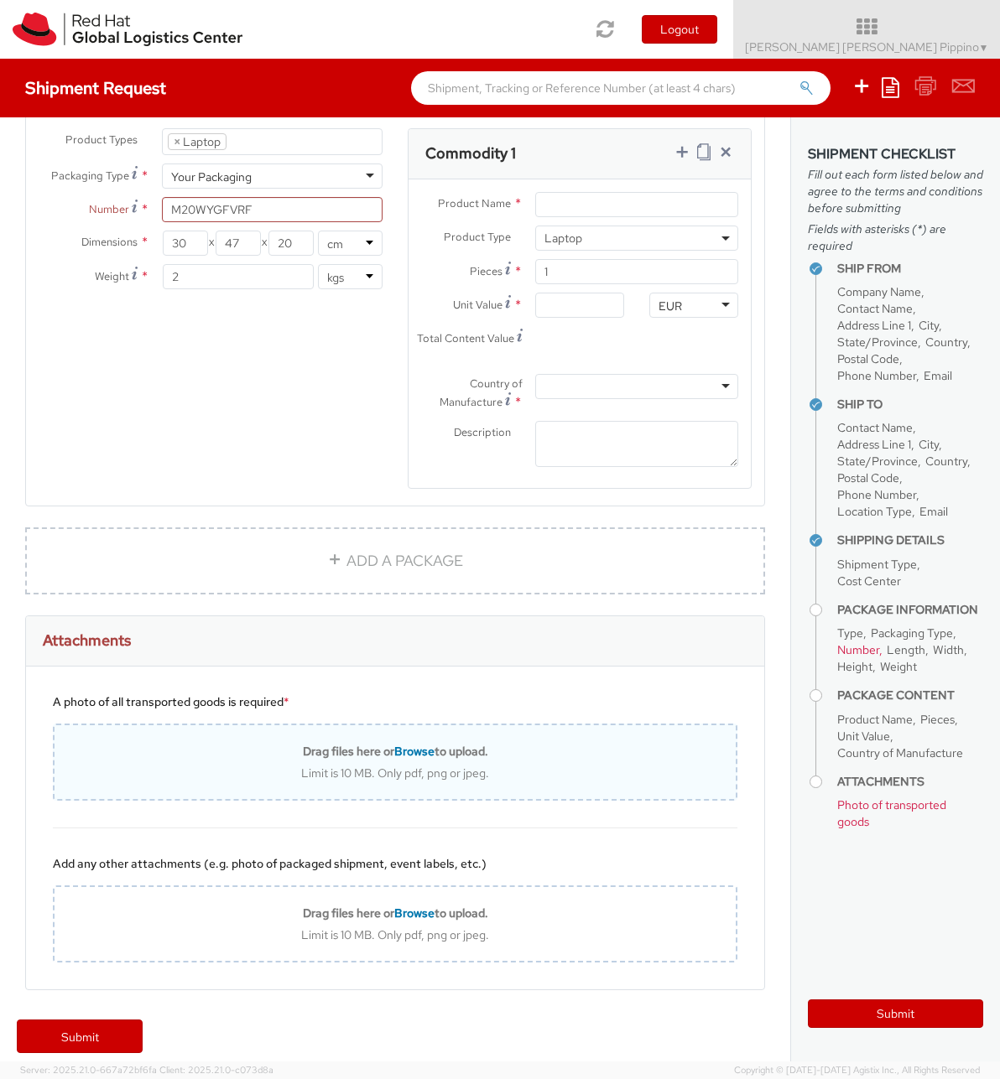
click at [433, 759] on div "Drag files here or Browse to upload. Limit is 10 MB. Only pdf, png or jpeg." at bounding box center [395, 762] width 681 height 37
type input "C:\fakepath\8bf045d6-3563-41ca-9c45-d79518ccf97d.jpeg"
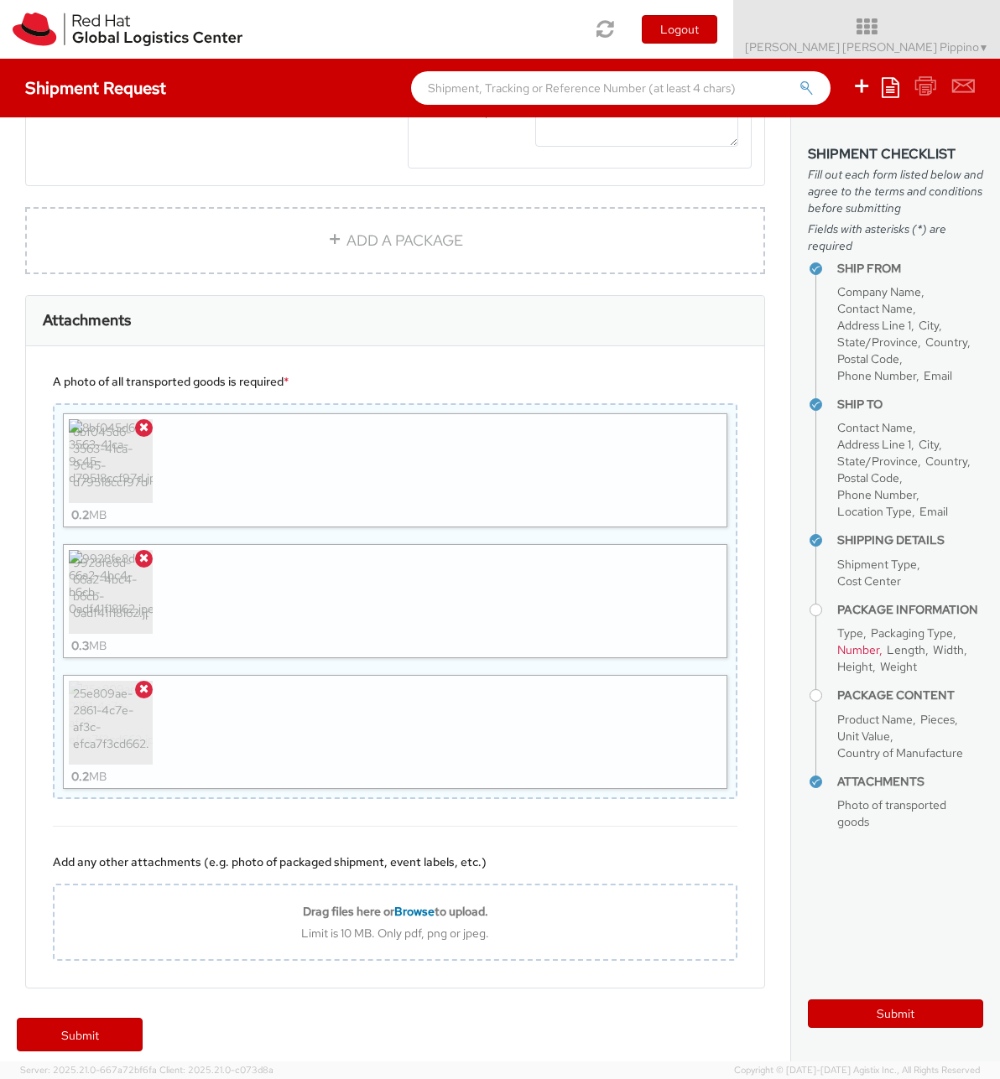
scroll to position [1240, 0]
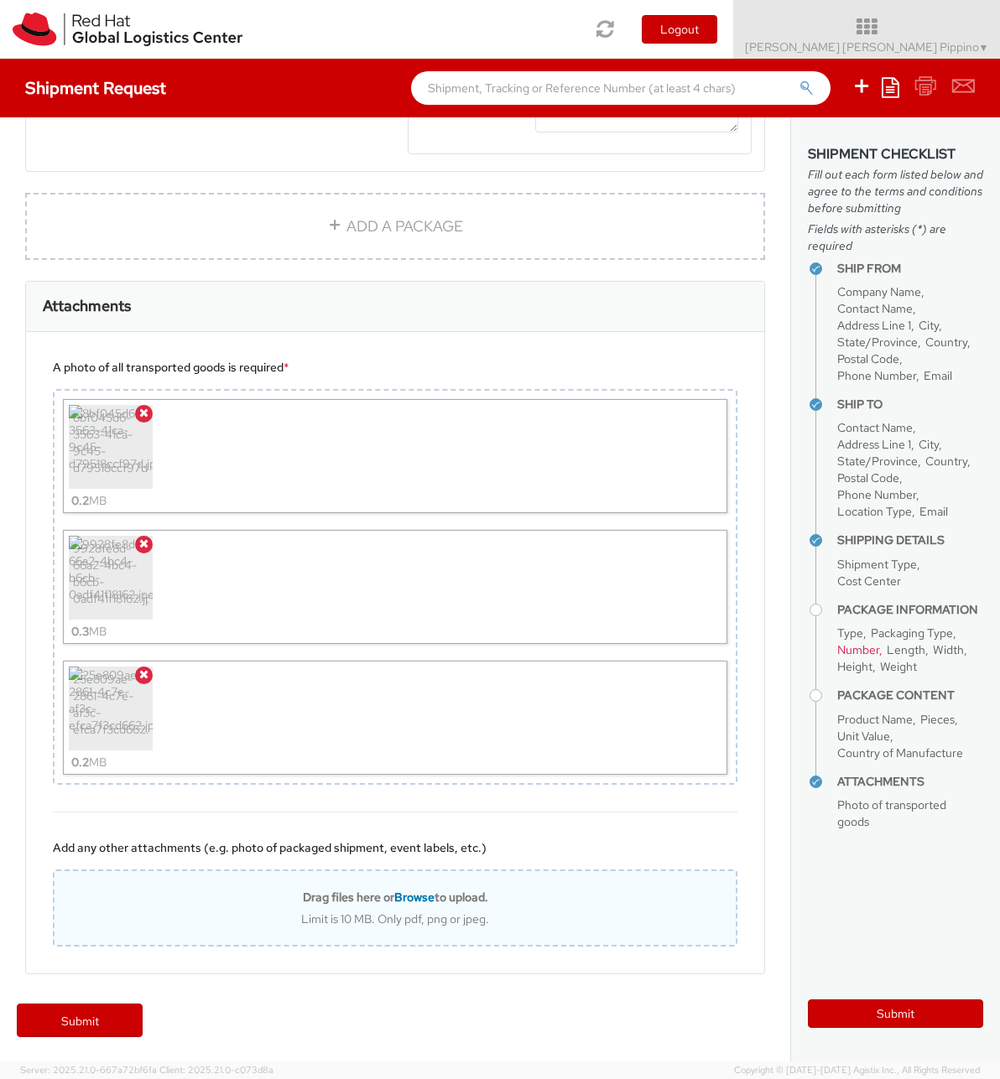
click at [413, 892] on span "Browse" at bounding box center [414, 897] width 40 height 15
type input "C:\fakepath\7a819a70-9bf0-4263-ba9b-07cb5e3fd1d0.jpeg"
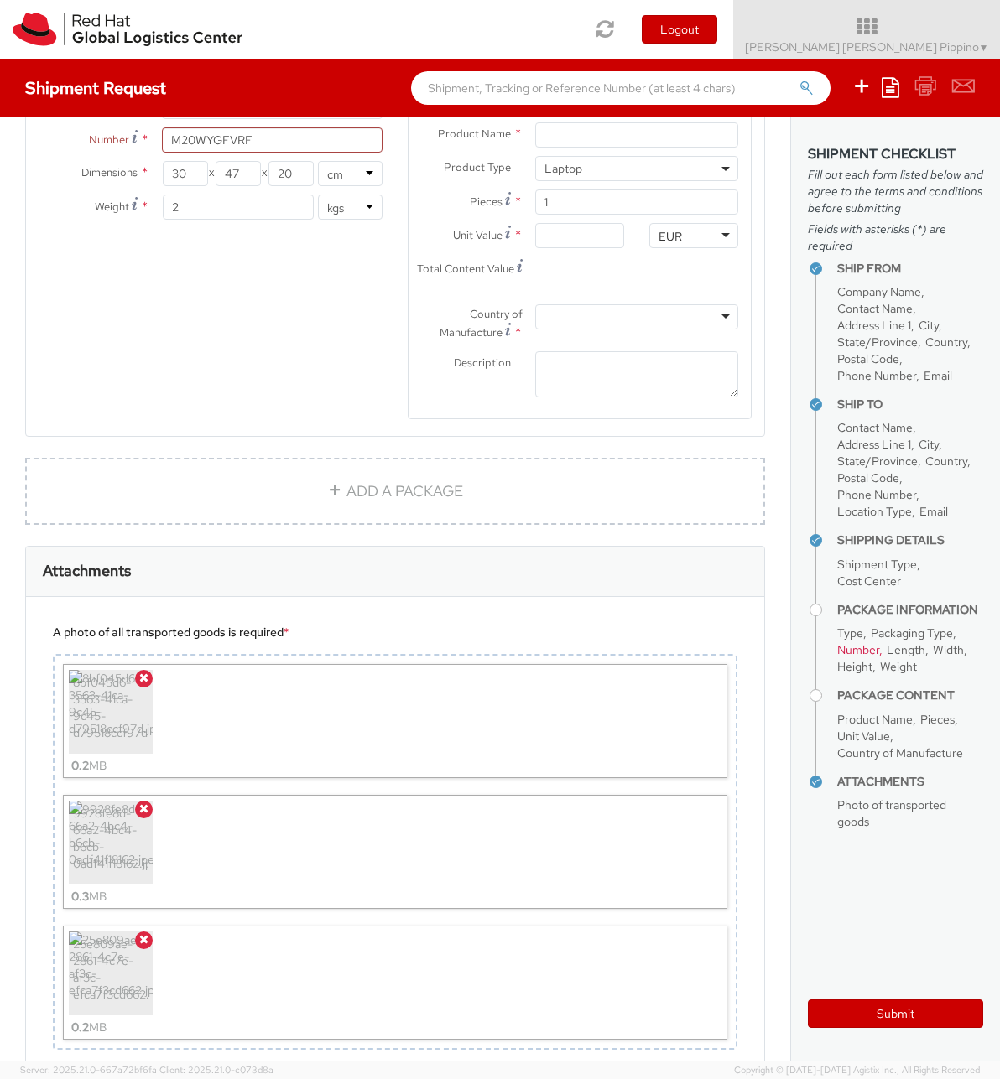
scroll to position [522, 0]
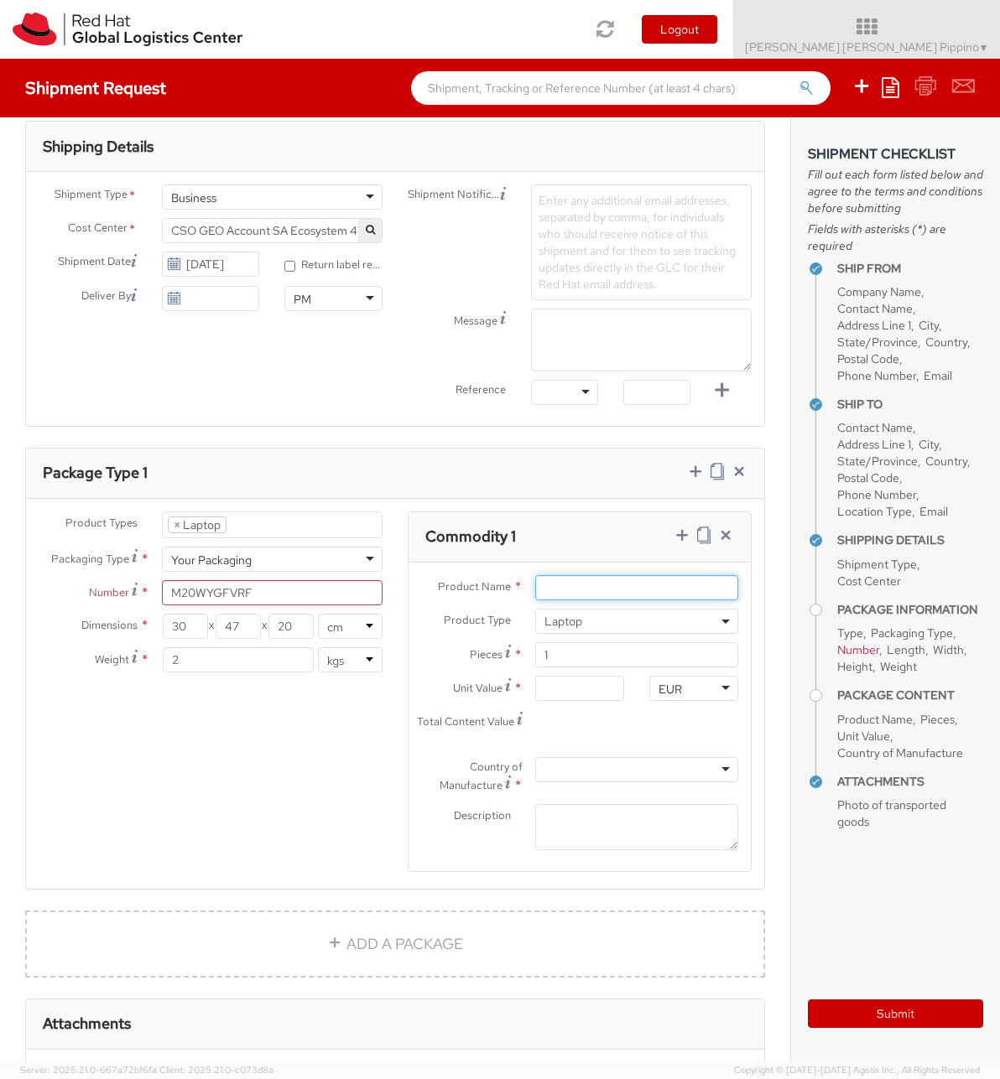
click at [664, 590] on input "Product Name *" at bounding box center [636, 587] width 203 height 25
type input "Apple Mac Book Air"
click at [610, 699] on input "Unit Value *" at bounding box center [579, 688] width 89 height 25
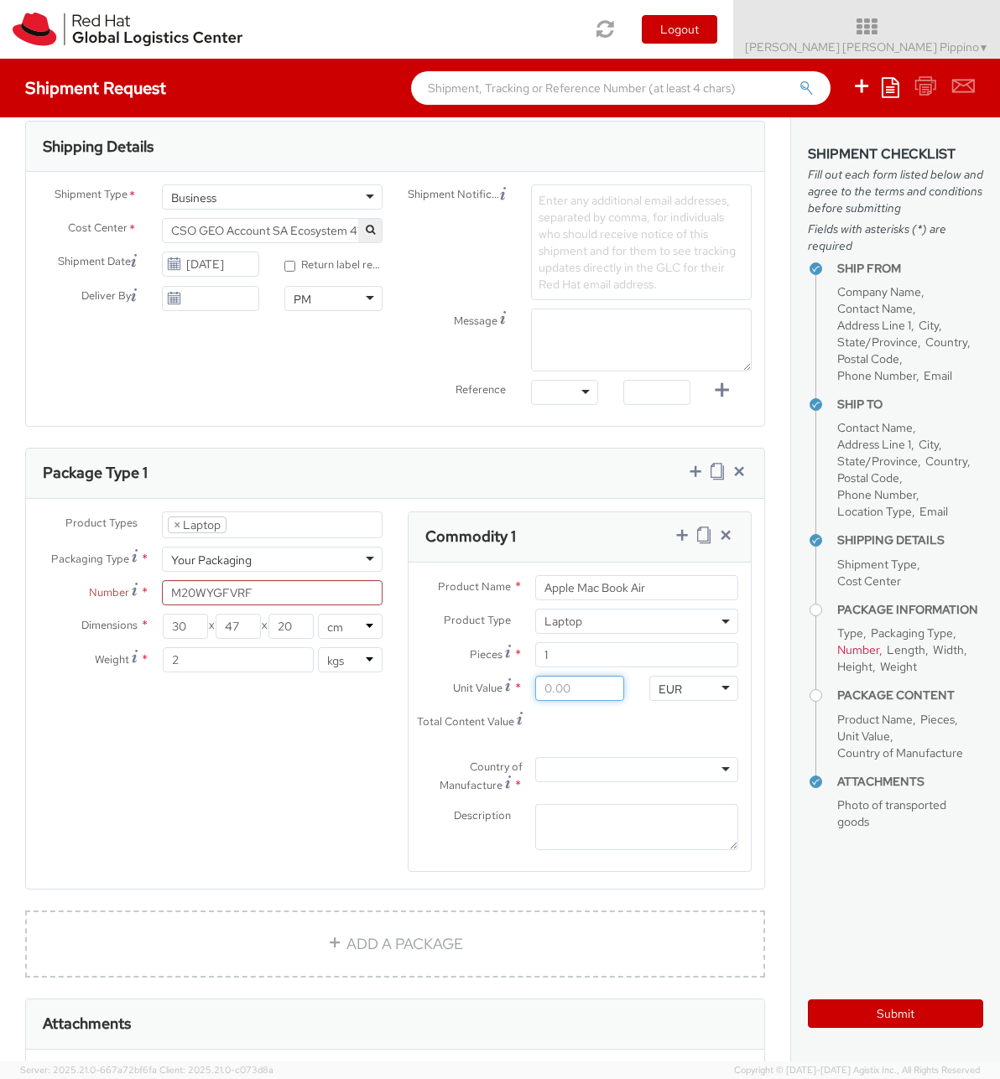
type input "0.00"
type input "1.00"
type input "15.00"
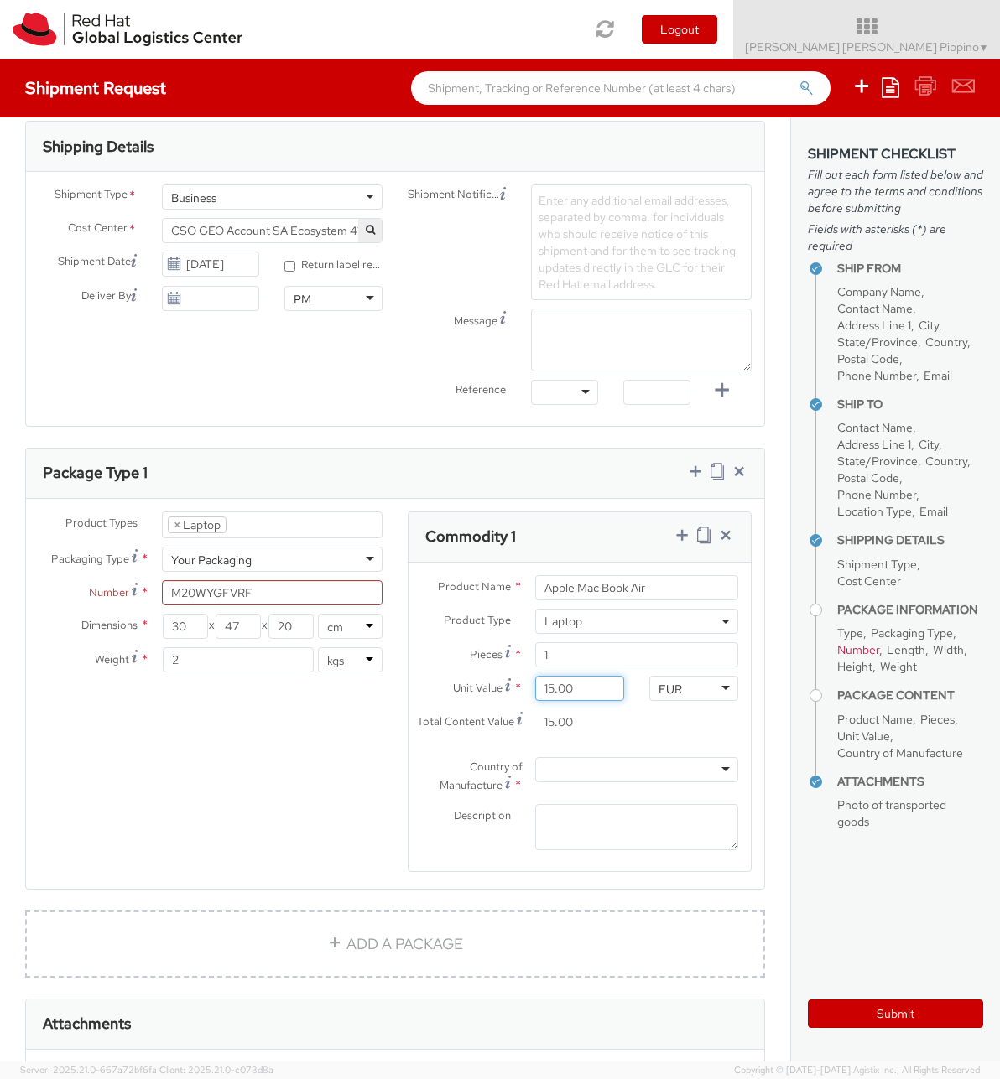
type input "150.00"
type input "1,500.00"
click at [647, 761] on div at bounding box center [636, 769] width 203 height 25
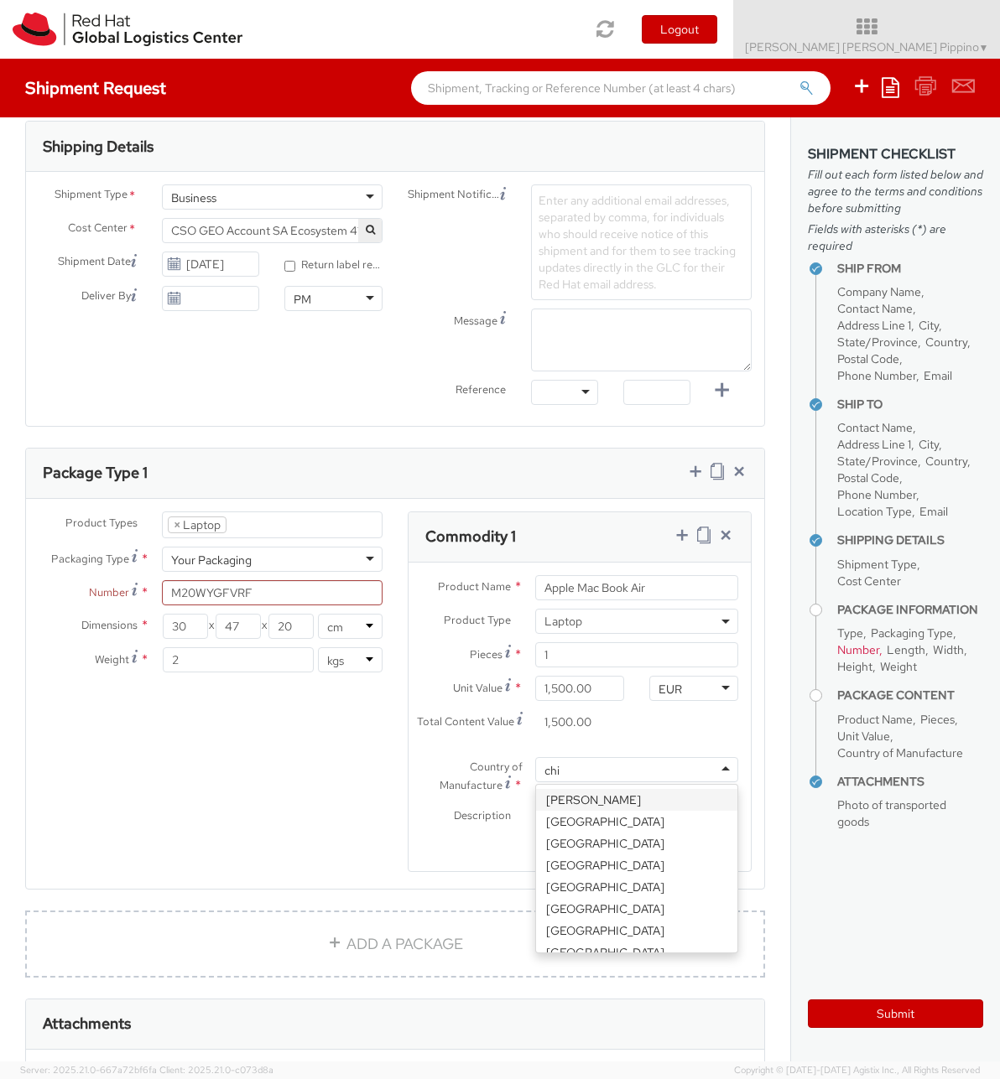
type input "chin"
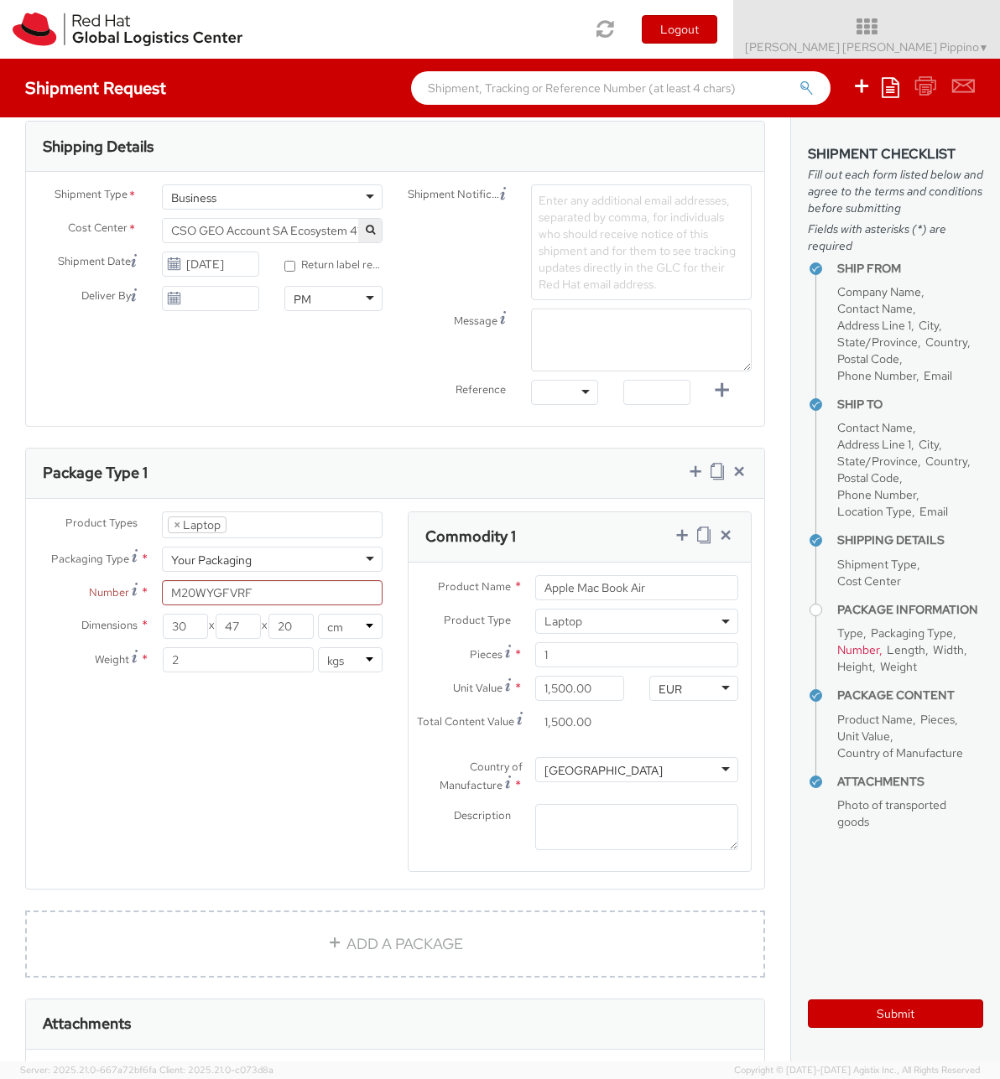
click at [634, 853] on div "Description *" at bounding box center [579, 831] width 342 height 55
click at [635, 838] on textarea "Description *" at bounding box center [636, 827] width 203 height 46
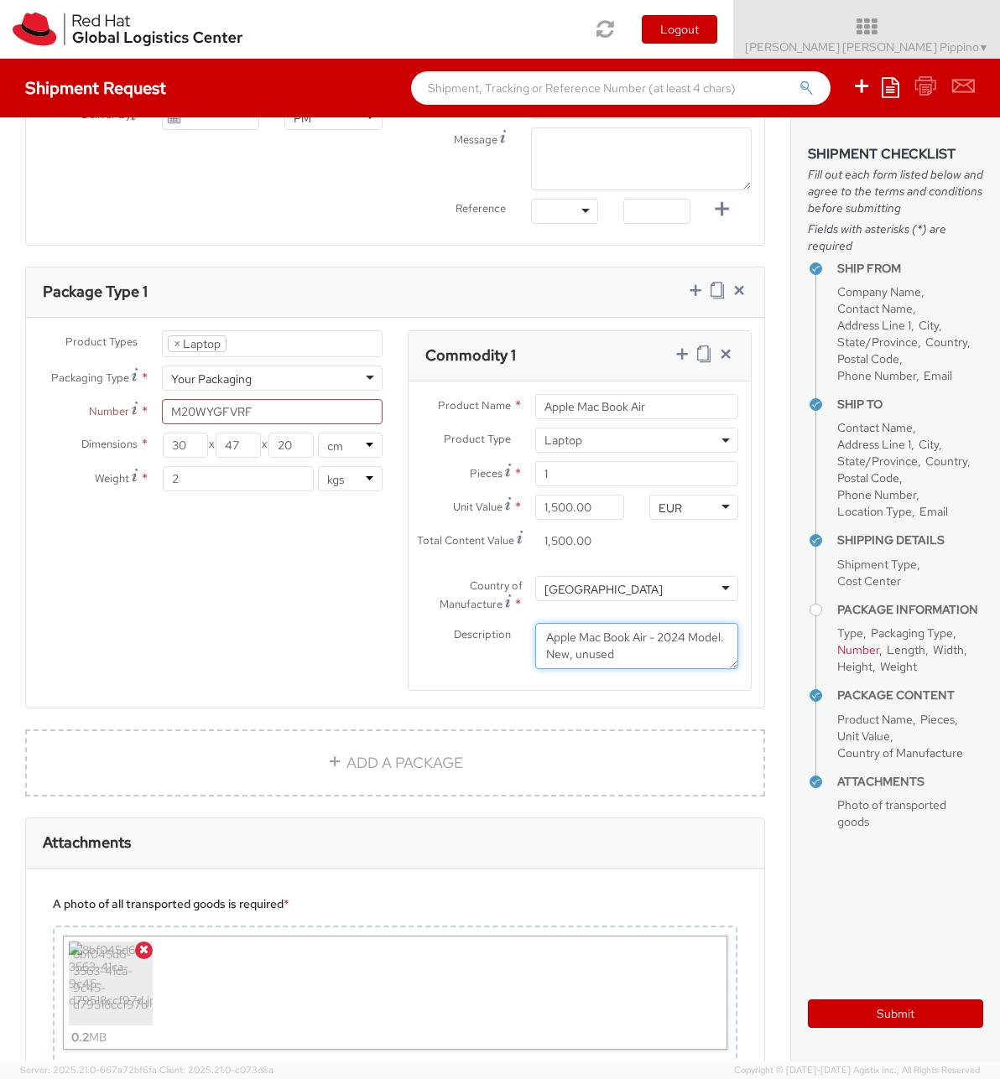
scroll to position [613, 0]
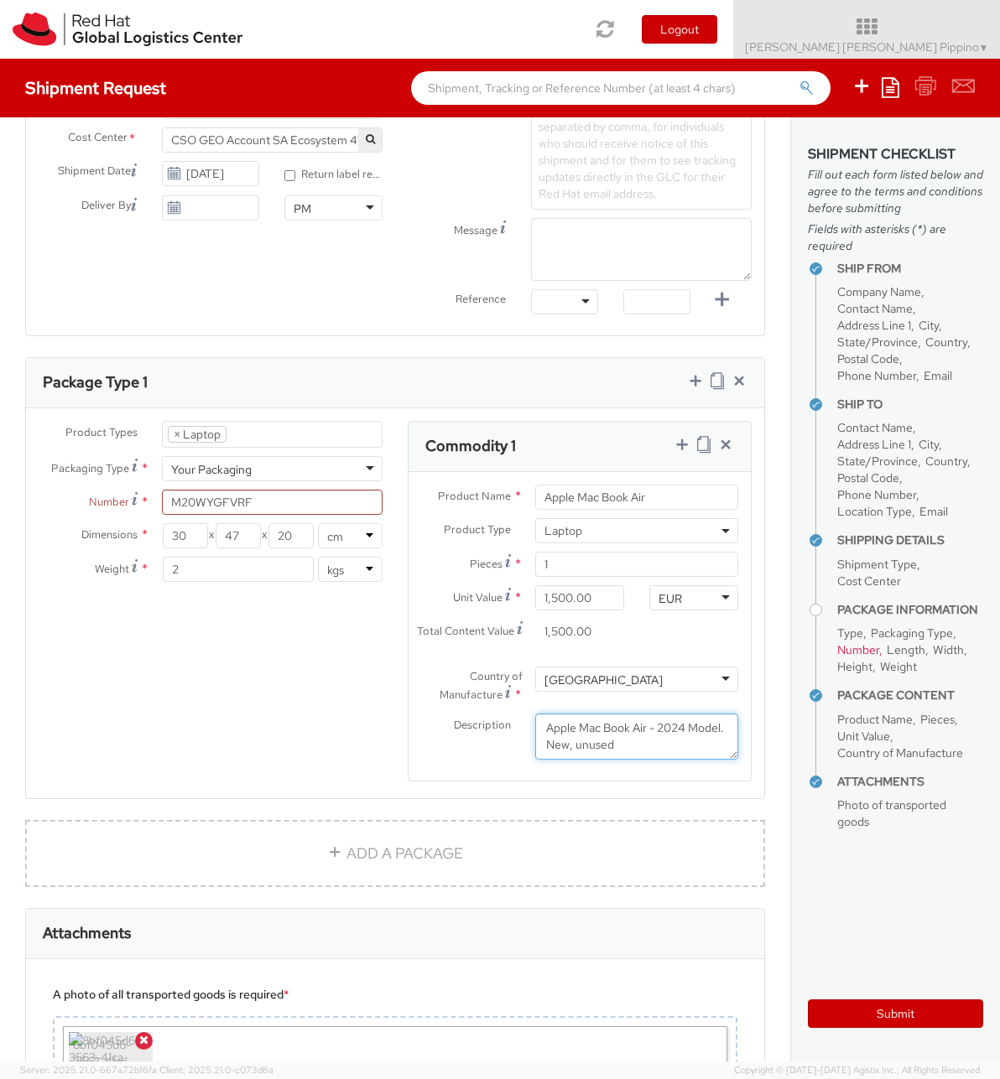
type textarea "Apple Mac Book Air - 2024 Model. New, unused"
click at [278, 567] on input "2" at bounding box center [238, 569] width 151 height 25
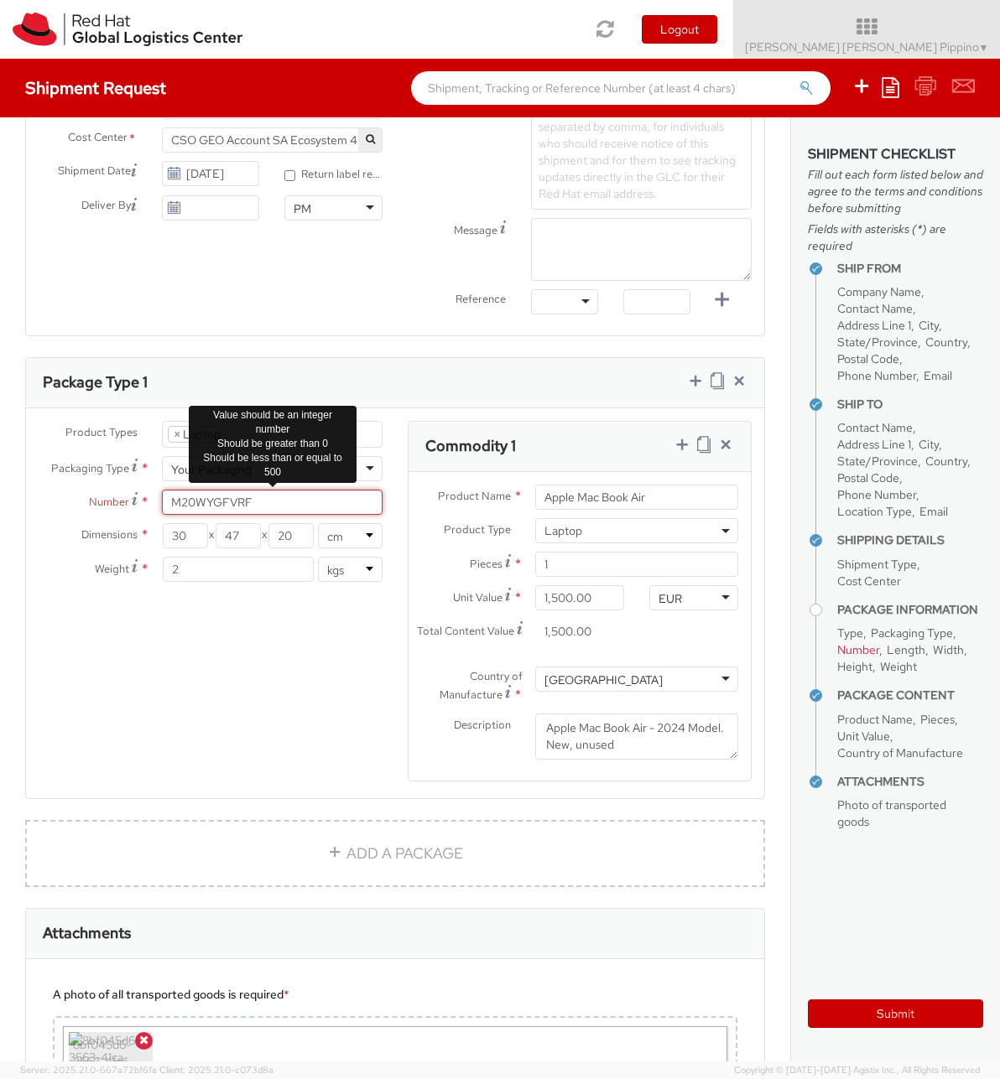
click at [297, 504] on input "M20WYGFVRF" at bounding box center [272, 502] width 221 height 25
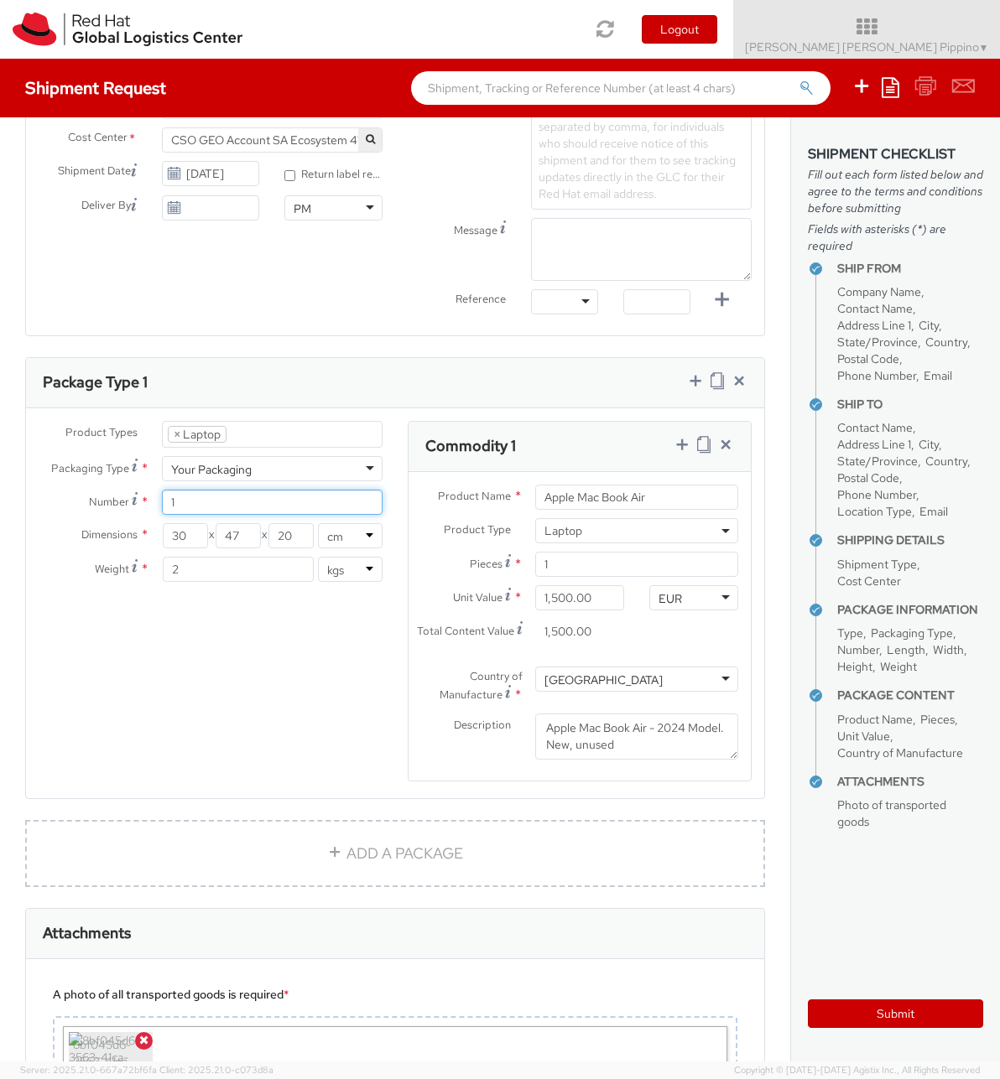
type input "1"
click at [285, 685] on div "Product Types * Documents Docking Station Laptop Monitor Other Hardware Server …" at bounding box center [395, 612] width 738 height 382
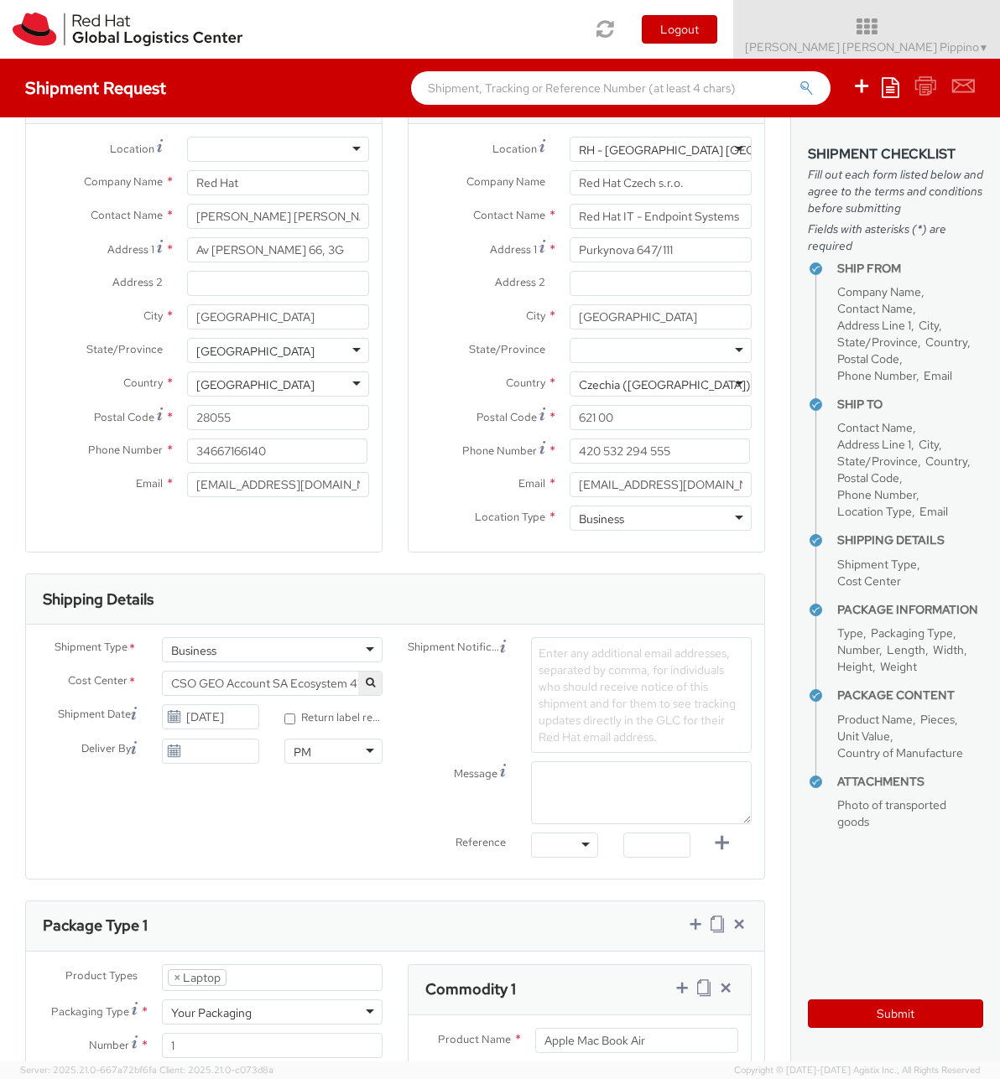
scroll to position [0, 0]
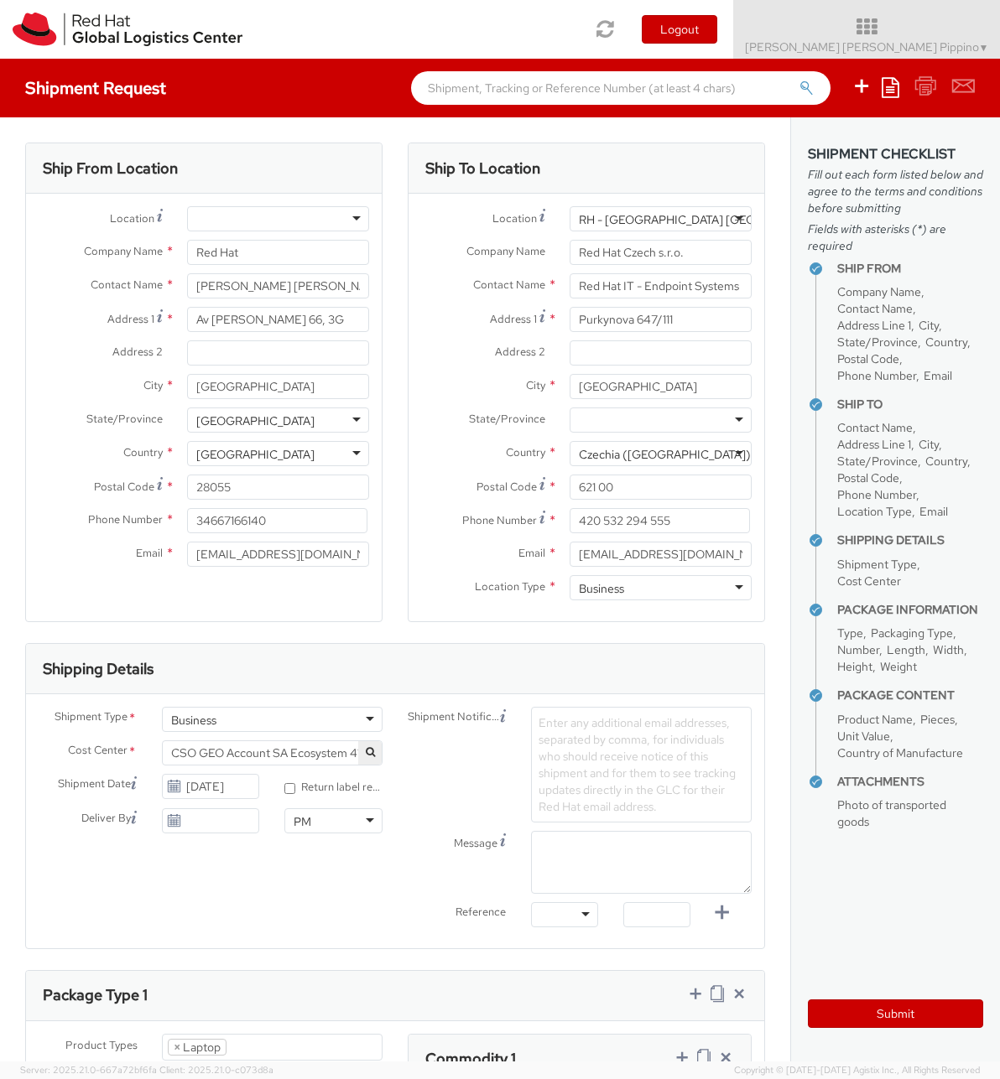
click at [356, 216] on div at bounding box center [278, 218] width 182 height 25
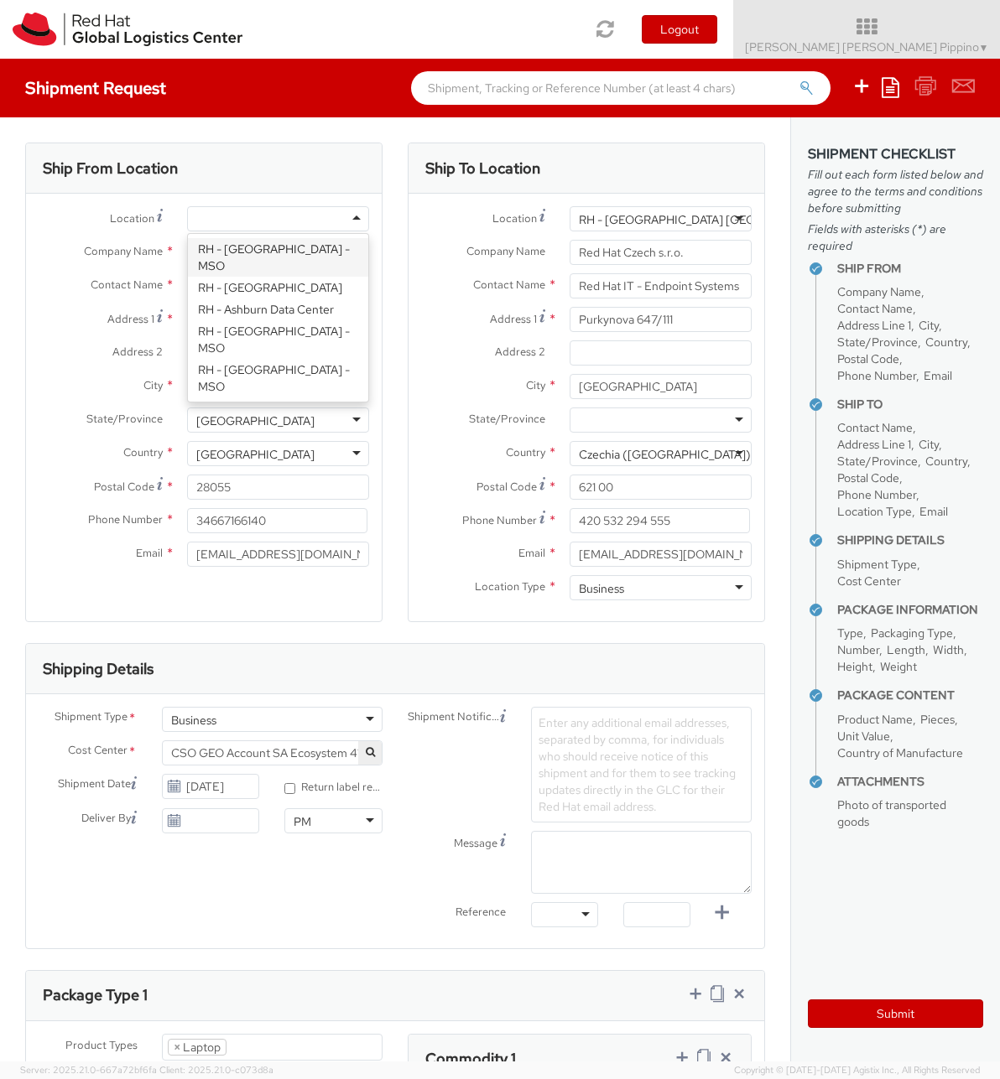
click at [403, 194] on div "Ship To Location Location * RH - Brno - Tech Park Brno - B RH - Brno - Tech Par…" at bounding box center [586, 393] width 382 height 501
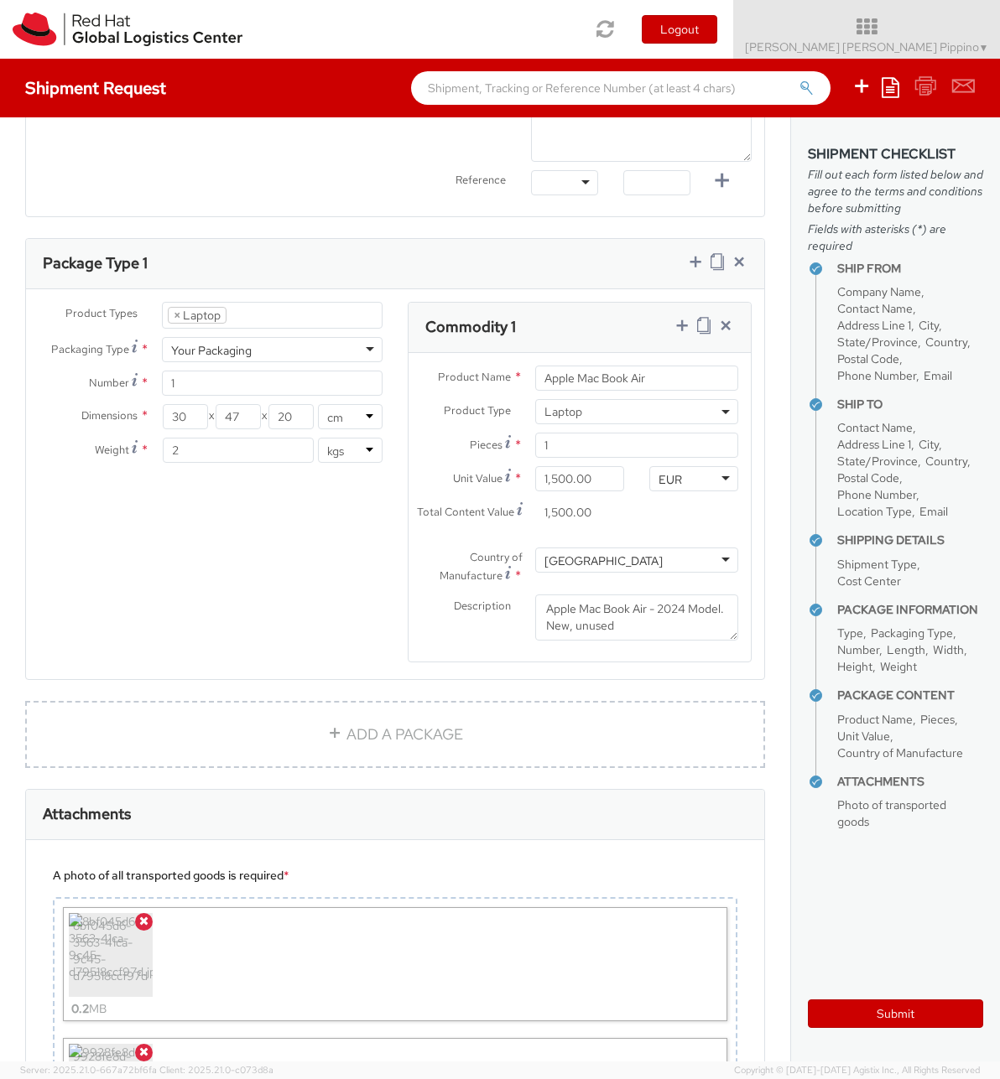
scroll to position [815, 0]
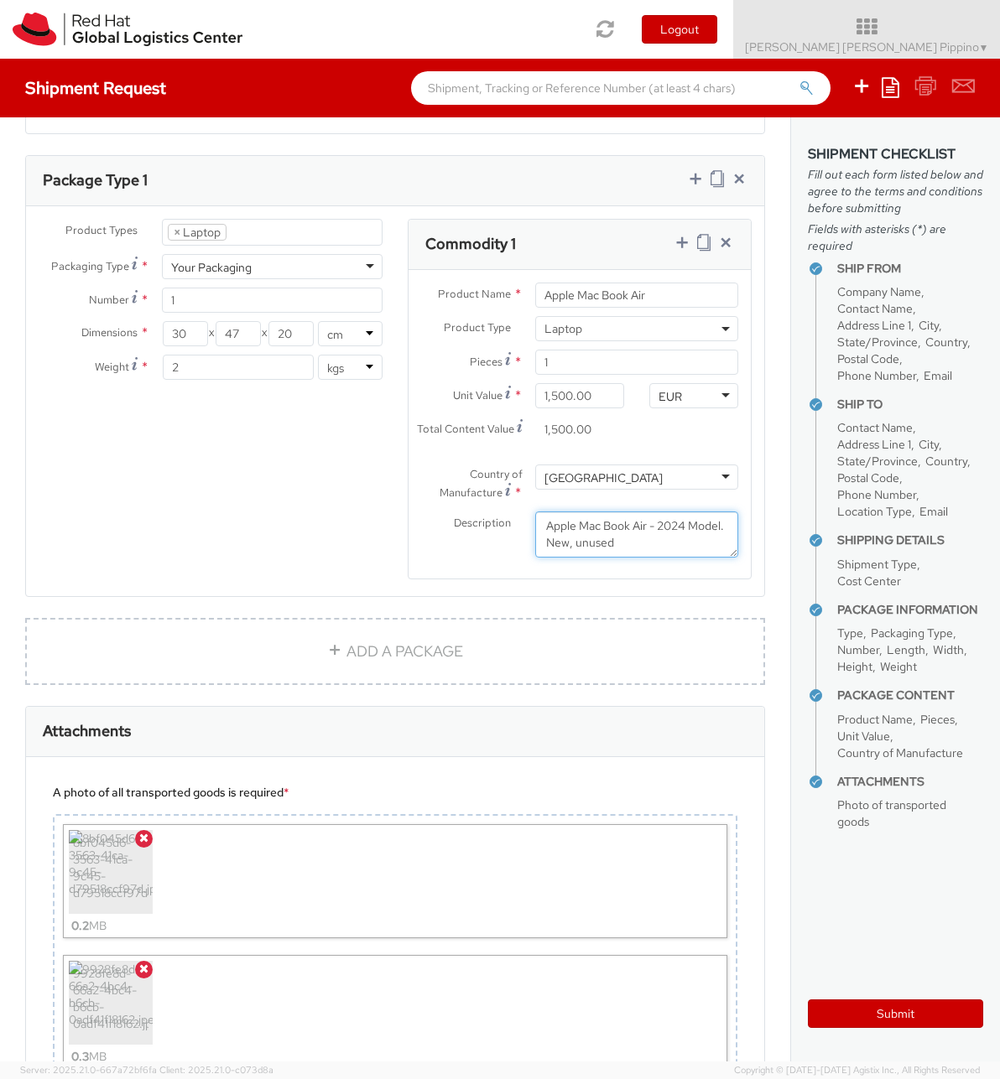
click at [626, 543] on textarea "Apple Mac Book Air - 2024 Model. New, unused" at bounding box center [636, 535] width 203 height 46
paste textarea "M20WYGFVRF"
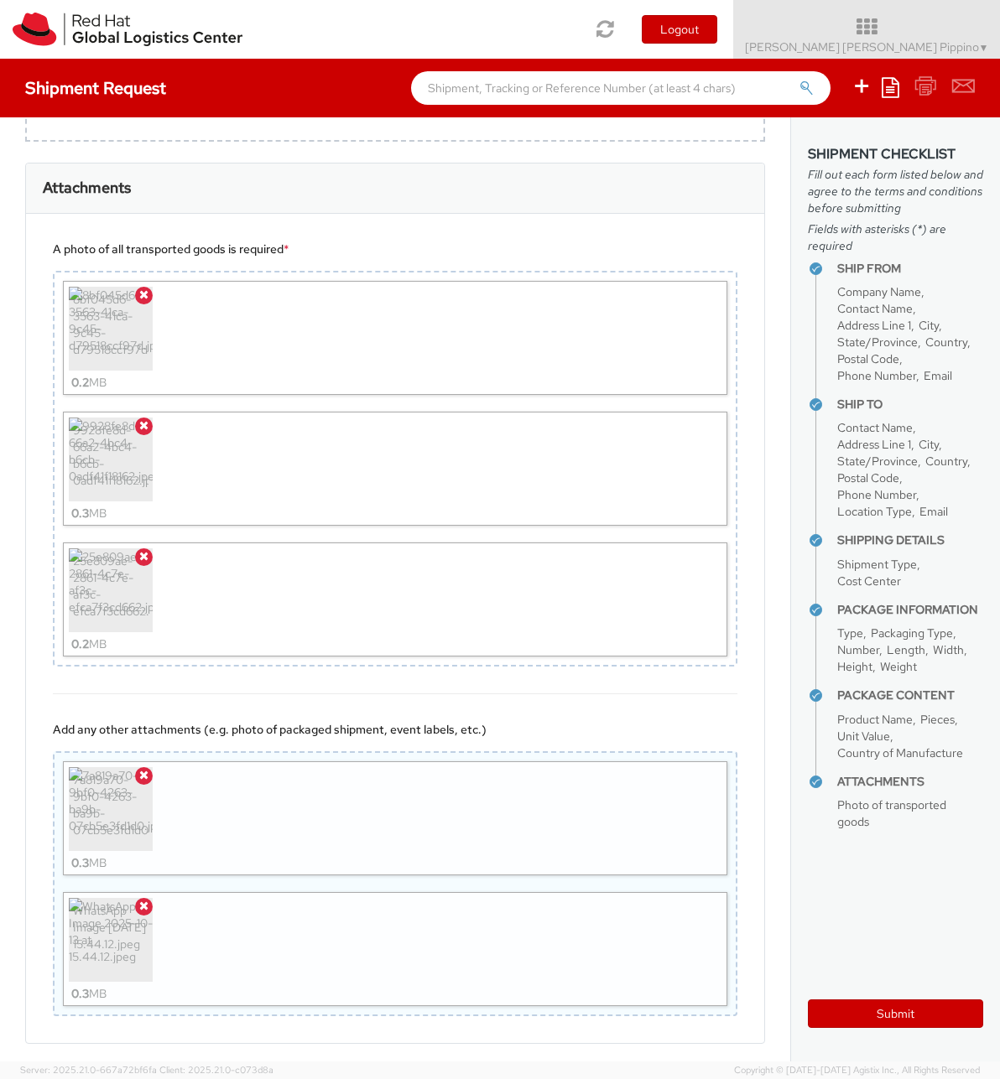
scroll to position [1428, 0]
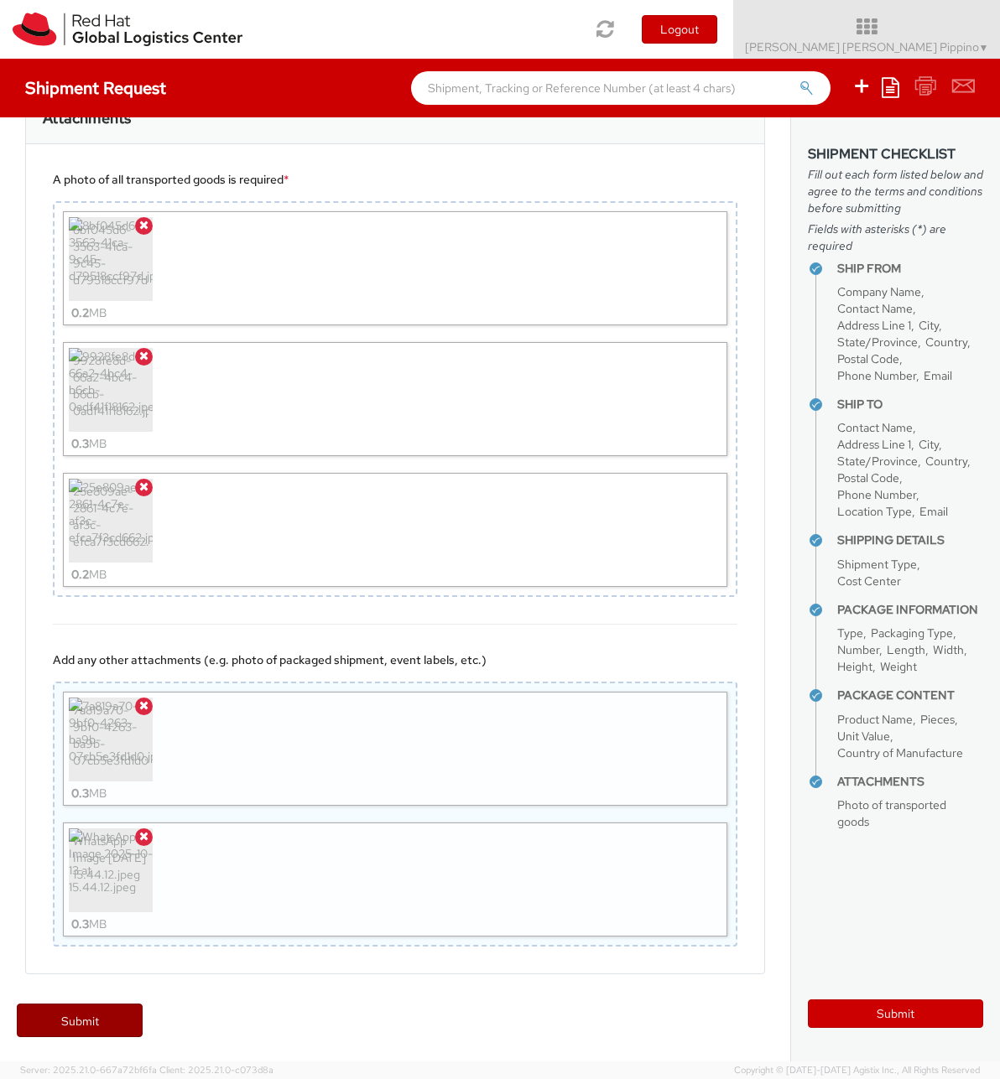
type textarea "Apple Mac Book Air - 2024 Model. New, unused SN M20WYGFVRF"
click at [96, 1021] on link "Submit" at bounding box center [80, 1021] width 126 height 34
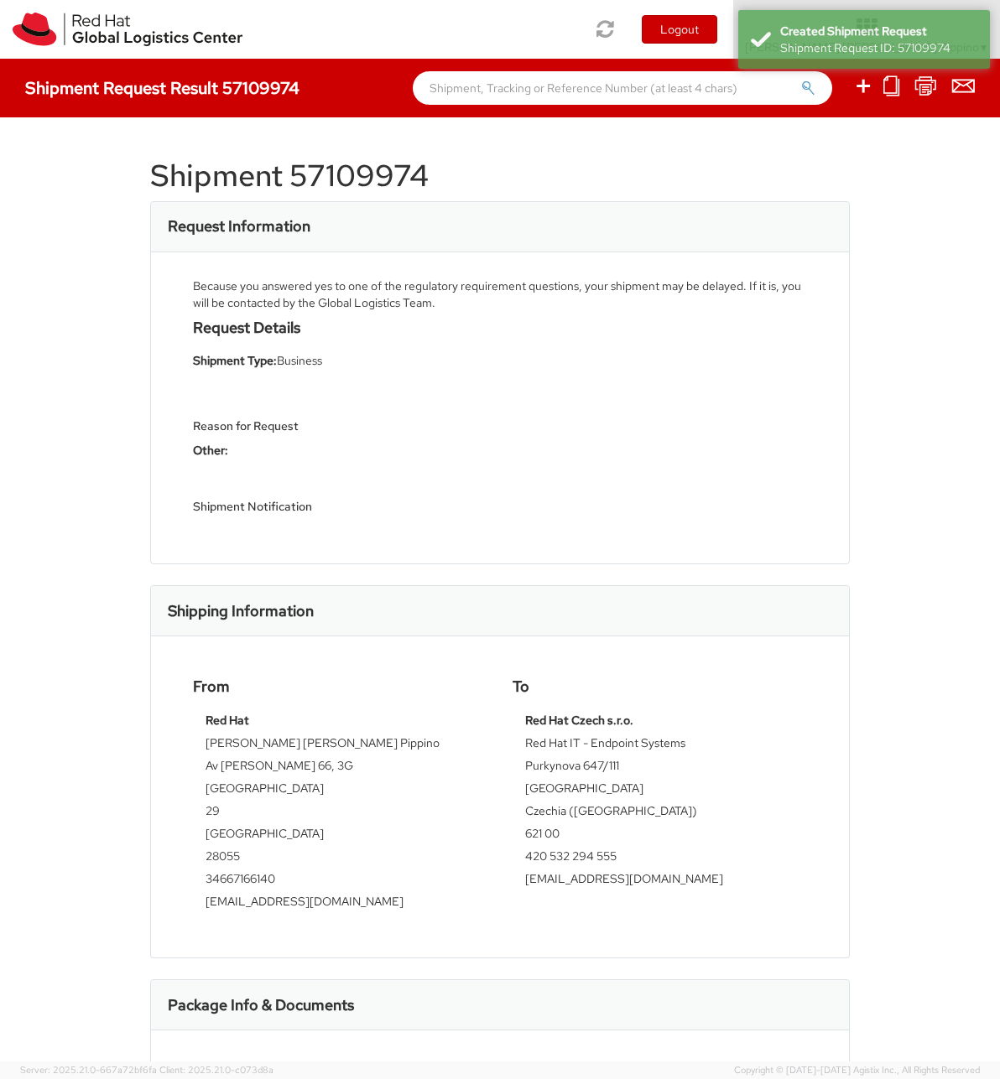
click at [195, 169] on h1 "Shipment 57109974" at bounding box center [499, 176] width 699 height 34
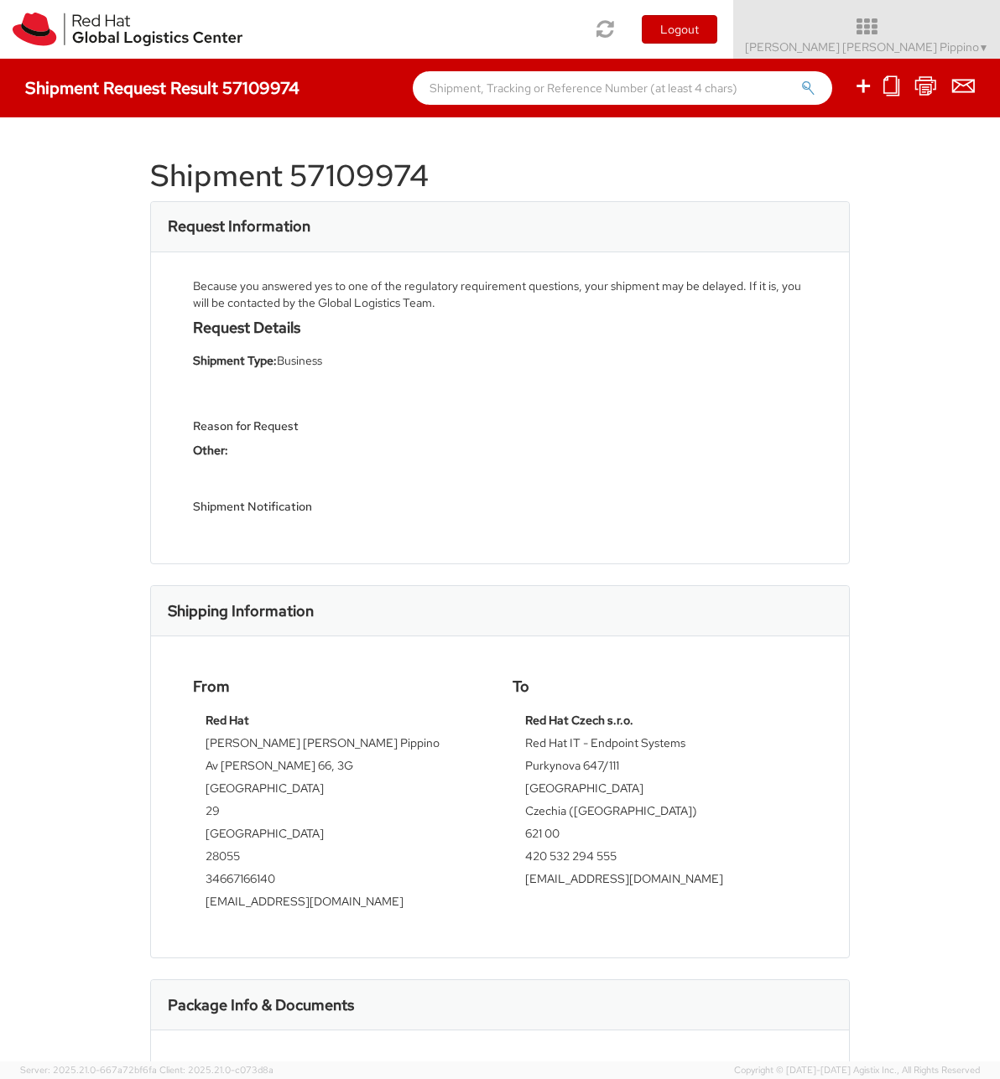
scroll to position [403, 0]
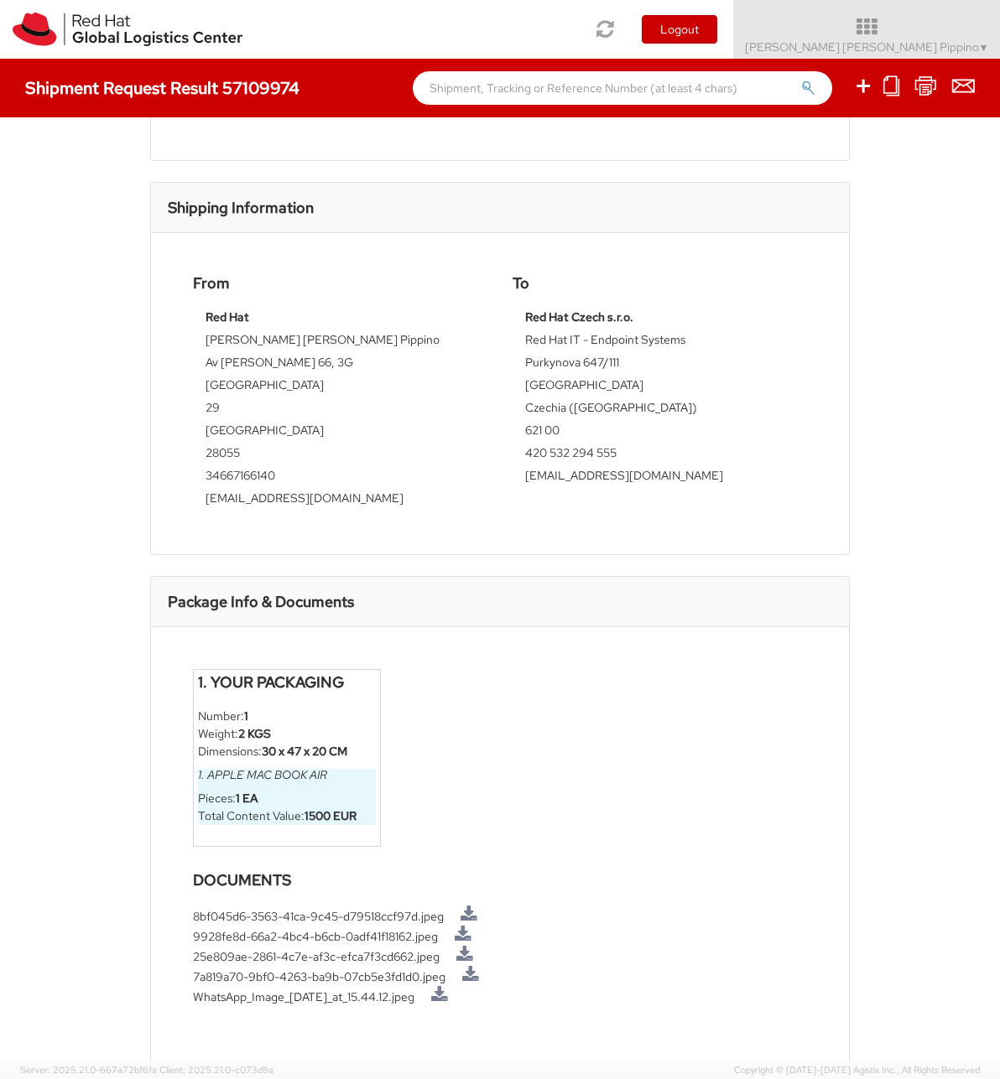
click at [886, 830] on div "Shipment 57109974 Request Information Because you answered yes to one of the re…" at bounding box center [500, 589] width 1000 height 944
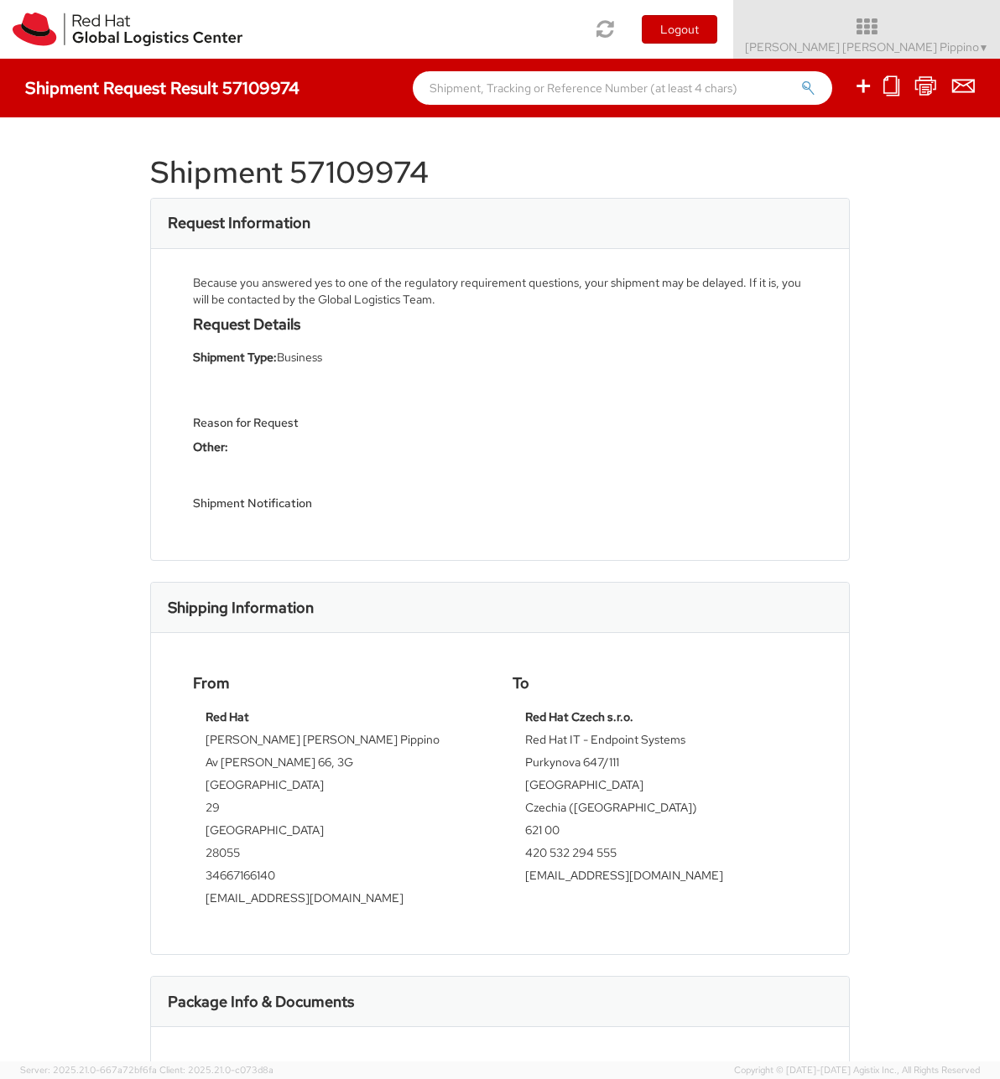
scroll to position [0, 0]
